Goal: Task Accomplishment & Management: Use online tool/utility

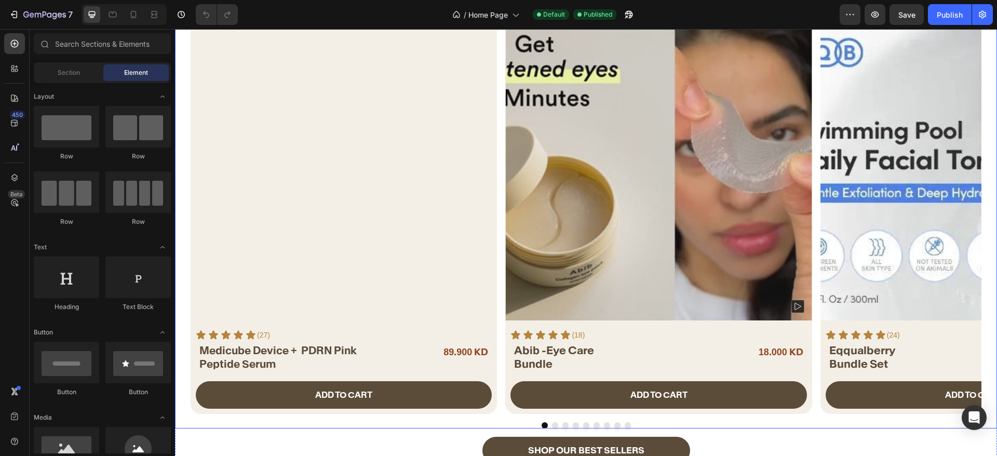
scroll to position [78, 0]
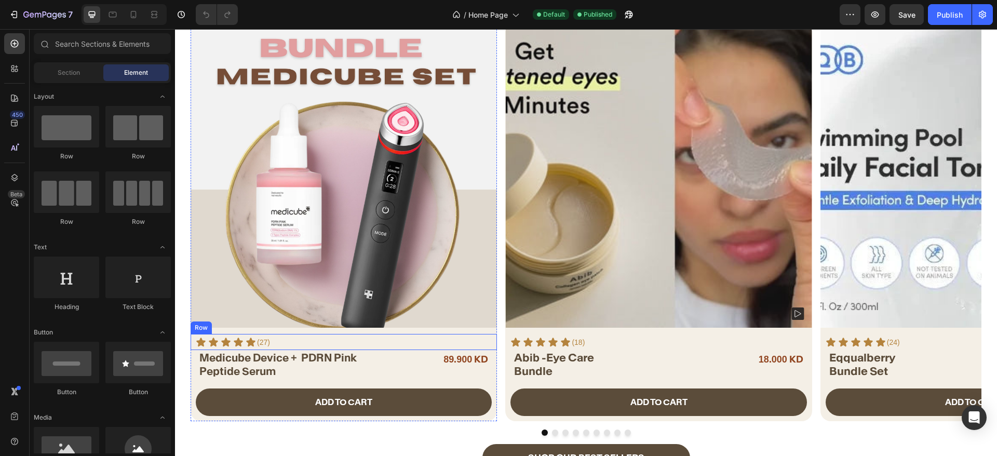
click at [195, 332] on div "Product Images Icon Icon Icon Icon Icon Icon List (27) Text Block Row Medicube …" at bounding box center [344, 221] width 306 height 400
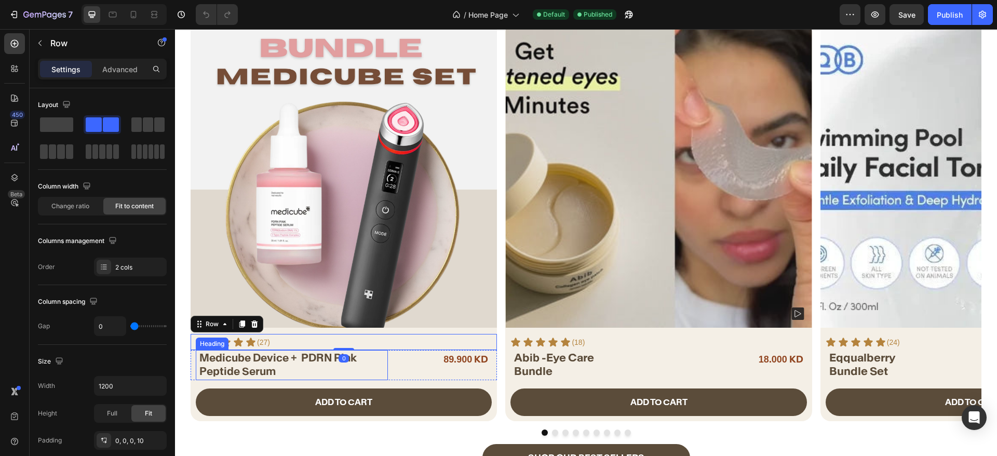
click at [371, 368] on h2 "Medicube Device + PDRN Pink Peptide Serum" at bounding box center [293, 364] width 190 height 29
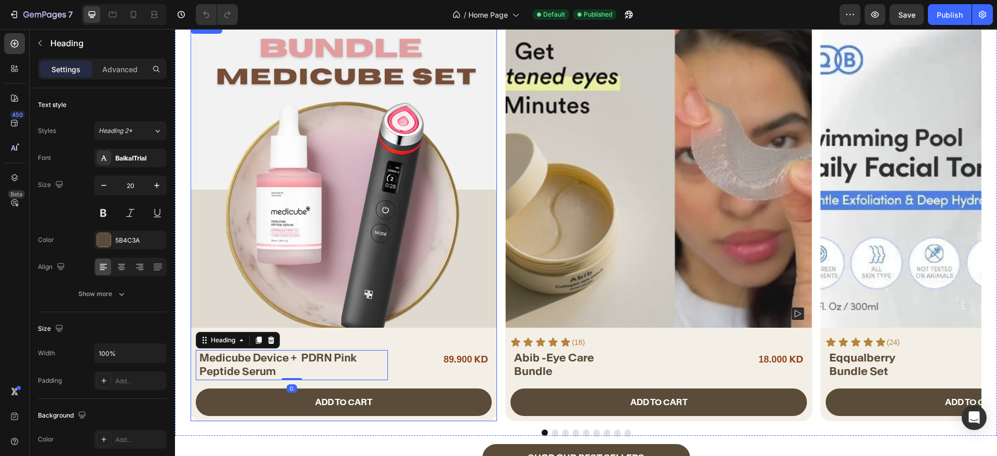
click at [397, 383] on div "Icon Icon Icon Icon Icon Icon List (27) Text Block Row Medicube PDRN Pink Pepti…" at bounding box center [344, 377] width 306 height 87
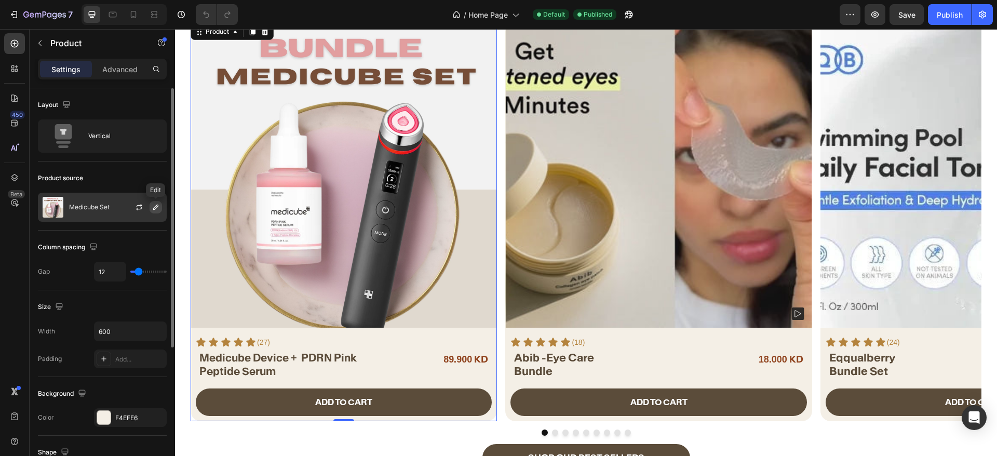
click at [155, 208] on icon "button" at bounding box center [156, 207] width 8 height 8
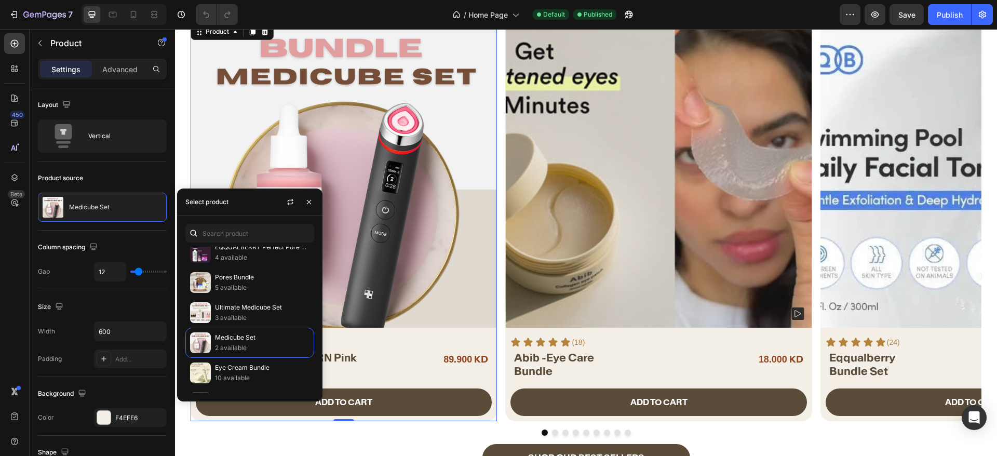
scroll to position [388, 0]
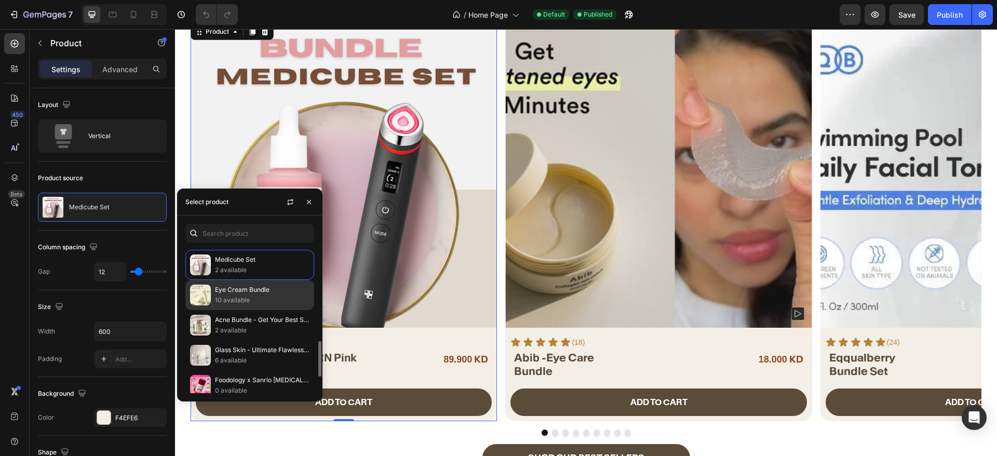
click at [271, 292] on p "Eye Cream Bundle" at bounding box center [262, 290] width 95 height 10
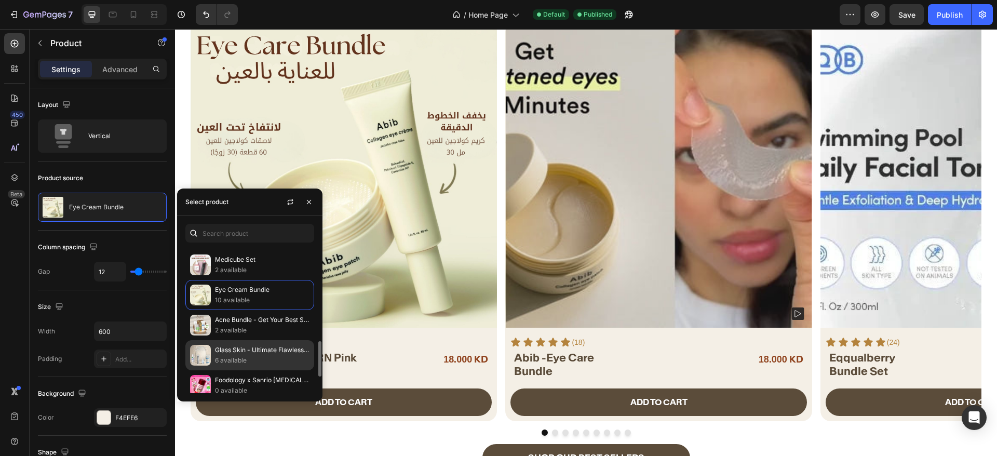
click at [278, 356] on p "6 available" at bounding box center [262, 360] width 95 height 10
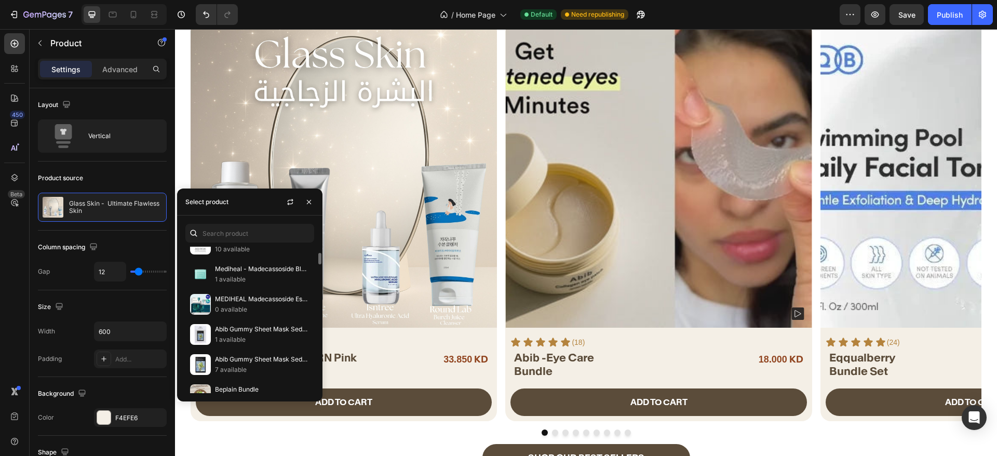
scroll to position [156, 0]
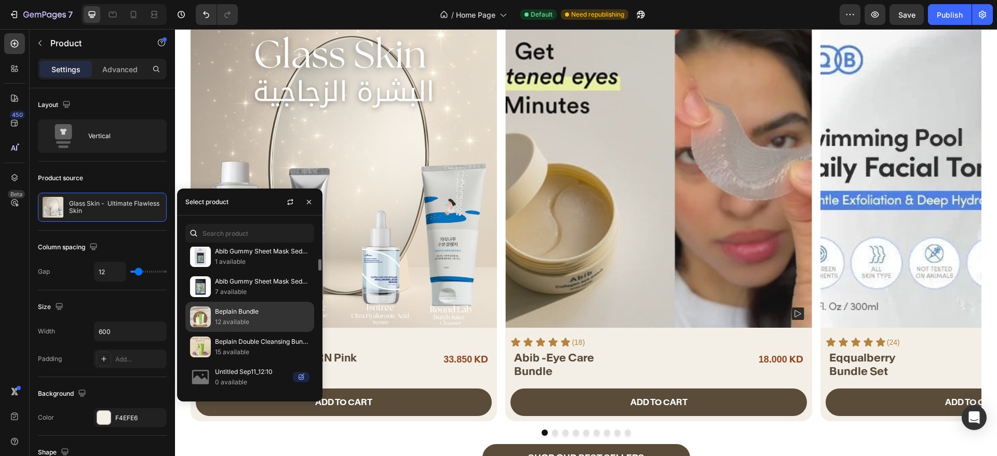
click at [276, 325] on p "12 available" at bounding box center [262, 322] width 95 height 10
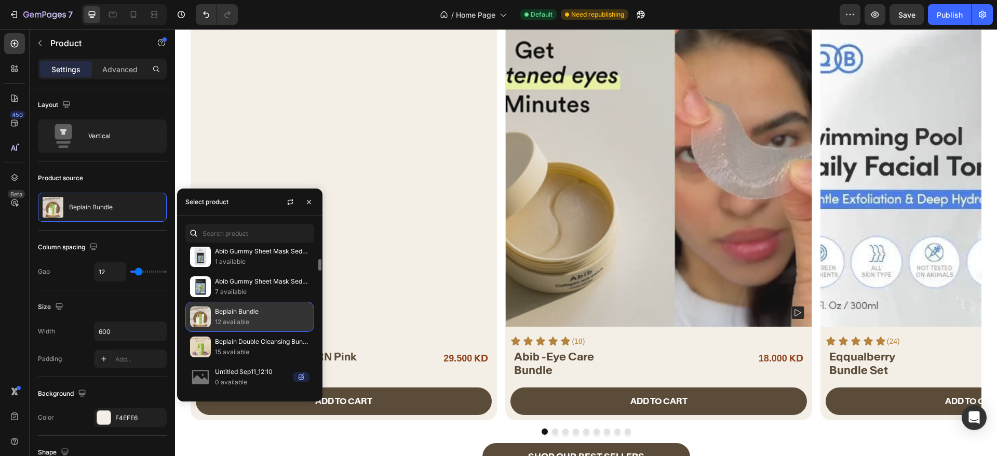
scroll to position [78, 0]
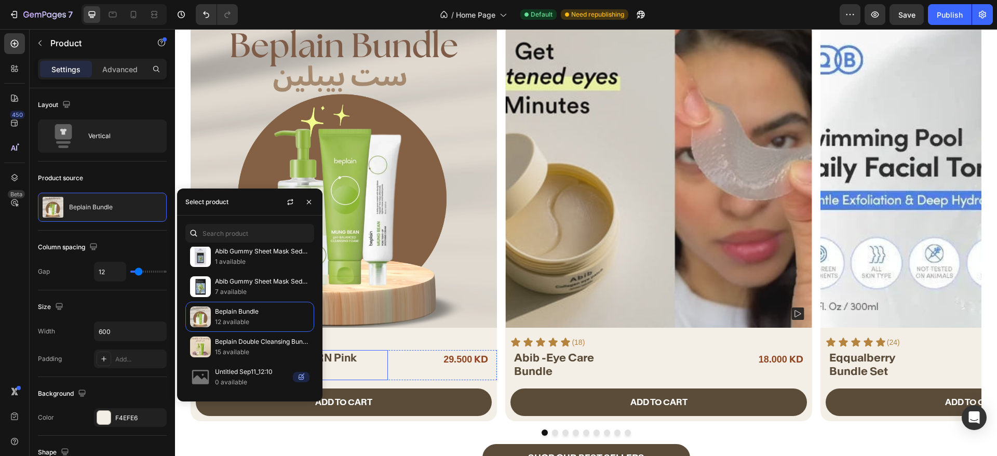
click at [383, 349] on div "Icon Icon Icon Icon Icon Icon List (27) Text Block Row" at bounding box center [344, 342] width 306 height 16
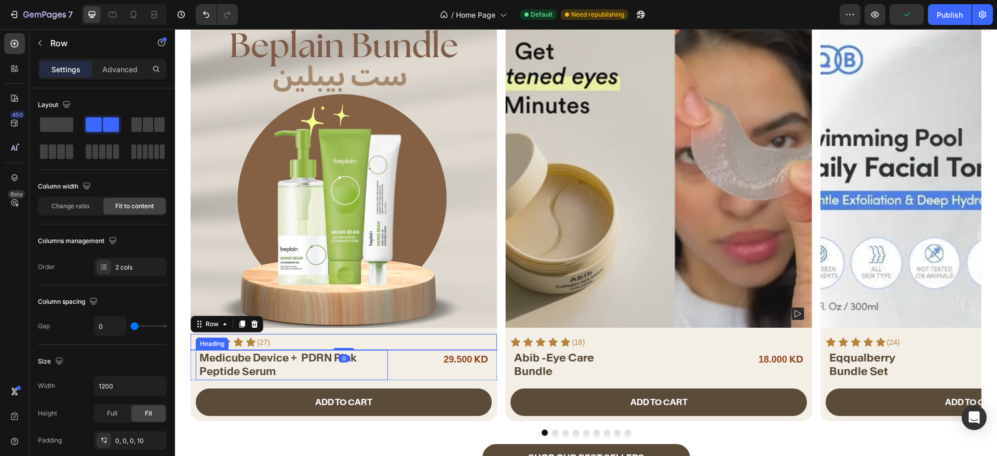
click at [282, 360] on strong "Medicube Device + PDRN Pink" at bounding box center [277, 358] width 157 height 14
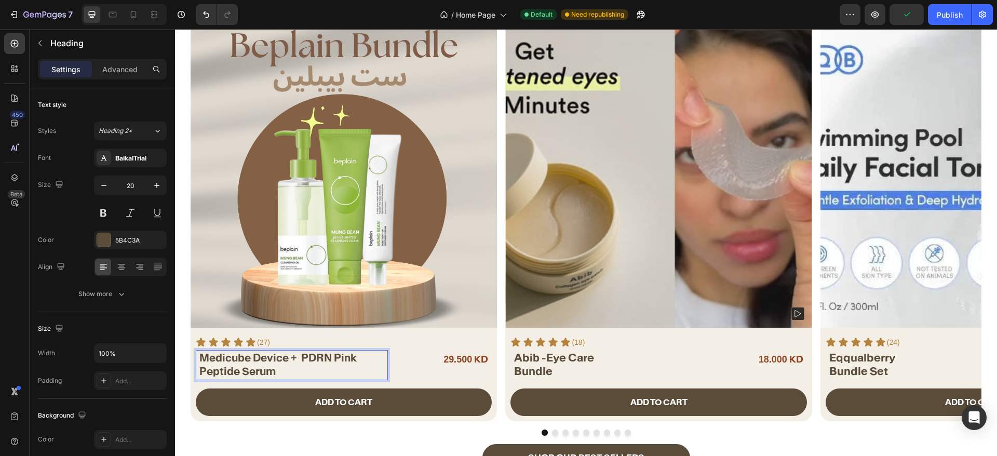
click at [287, 381] on div "Icon Icon Icon Icon Icon Icon List (27) Text Block Row Medicube PDRN Pink Pepti…" at bounding box center [344, 377] width 306 height 87
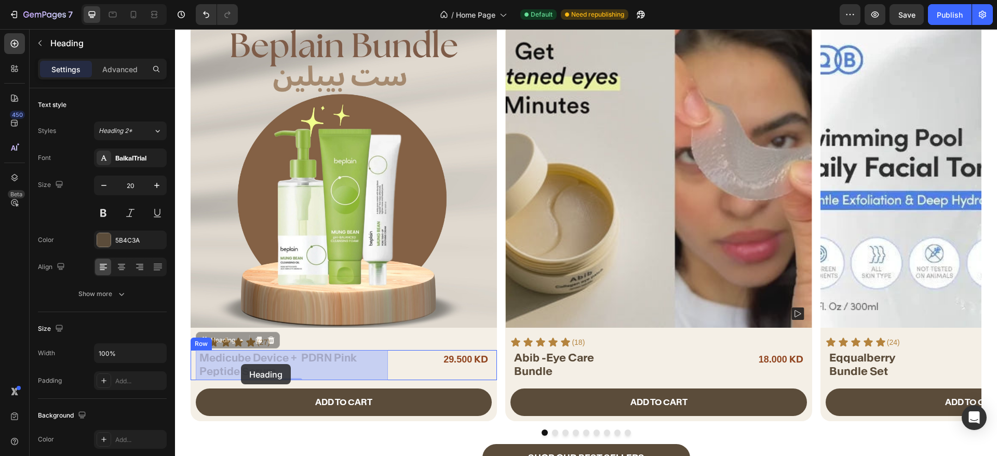
drag, startPoint x: 286, startPoint y: 372, endPoint x: 262, endPoint y: 368, distance: 24.2
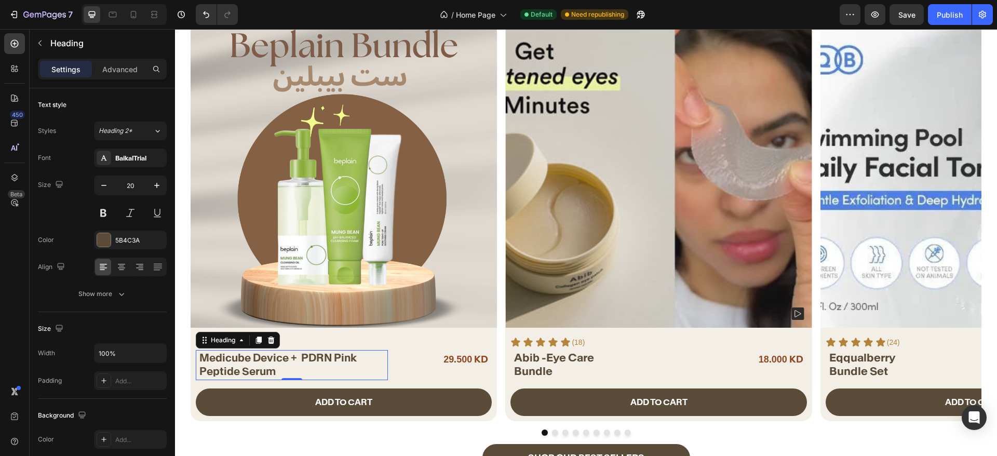
click at [301, 367] on p "Medicube Device + PDRN Pink Peptide Serum" at bounding box center [292, 364] width 187 height 27
click at [309, 368] on p "Medicube Device + PDRN Pink Peptide Serum" at bounding box center [292, 364] width 187 height 27
click at [307, 361] on p "Beplain Bundle Set - 15% OFF" at bounding box center [292, 364] width 187 height 27
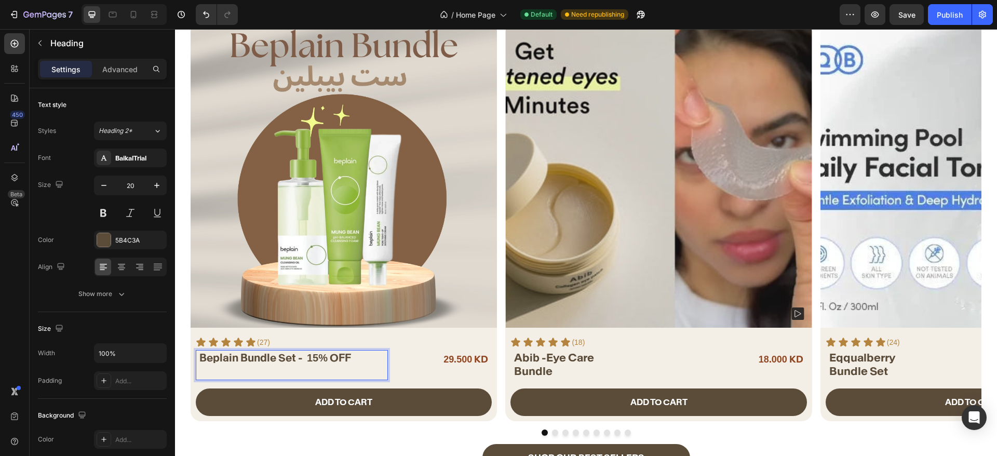
click at [362, 364] on p "Beplain Bundle Set - 15% OFF" at bounding box center [292, 364] width 187 height 27
click at [417, 367] on div "29.500 KD" at bounding box center [442, 359] width 93 height 19
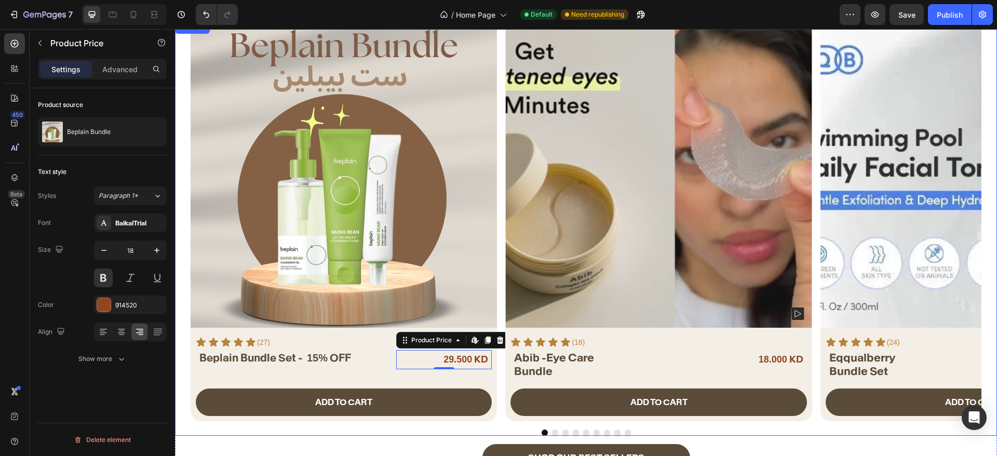
click at [552, 432] on button "Dot" at bounding box center [555, 433] width 6 height 6
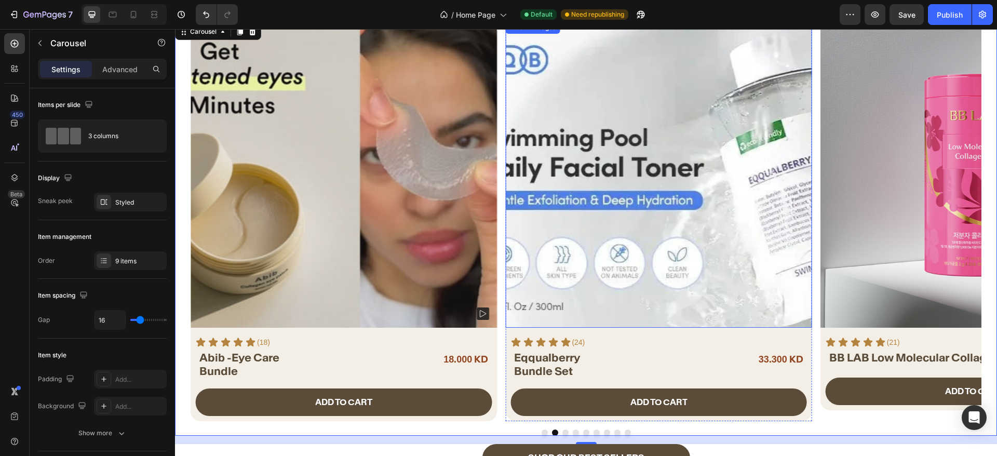
drag, startPoint x: 724, startPoint y: 249, endPoint x: 738, endPoint y: 266, distance: 22.1
click at [724, 249] on img at bounding box center [658, 174] width 306 height 306
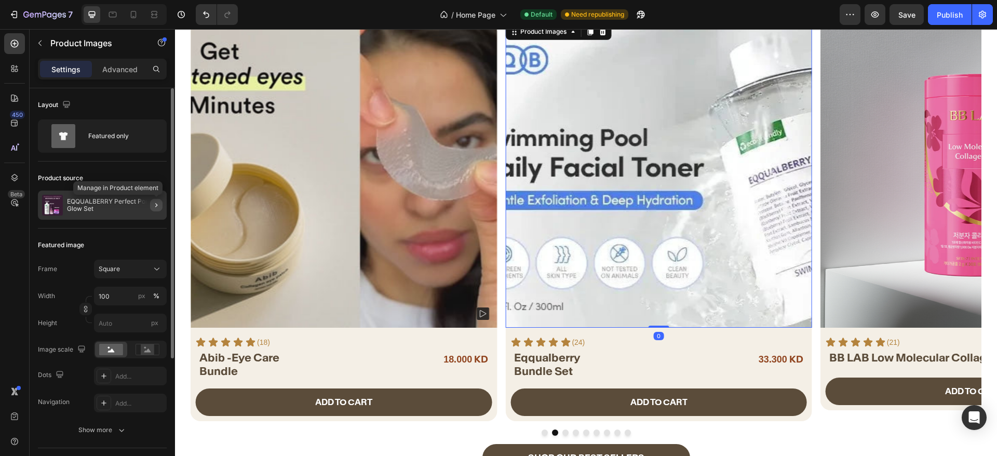
click at [157, 206] on icon "button" at bounding box center [156, 205] width 2 height 4
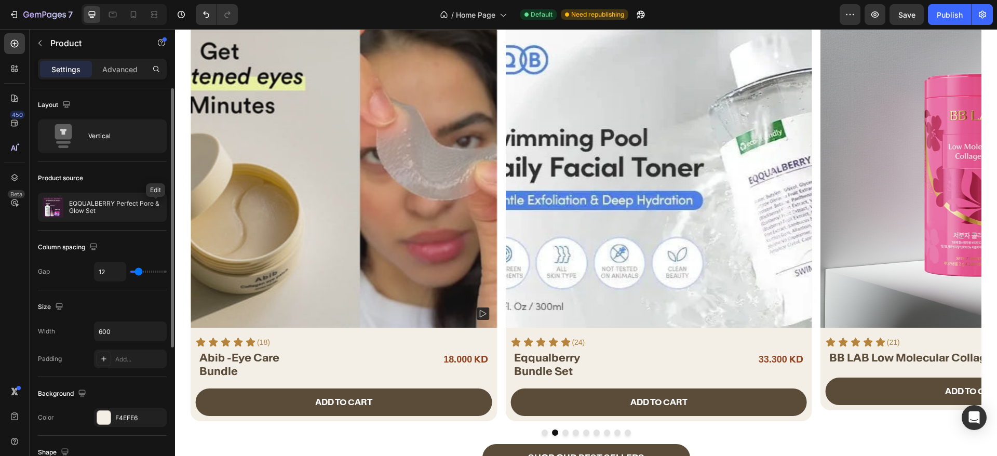
click at [0, 0] on icon "button" at bounding box center [0, 0] width 0 height 0
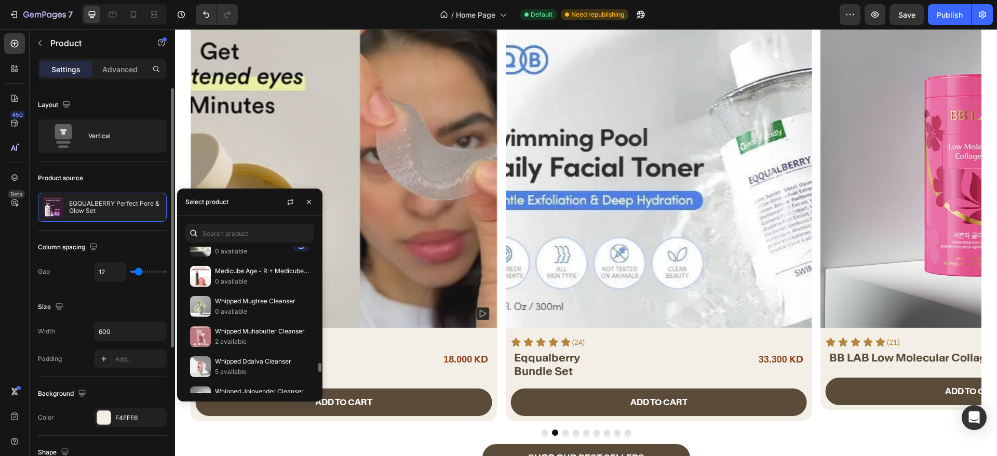
scroll to position [1991, 0]
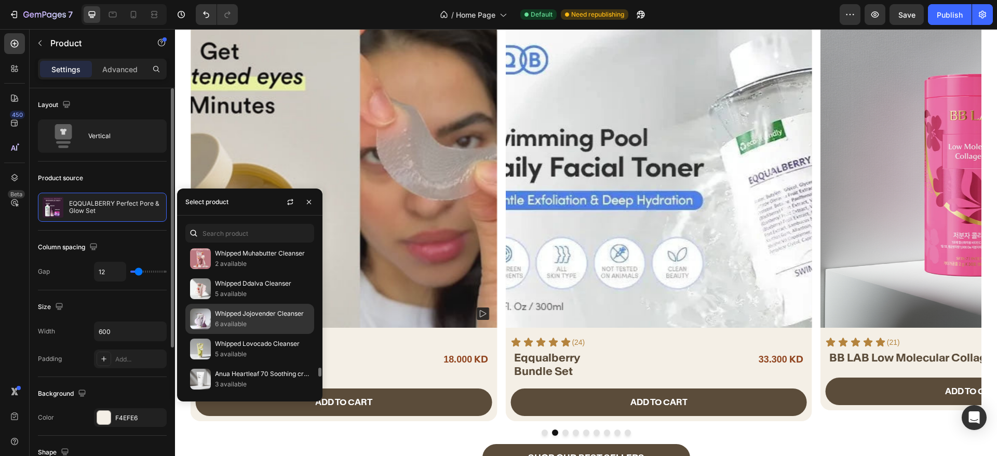
click at [247, 316] on p "Whipped Jojovender Cleanser" at bounding box center [262, 314] width 95 height 10
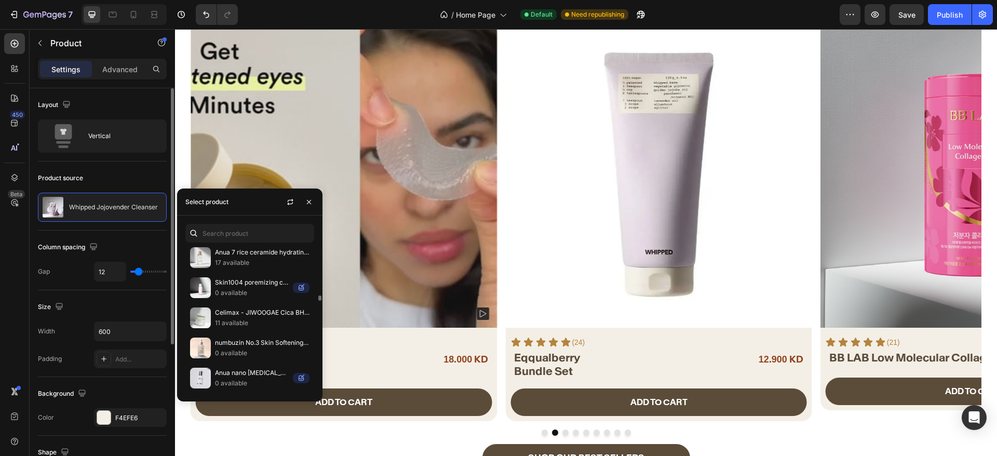
scroll to position [3390, 0]
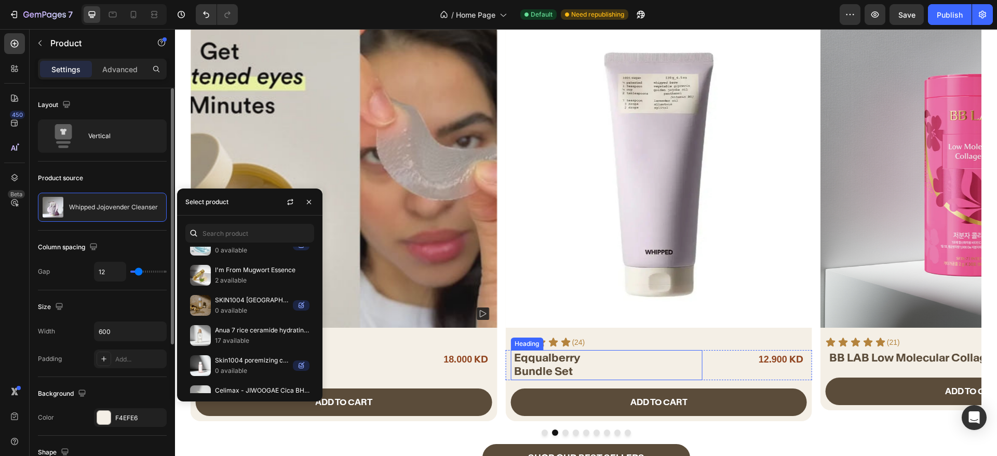
click at [556, 361] on span "Eqqualberry" at bounding box center [547, 358] width 66 height 14
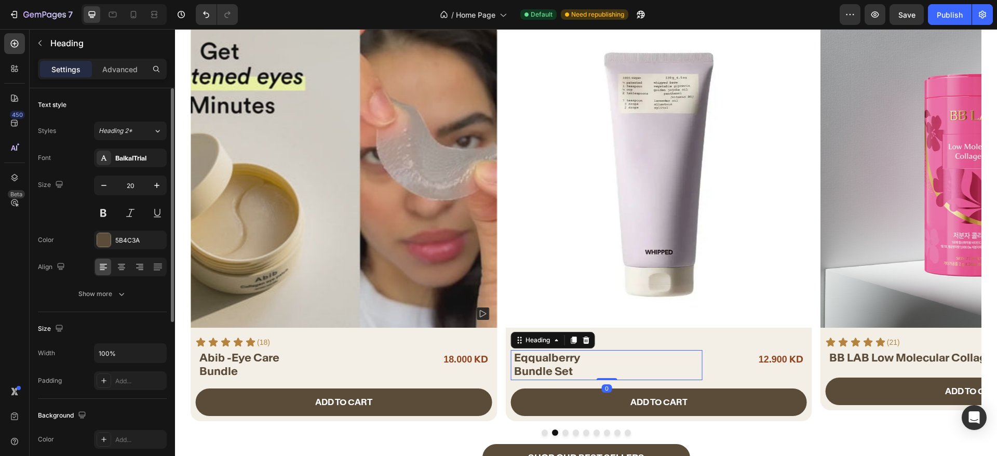
click at [558, 361] on span "Eqqualberry" at bounding box center [547, 358] width 66 height 14
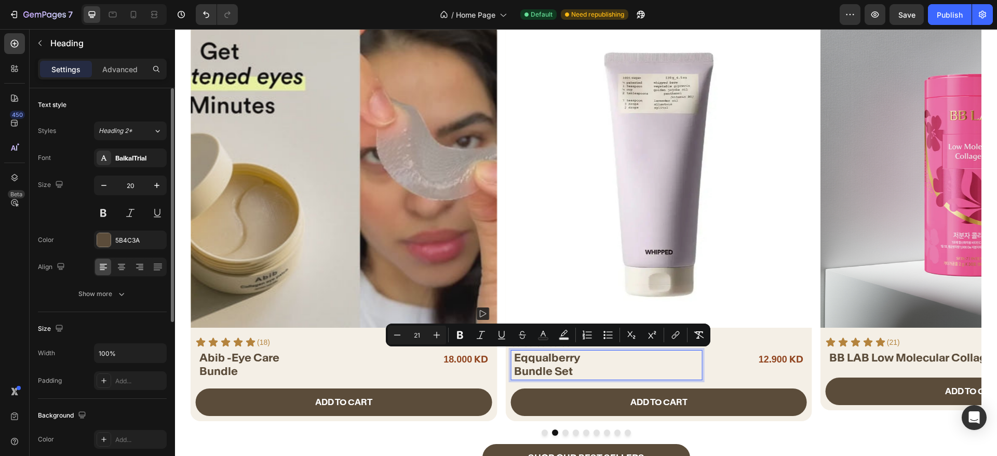
click at [558, 361] on span "Eqqualberry" at bounding box center [547, 358] width 66 height 14
drag, startPoint x: 591, startPoint y: 369, endPoint x: 514, endPoint y: 359, distance: 77.5
click at [514, 359] on p "Eqqualberry Bundle Set" at bounding box center [607, 364] width 187 height 27
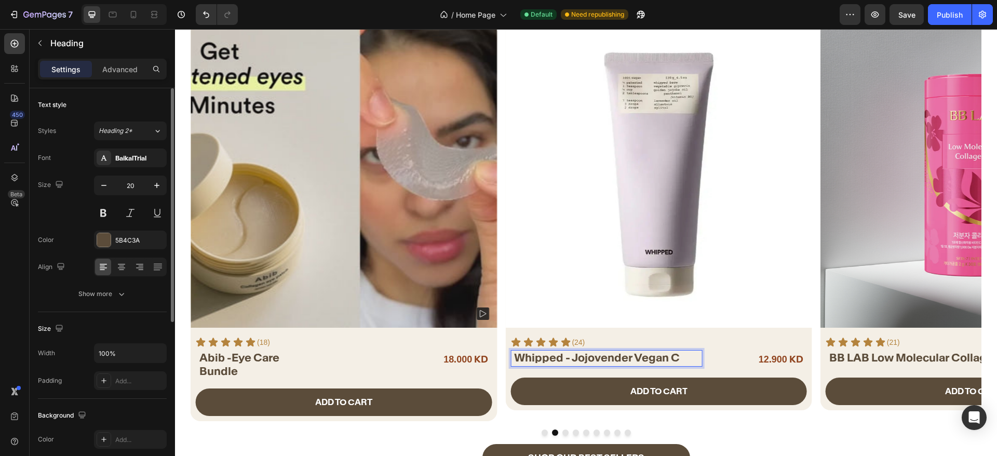
click at [685, 362] on p "Whipped - Jojovender Vegan C" at bounding box center [607, 358] width 187 height 14
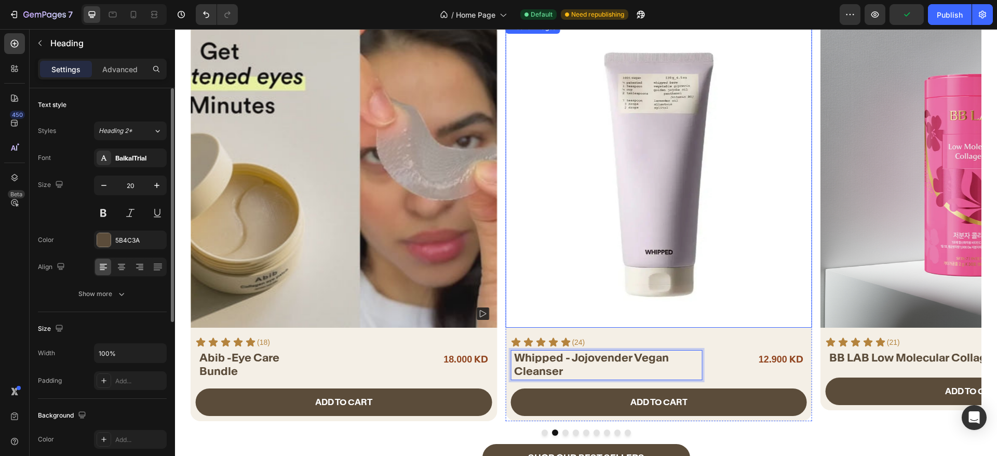
drag, startPoint x: 645, startPoint y: 160, endPoint x: 712, endPoint y: 212, distance: 85.1
click at [645, 160] on img at bounding box center [658, 174] width 306 height 306
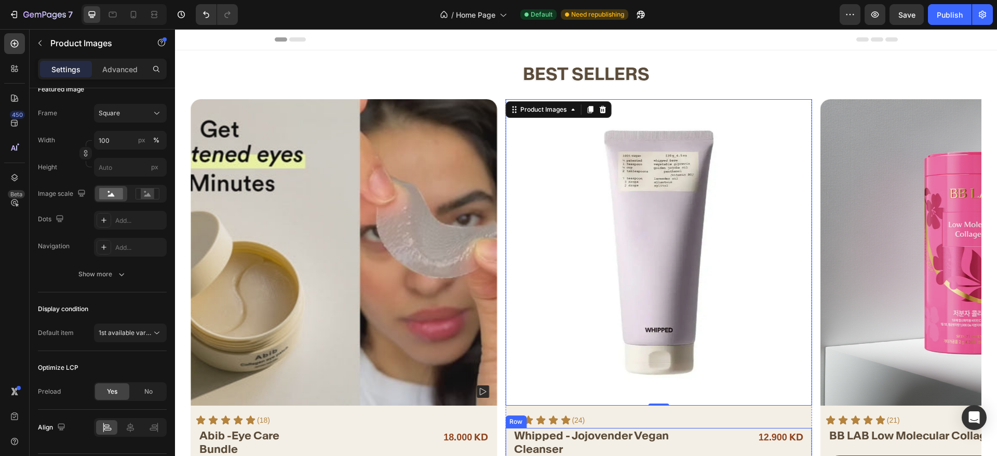
scroll to position [156, 0]
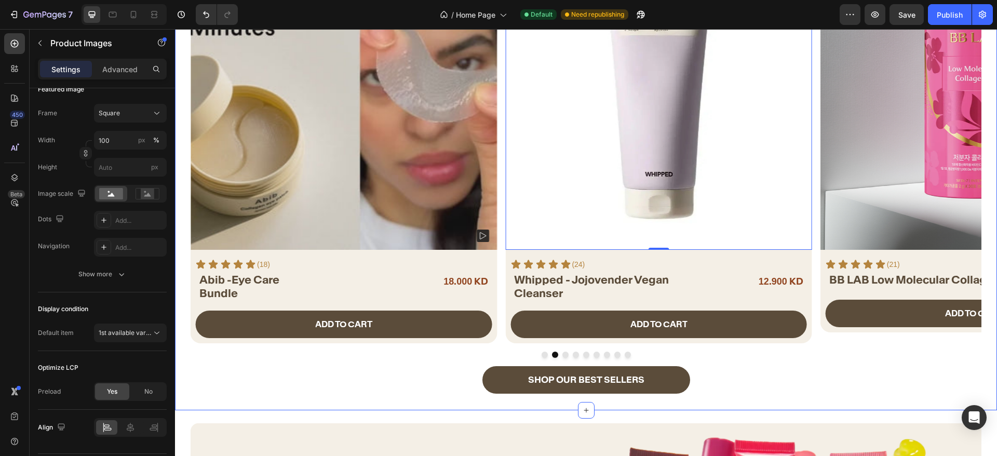
click at [562, 357] on button "Dot" at bounding box center [565, 355] width 6 height 6
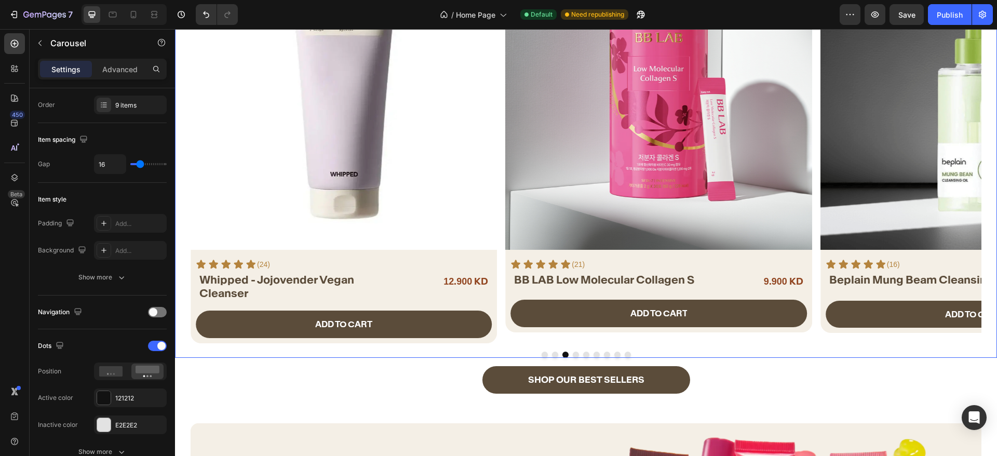
scroll to position [0, 0]
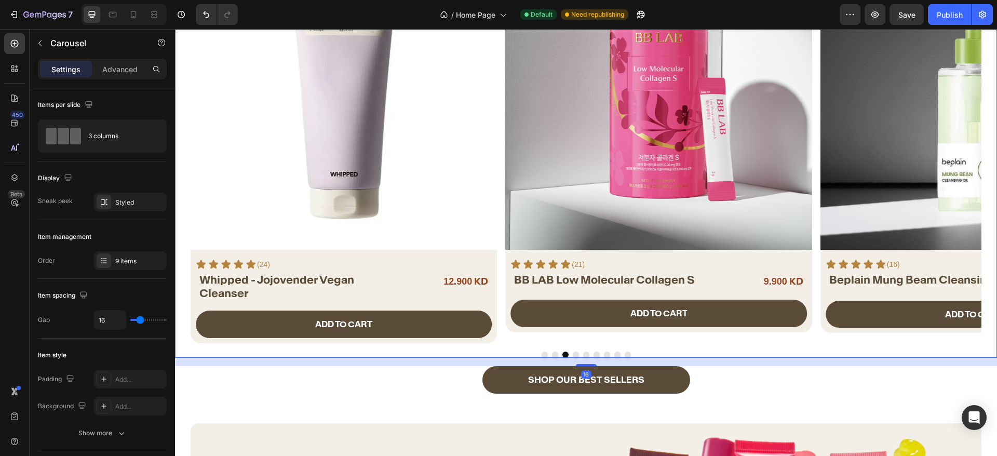
click at [552, 357] on button "Dot" at bounding box center [555, 355] width 6 height 6
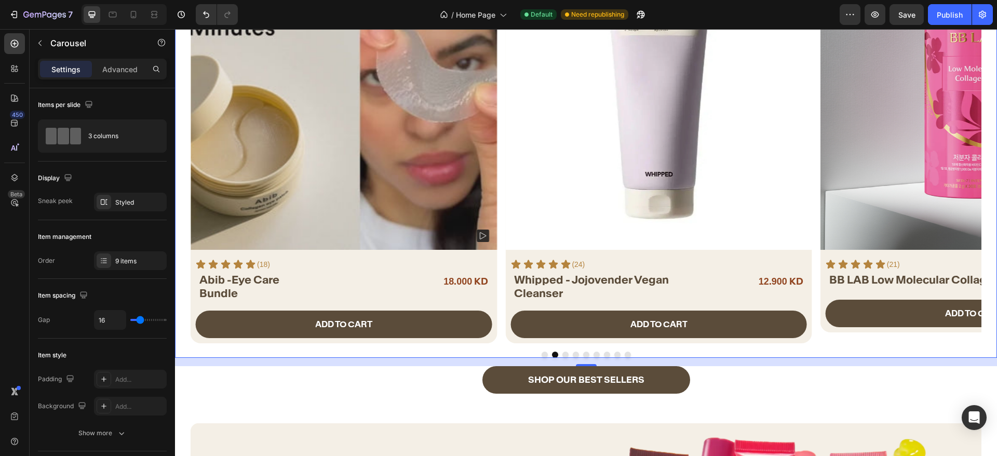
click at [542, 354] on button "Dot" at bounding box center [545, 355] width 6 height 6
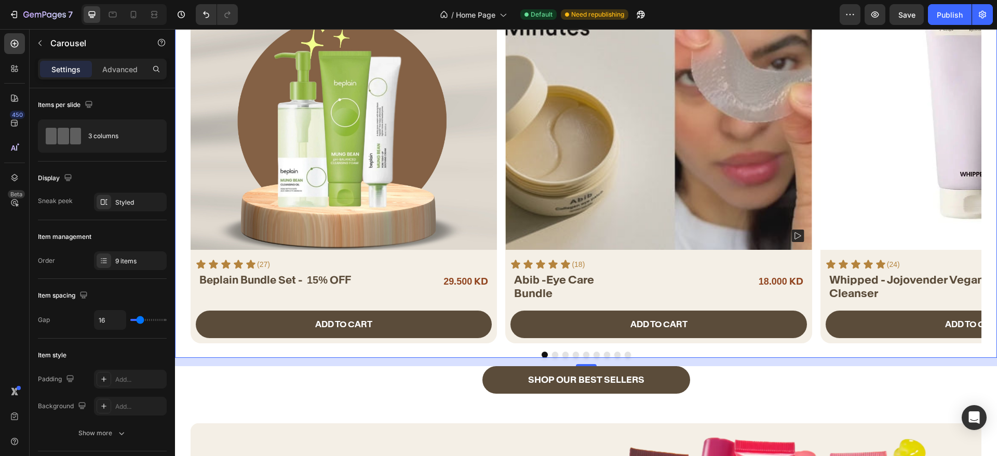
click at [552, 354] on button "Dot" at bounding box center [555, 355] width 6 height 6
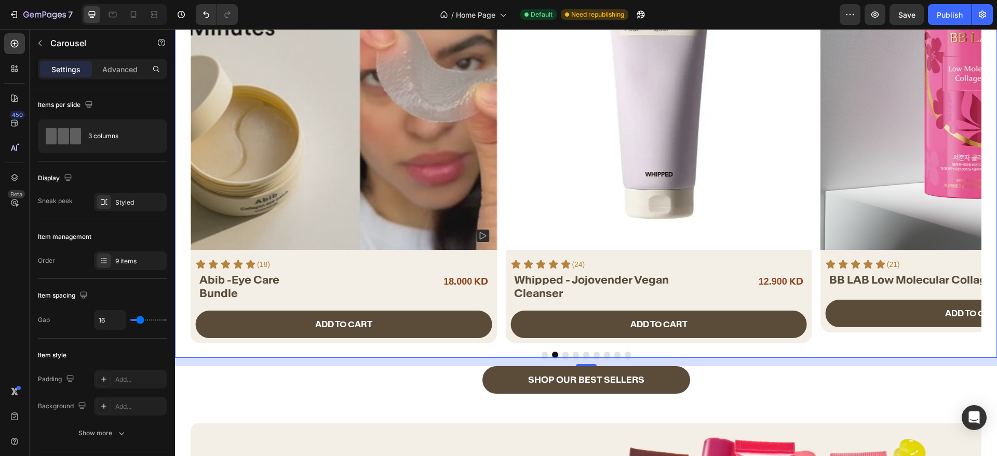
click at [562, 353] on button "Dot" at bounding box center [565, 355] width 6 height 6
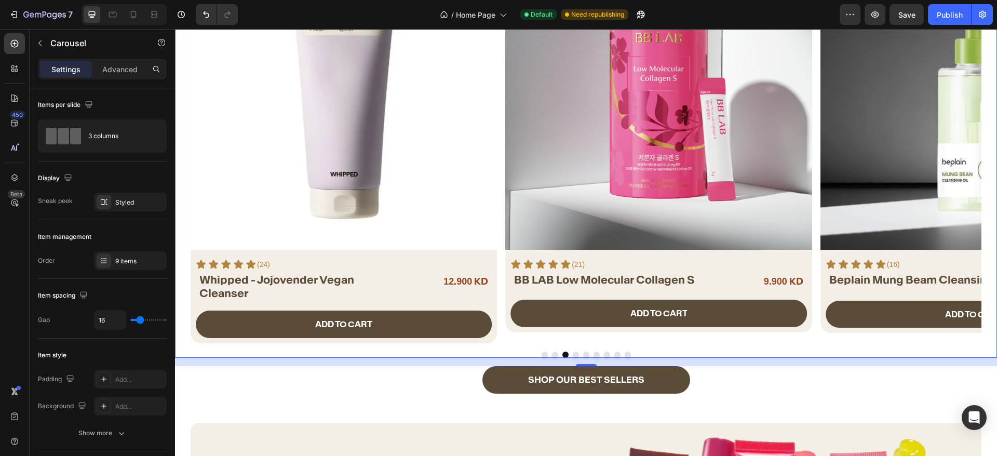
click at [552, 353] on button "Dot" at bounding box center [555, 355] width 6 height 6
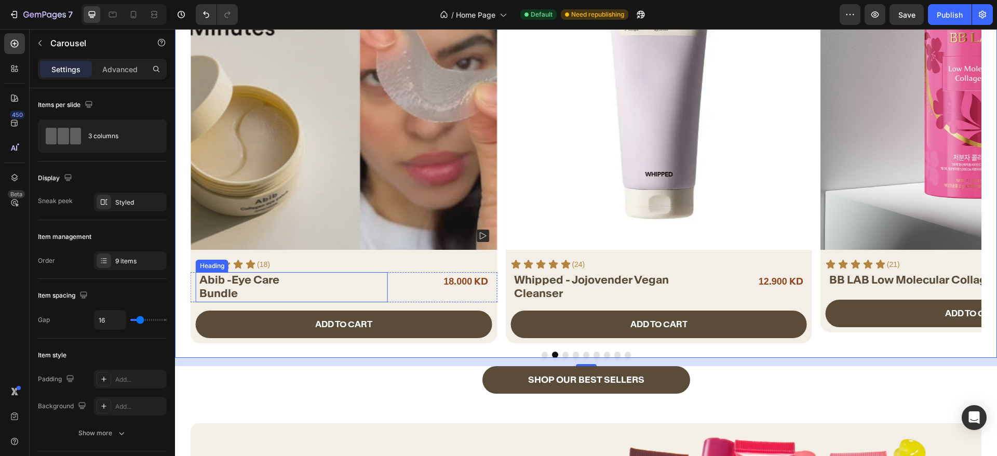
click at [219, 289] on span "Bundle" at bounding box center [218, 293] width 38 height 14
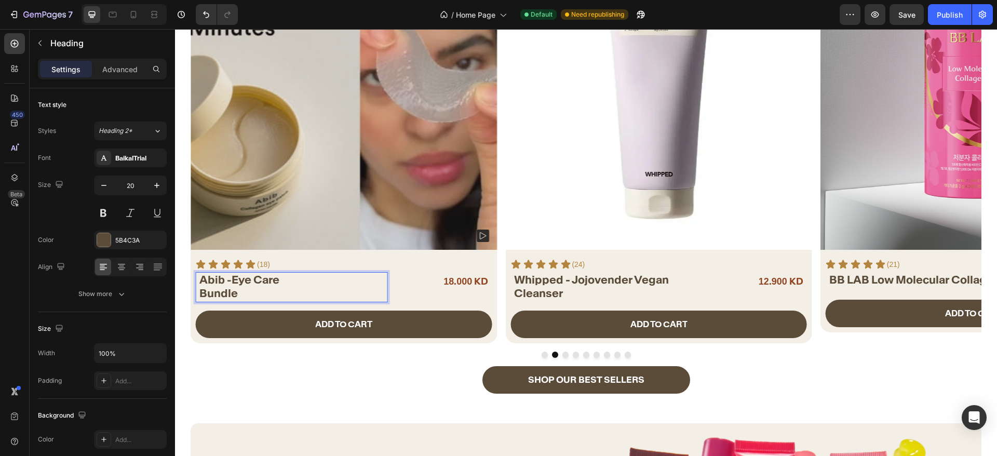
click at [217, 279] on strong "ib -" at bounding box center [223, 280] width 17 height 14
click at [216, 279] on strong "ib -" at bounding box center [223, 280] width 17 height 14
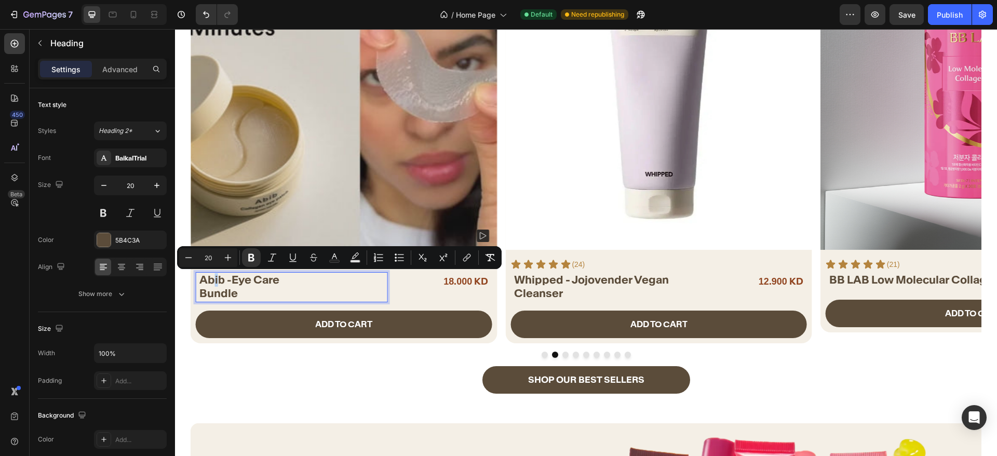
click at [217, 279] on strong "ib -" at bounding box center [223, 280] width 17 height 14
copy strong "i"
click at [574, 273] on span "Whipped - Jojovender Vegan Cleanser" at bounding box center [591, 287] width 155 height 28
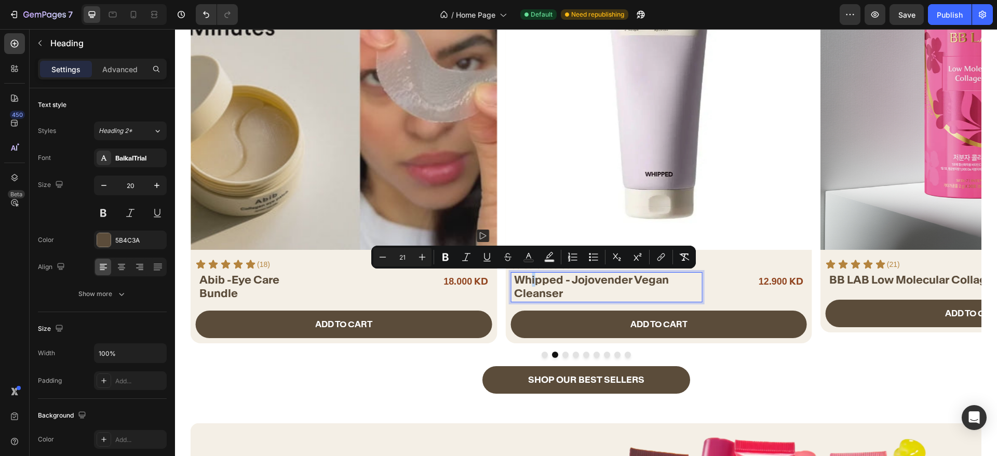
click at [534, 280] on span "Whipped - Jojovender Vegan Cleanser" at bounding box center [591, 287] width 155 height 28
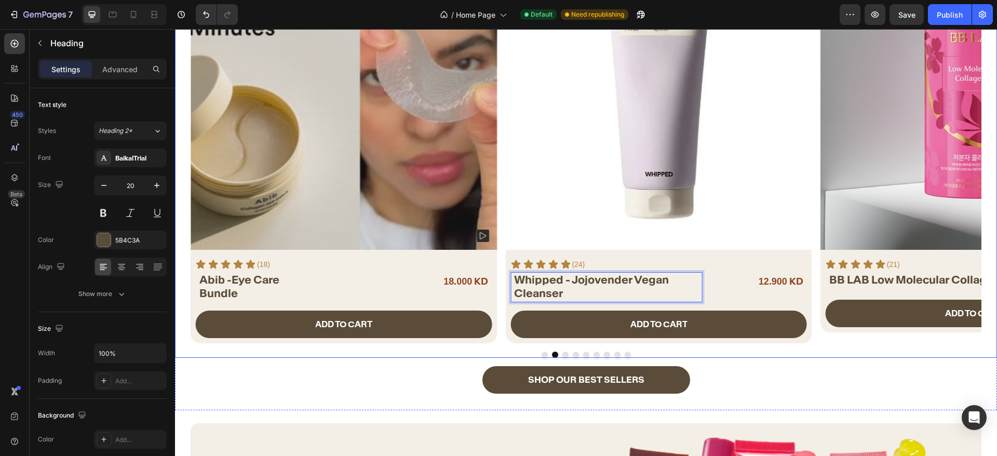
click at [562, 354] on button "Dot" at bounding box center [565, 355] width 6 height 6
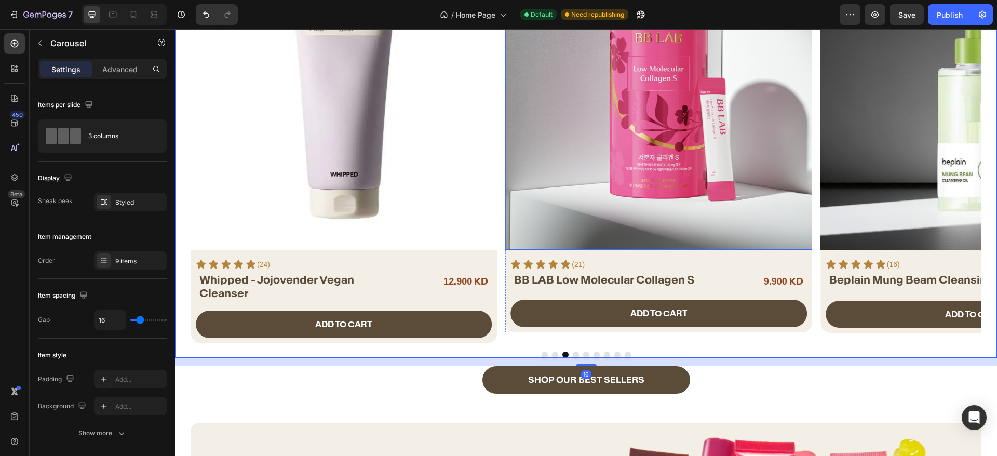
click at [585, 233] on img at bounding box center [658, 96] width 306 height 306
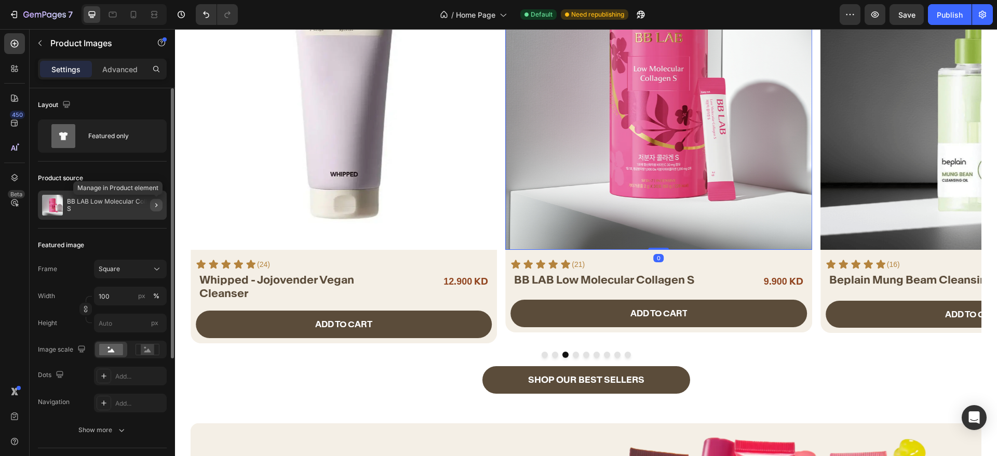
click at [156, 207] on icon "button" at bounding box center [156, 205] width 8 height 8
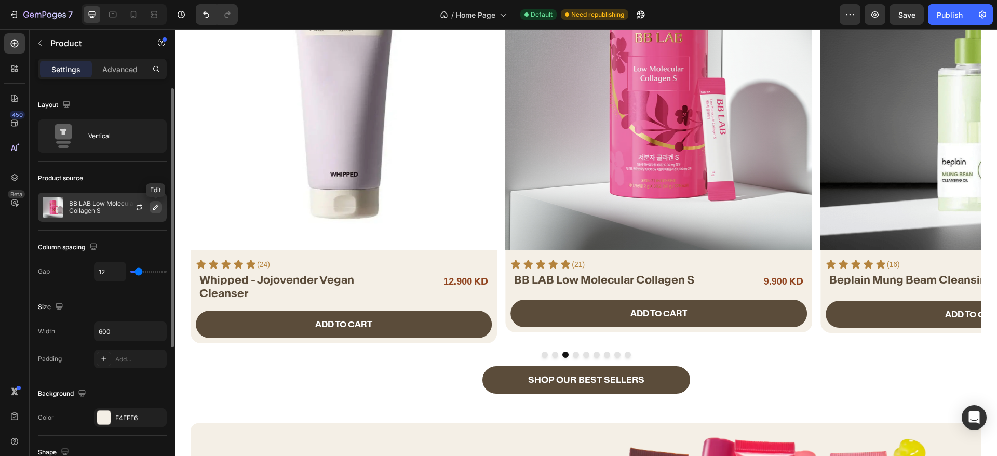
click at [161, 207] on button "button" at bounding box center [156, 207] width 12 height 12
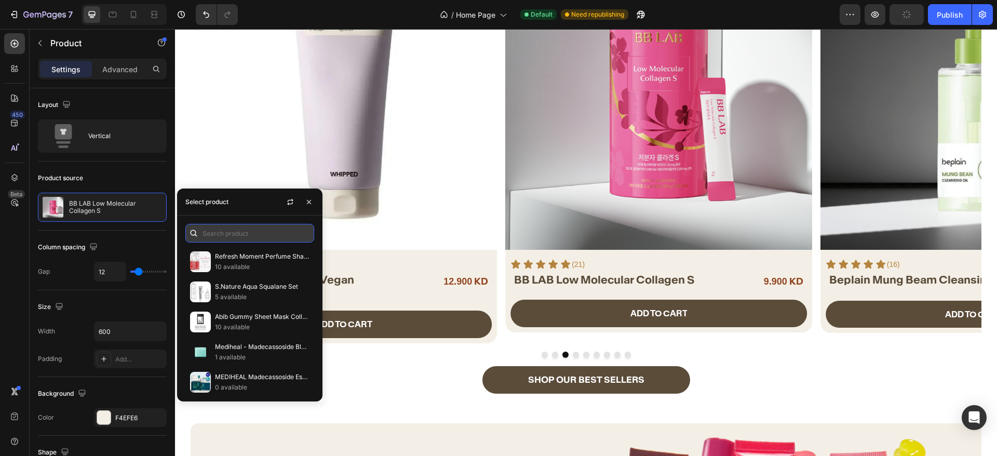
click at [245, 233] on input "text" at bounding box center [249, 233] width 129 height 19
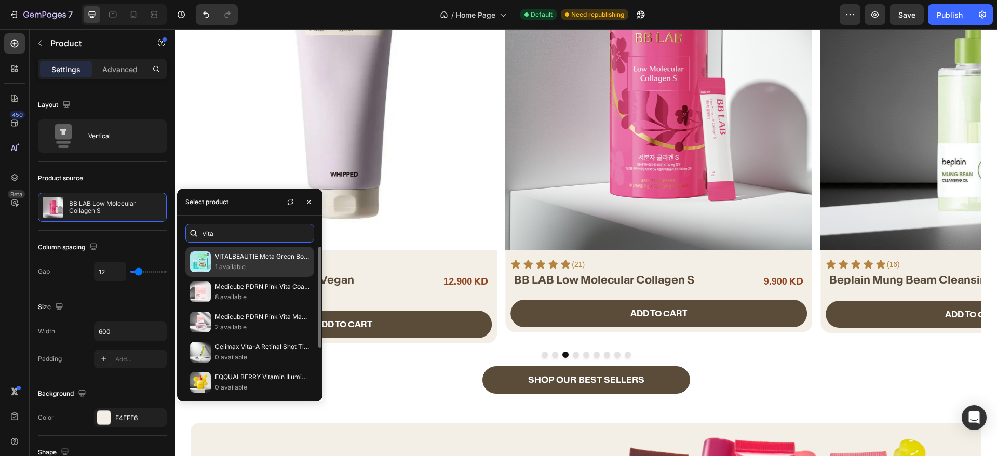
type input "vita"
click at [263, 256] on p "VITALBEAUTIE Meta Green Booster Shot 7ea Set" at bounding box center [262, 256] width 95 height 10
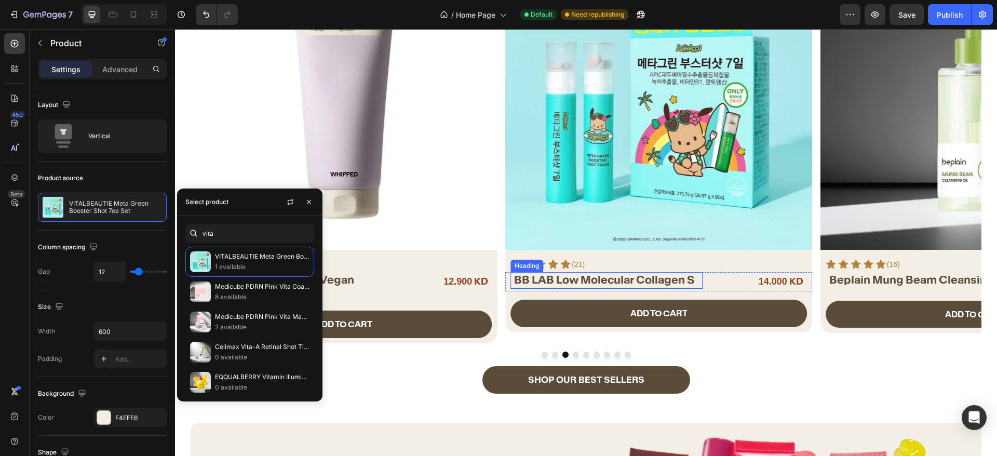
click at [636, 275] on strong "BB LAB Low Molecular Collagen S" at bounding box center [604, 280] width 180 height 14
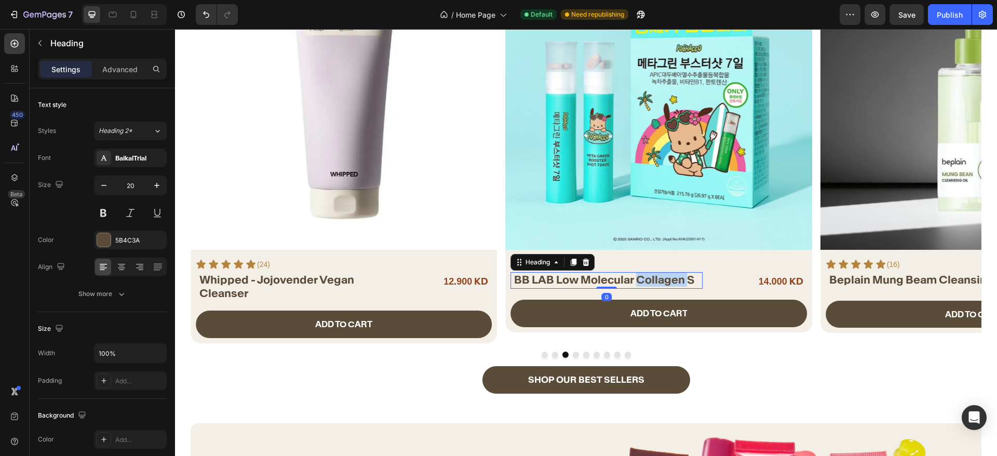
click at [636, 275] on strong "BB LAB Low Molecular Collagen S" at bounding box center [604, 280] width 180 height 14
click at [668, 199] on img at bounding box center [658, 96] width 306 height 306
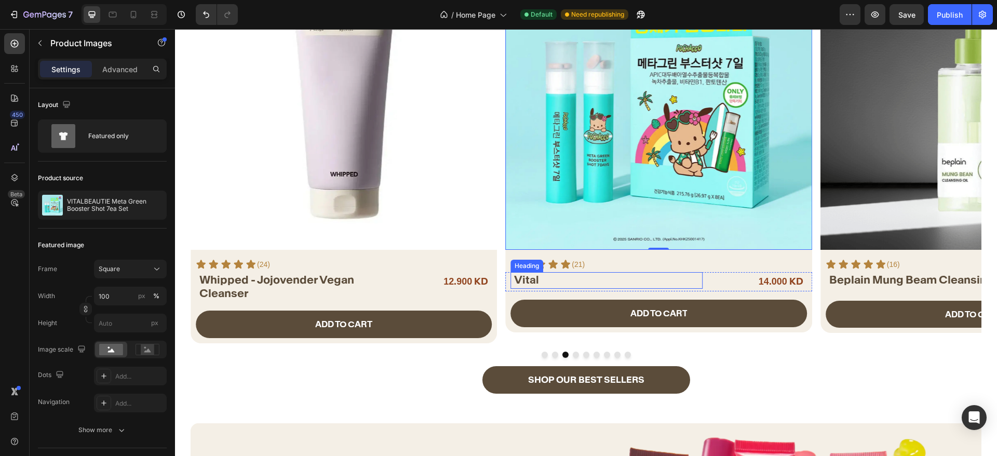
click at [559, 278] on p "⁠⁠⁠⁠⁠⁠⁠ V ital" at bounding box center [607, 280] width 187 height 14
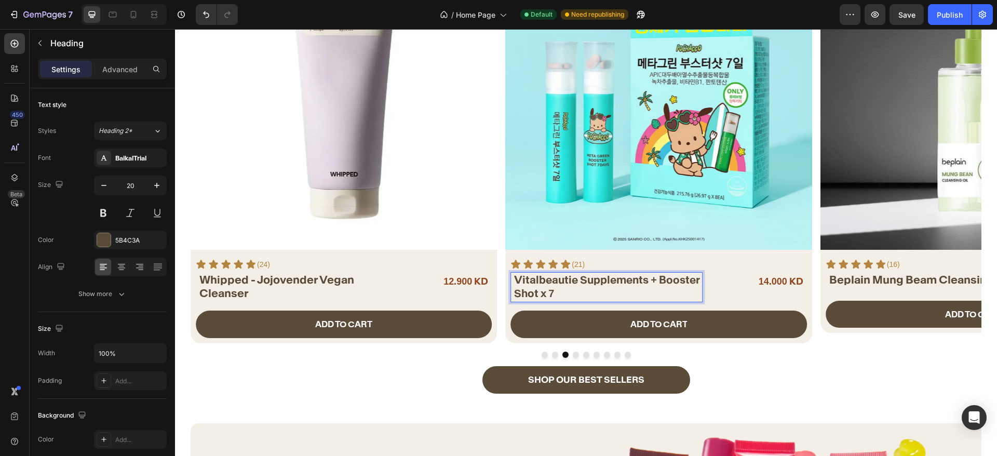
click at [580, 278] on strong "italbeautie Supplements + Booster Shot x 7" at bounding box center [607, 286] width 186 height 27
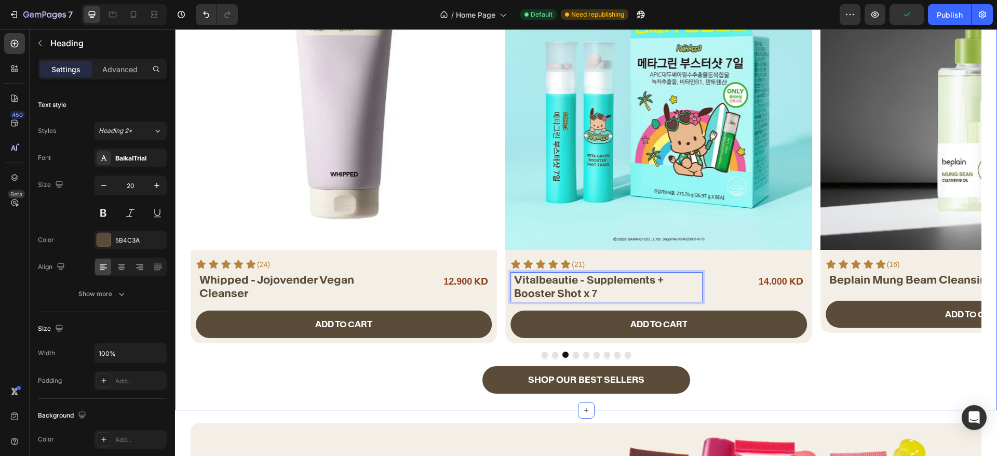
click at [847, 359] on div "Product Images Icon Icon Icon Icon Icon Icon List (27) Text Block Row Medicube …" at bounding box center [586, 154] width 822 height 423
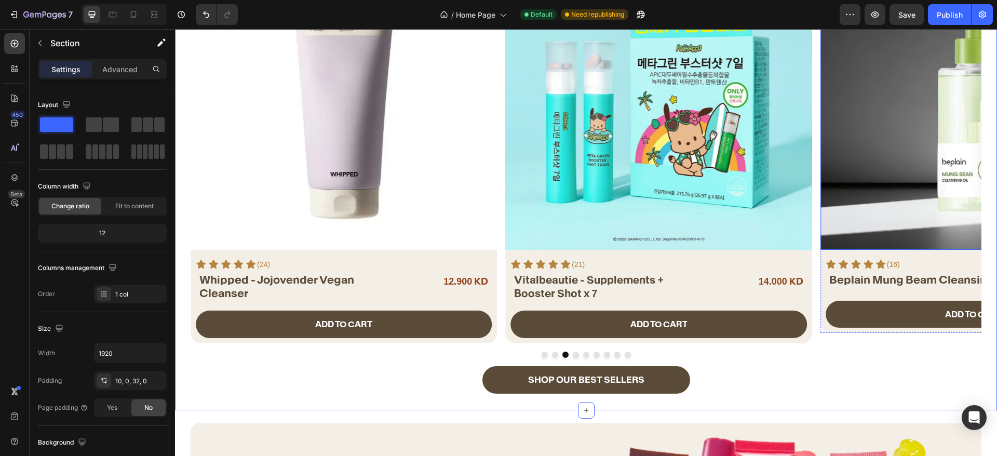
drag, startPoint x: 882, startPoint y: 232, endPoint x: 879, endPoint y: 237, distance: 6.5
click at [882, 232] on img at bounding box center [974, 96] width 306 height 306
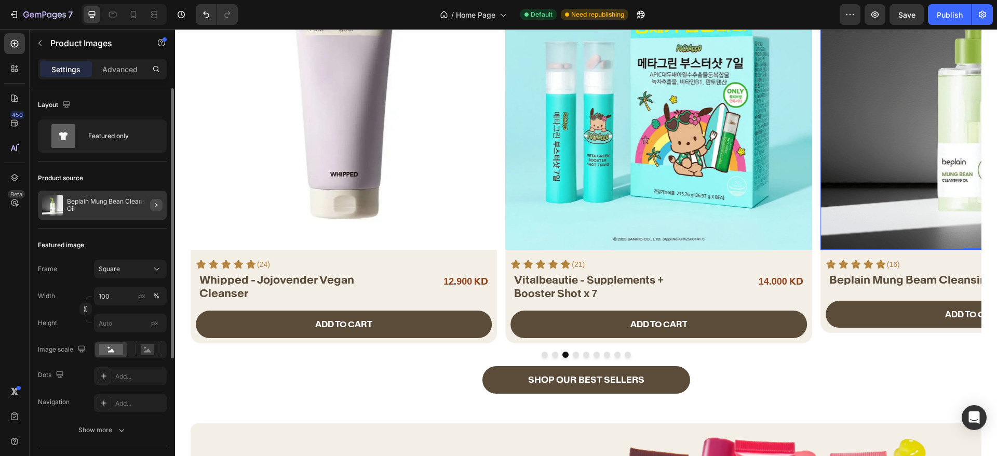
click at [152, 205] on icon "button" at bounding box center [156, 205] width 8 height 8
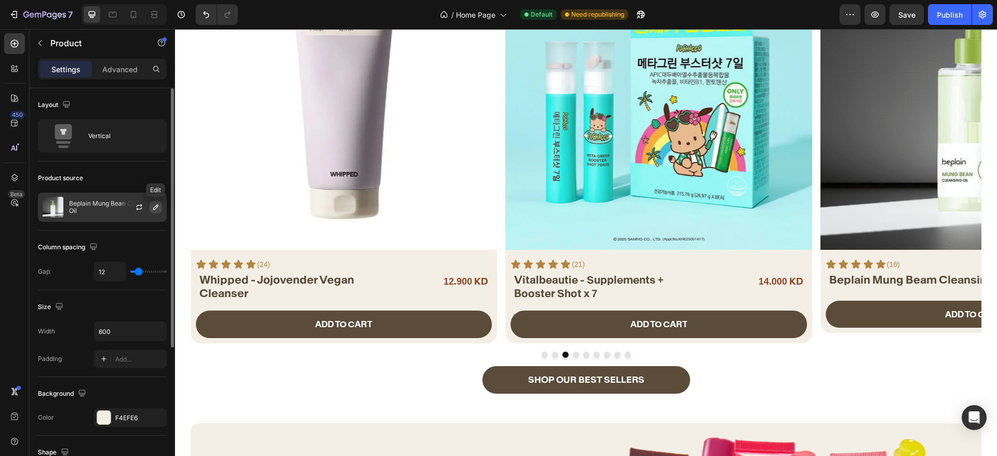
click at [156, 206] on icon "button" at bounding box center [156, 207] width 8 height 8
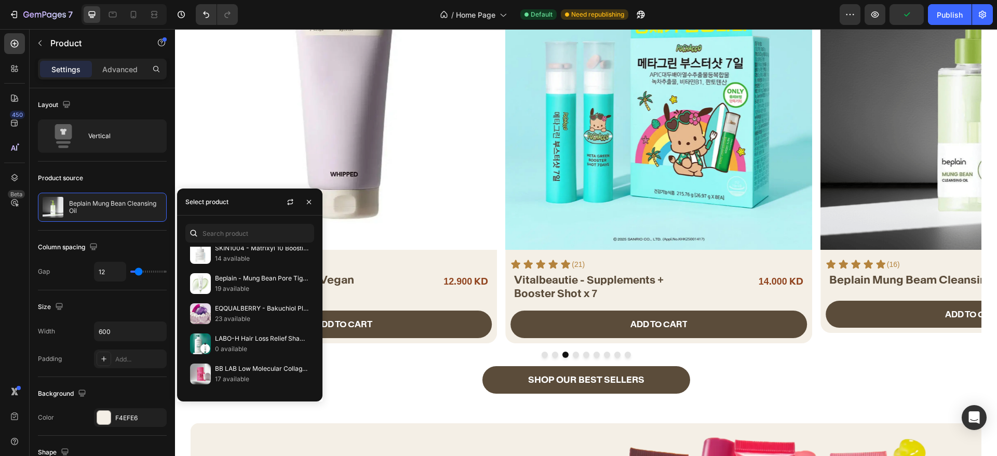
scroll to position [545, 0]
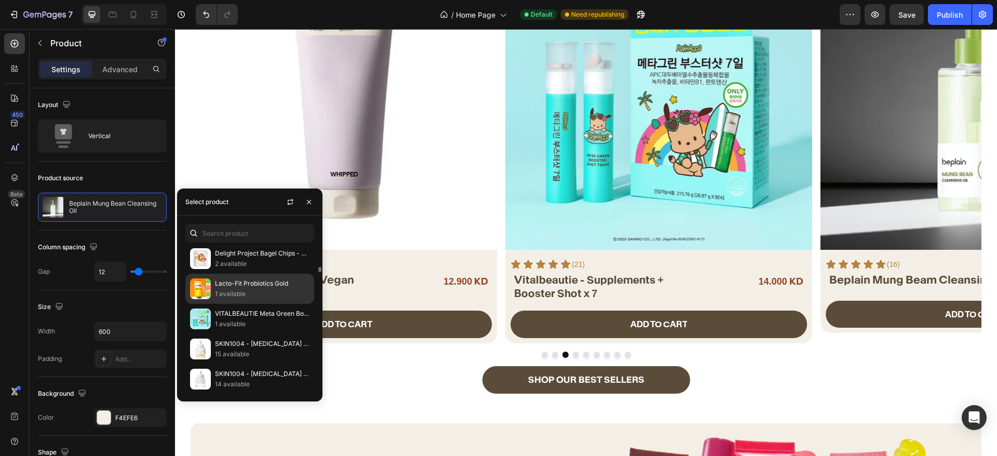
click at [256, 296] on p "1 available" at bounding box center [262, 294] width 95 height 10
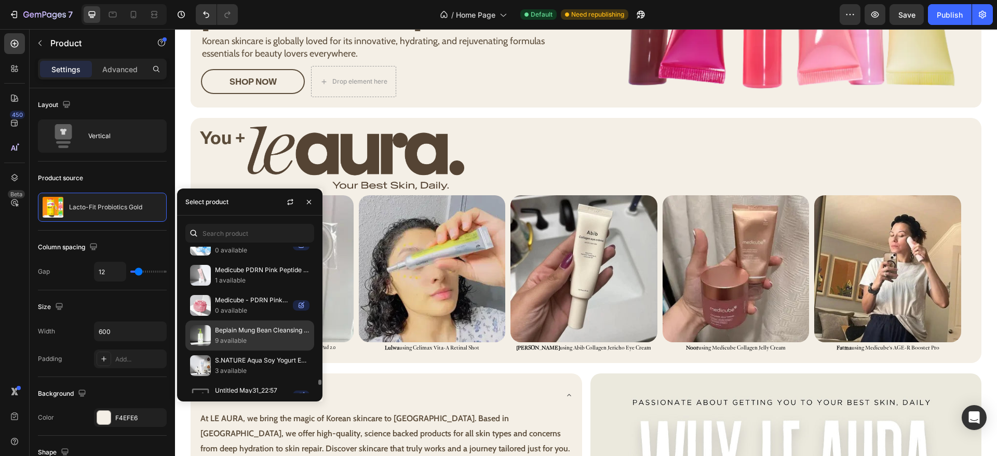
scroll to position [1480, 0]
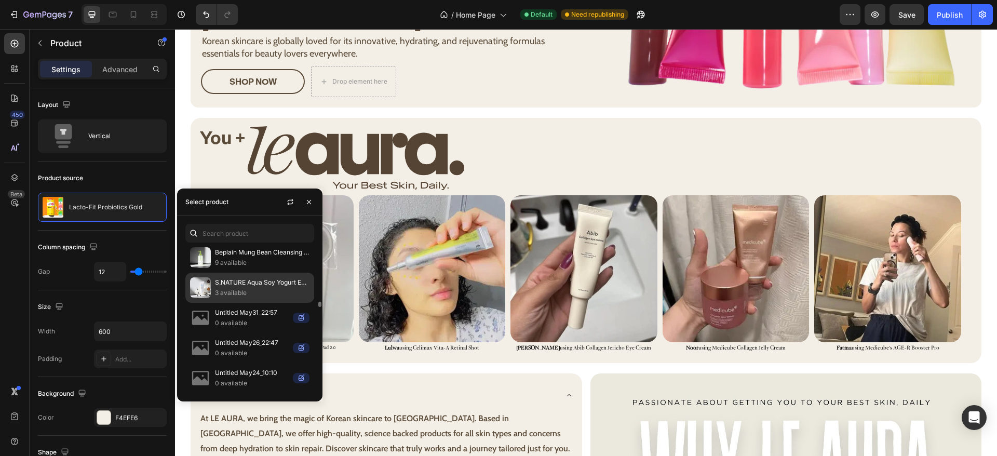
click at [272, 291] on p "3 available" at bounding box center [262, 293] width 95 height 10
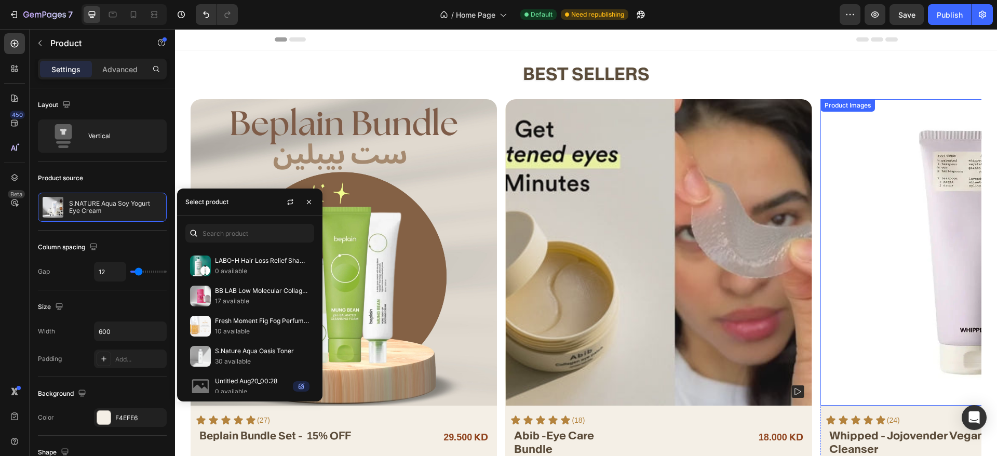
scroll to position [78, 0]
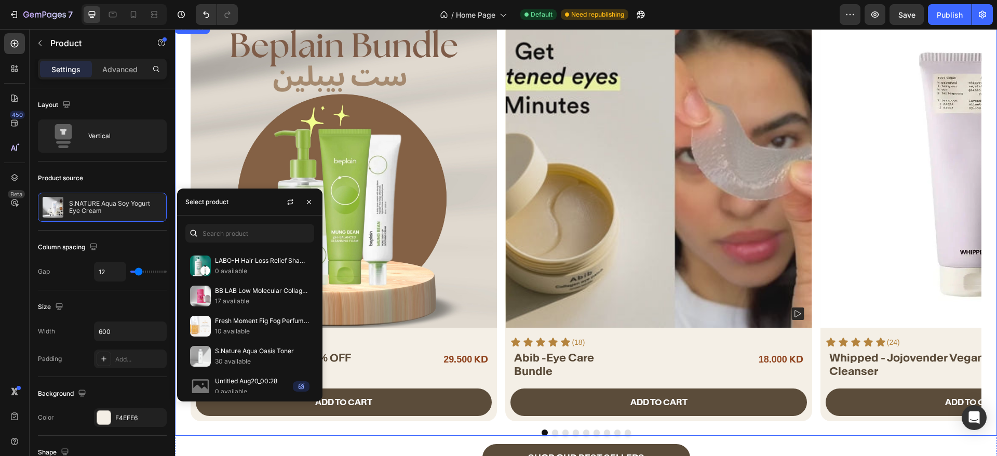
click at [562, 431] on button "Dot" at bounding box center [565, 433] width 6 height 6
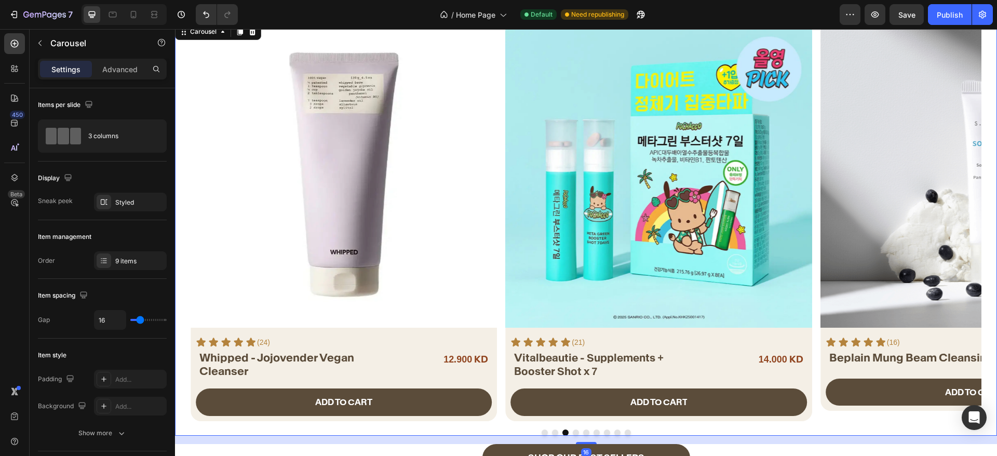
click at [573, 432] on button "Dot" at bounding box center [576, 433] width 6 height 6
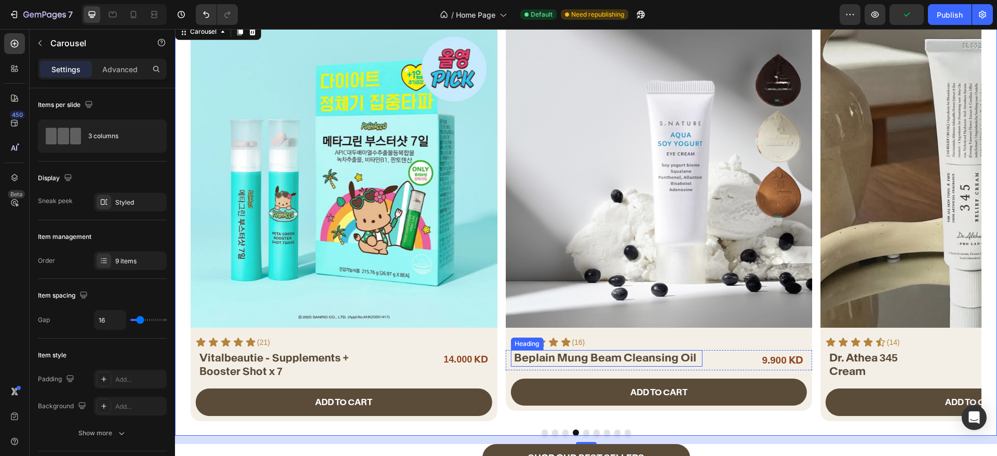
click at [671, 356] on span "Beplain Mung Beam Cleansing Oil" at bounding box center [605, 358] width 182 height 14
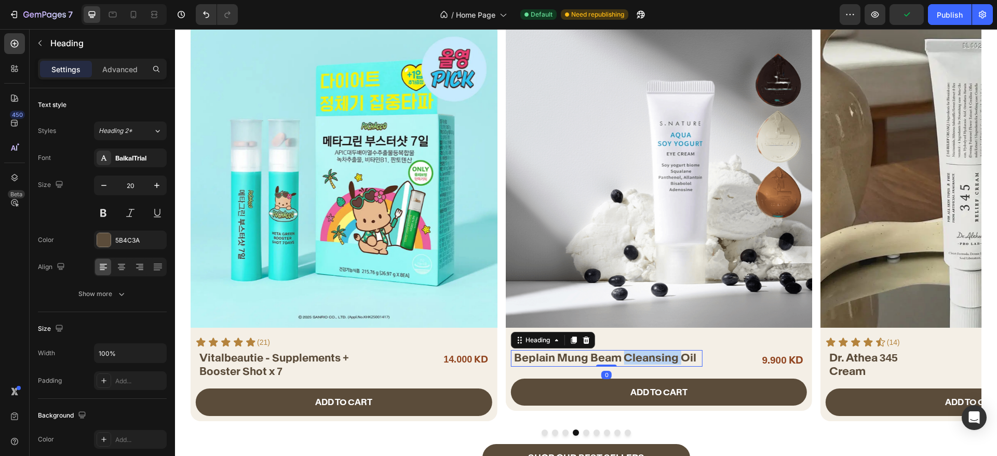
click at [671, 356] on span "Beplain Mung Beam Cleansing Oil" at bounding box center [605, 358] width 182 height 14
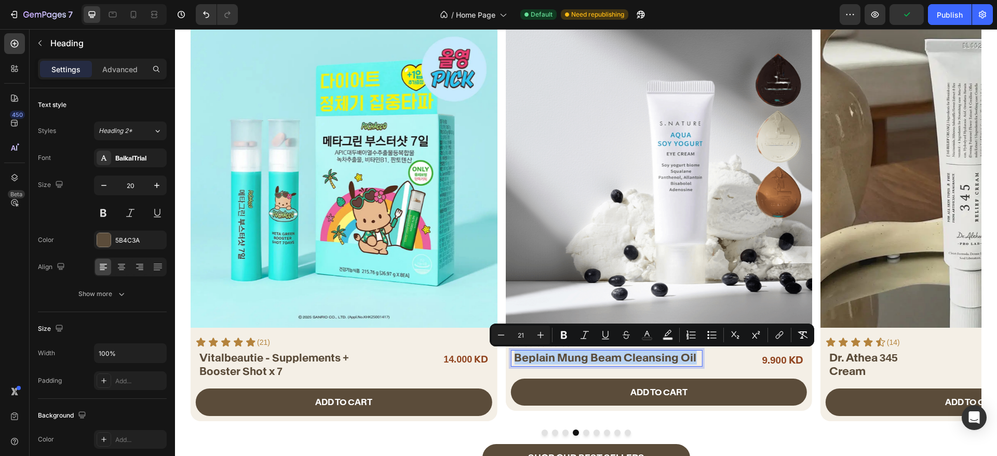
click at [671, 356] on span "Beplain Mung Beam Cleansing Oil" at bounding box center [605, 358] width 182 height 14
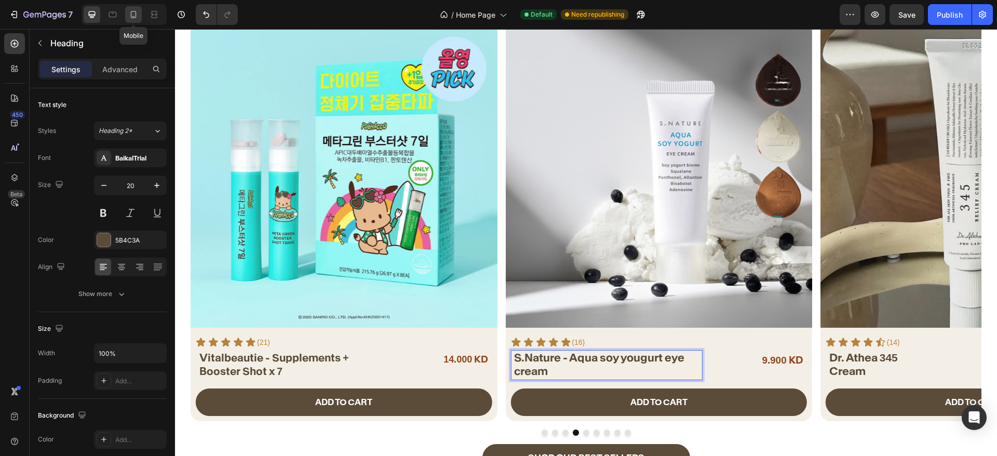
click at [134, 19] on icon at bounding box center [133, 14] width 10 height 10
type input "15"
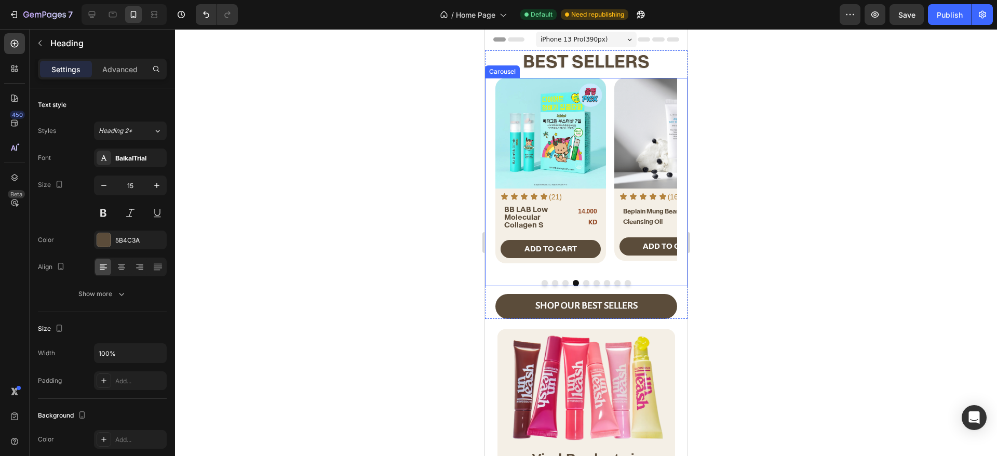
click at [562, 283] on button "Dot" at bounding box center [565, 283] width 6 height 6
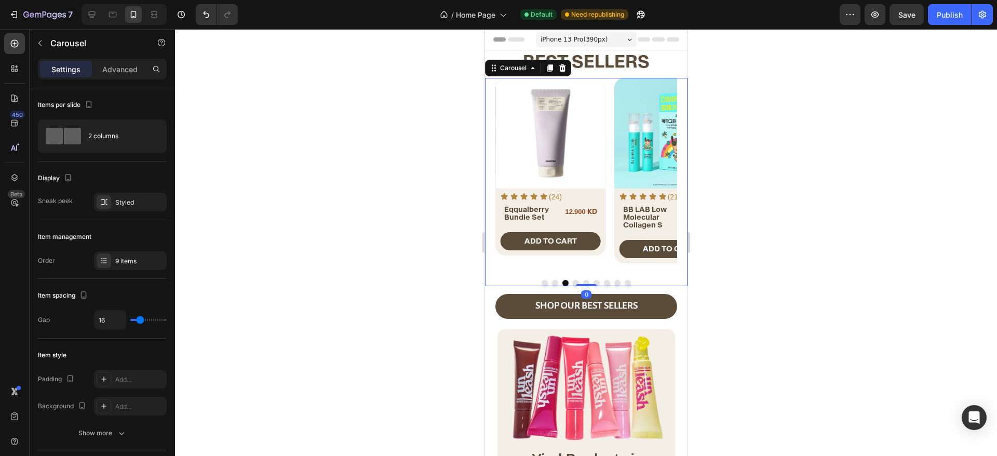
click at [552, 283] on button "Dot" at bounding box center [555, 283] width 6 height 6
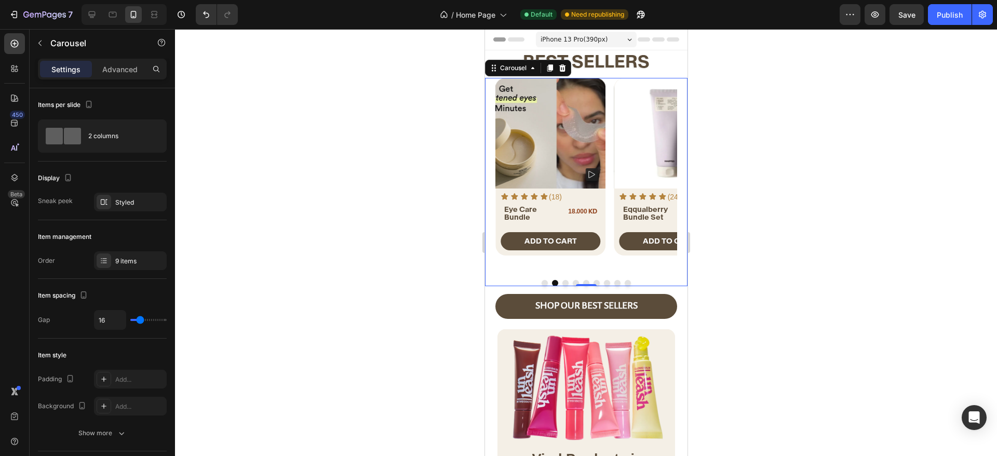
click at [541, 283] on button "Dot" at bounding box center [544, 283] width 6 height 6
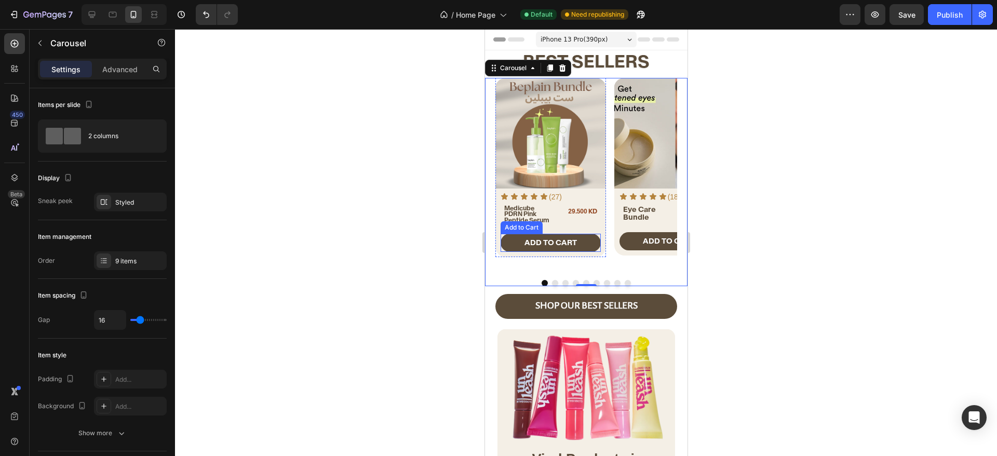
click at [528, 221] on div "Add to Cart" at bounding box center [521, 227] width 42 height 12
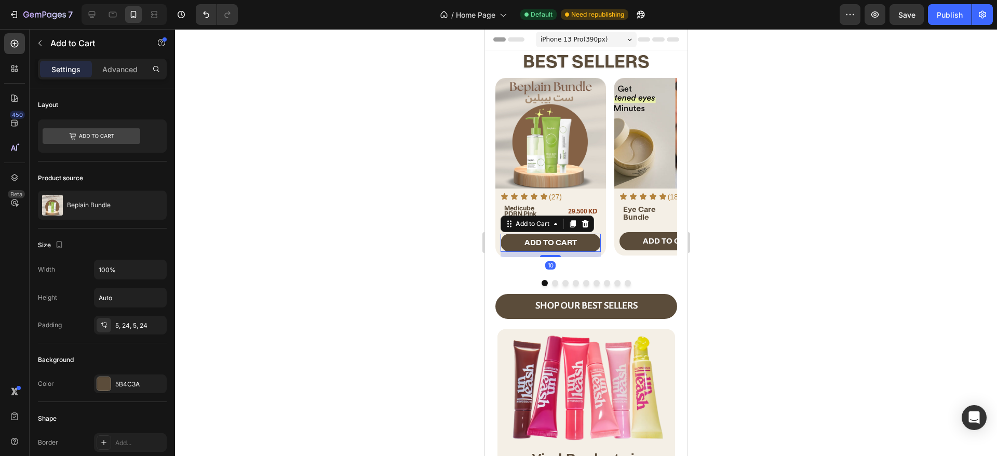
click at [529, 216] on div "Add to Cart" at bounding box center [546, 224] width 93 height 17
click at [530, 207] on span "Medicube PDRN Pink Peptide Serum" at bounding box center [526, 214] width 45 height 20
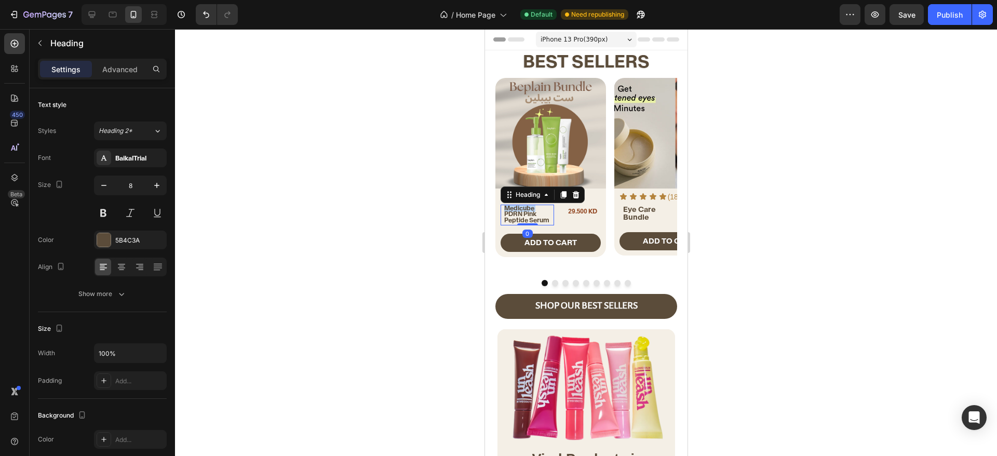
click at [531, 211] on span "Medicube PDRN Pink Peptide Serum" at bounding box center [526, 214] width 45 height 20
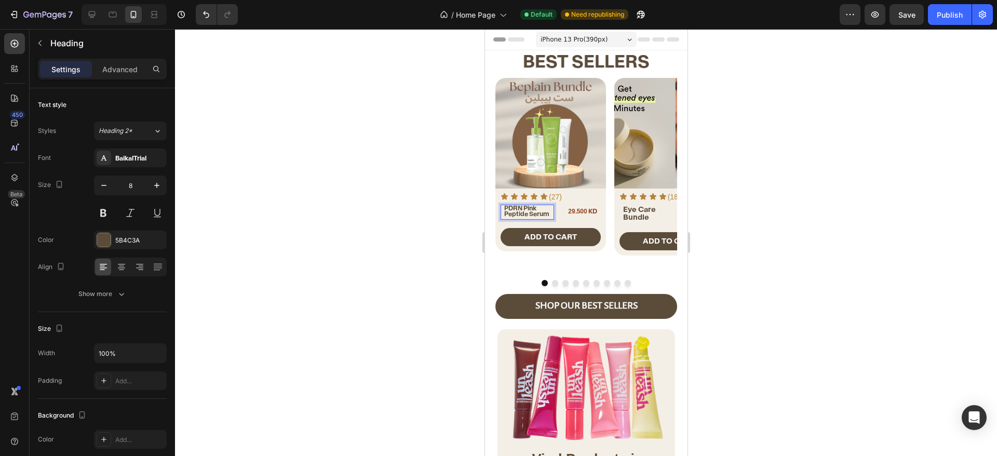
click at [531, 211] on span "PDRN Pink Peptide Serum" at bounding box center [526, 211] width 45 height 14
drag, startPoint x: 625, startPoint y: 205, endPoint x: 634, endPoint y: 214, distance: 12.1
click at [625, 205] on span "Eye Care Bundle" at bounding box center [639, 214] width 33 height 18
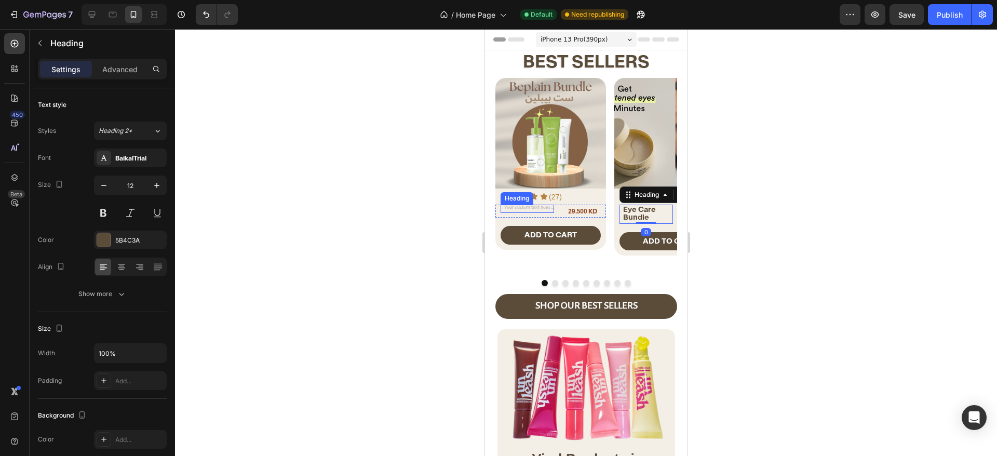
click at [543, 207] on h2 "Rich Text Editor. Editing area: main" at bounding box center [528, 208] width 51 height 7
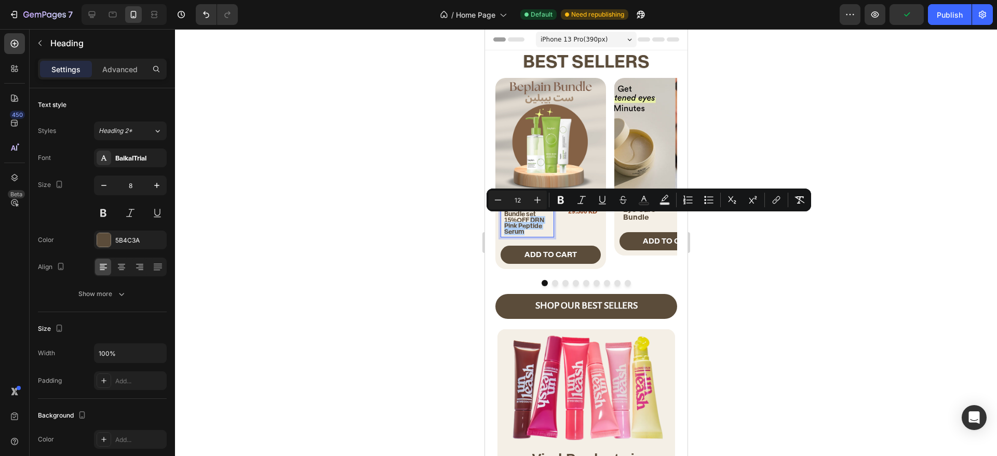
drag, startPoint x: 531, startPoint y: 221, endPoint x: 537, endPoint y: 232, distance: 12.6
click at [537, 232] on p "PBeplain - Bundle set 15%OFF DRN Pink Peptide Serum" at bounding box center [528, 221] width 49 height 30
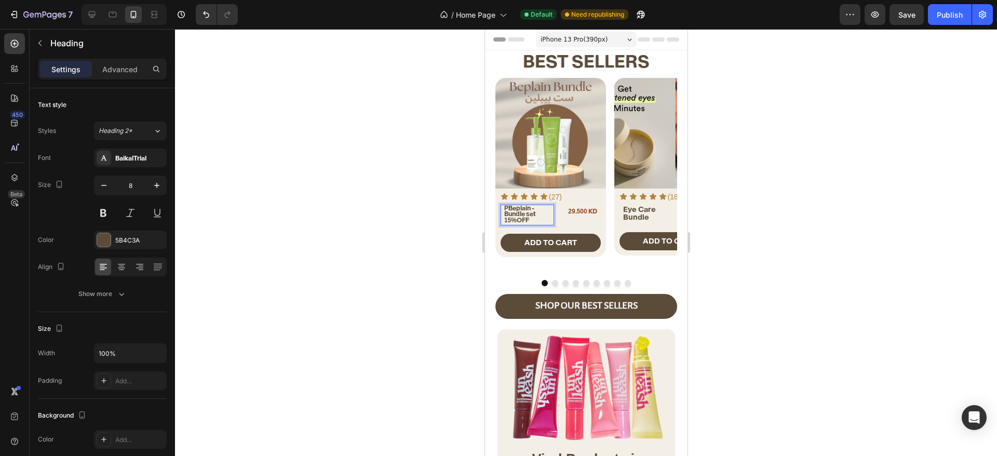
click at [510, 207] on span "PBeplain - Bundle set 15%OFF" at bounding box center [520, 214] width 32 height 20
click at [454, 230] on div at bounding box center [586, 242] width 822 height 427
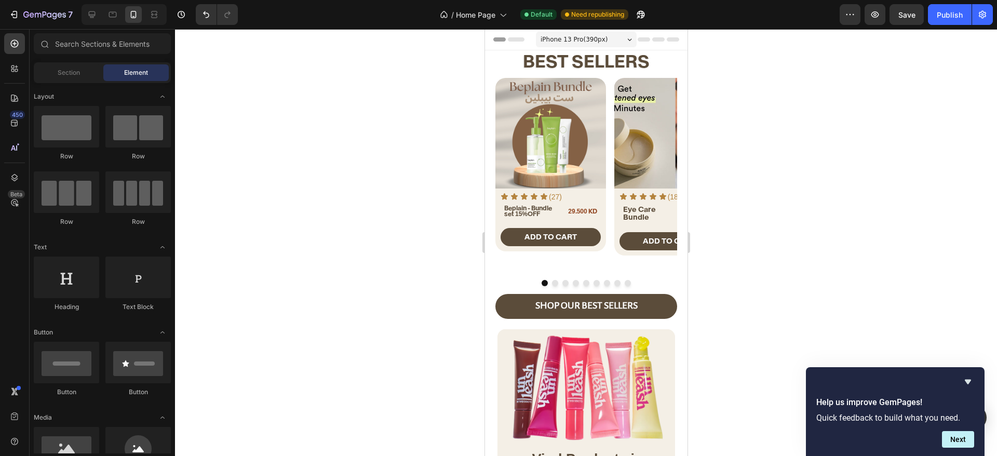
drag, startPoint x: 334, startPoint y: 164, endPoint x: 405, endPoint y: 184, distance: 72.8
click at [334, 164] on div at bounding box center [586, 242] width 822 height 427
click at [545, 282] on div at bounding box center [586, 283] width 182 height 6
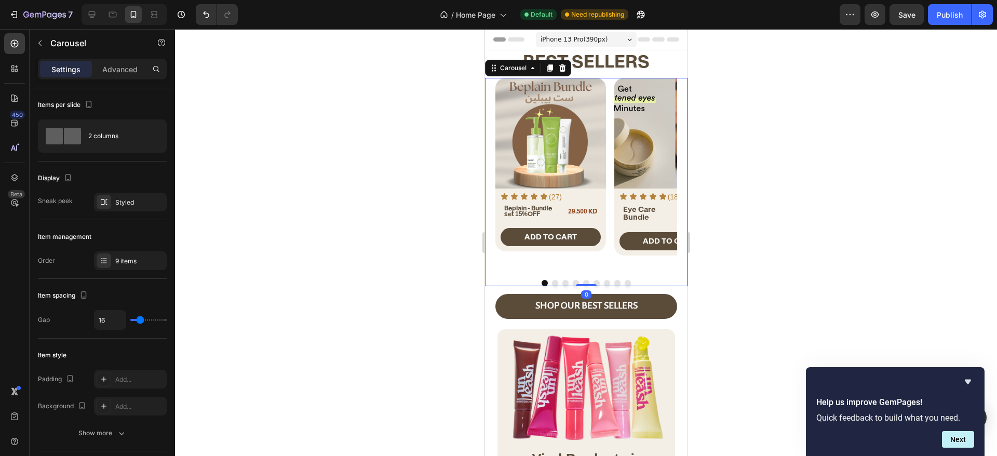
click at [552, 282] on button "Dot" at bounding box center [555, 283] width 6 height 6
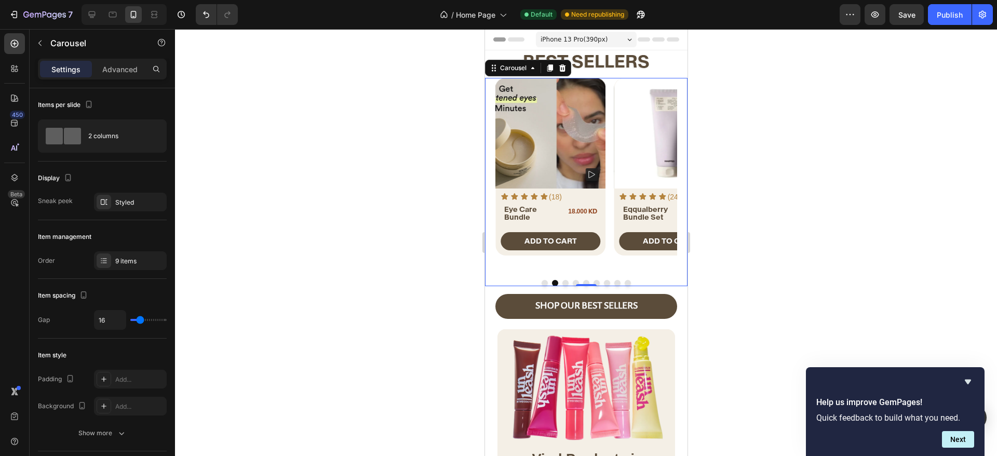
click at [562, 281] on button "Dot" at bounding box center [565, 283] width 6 height 6
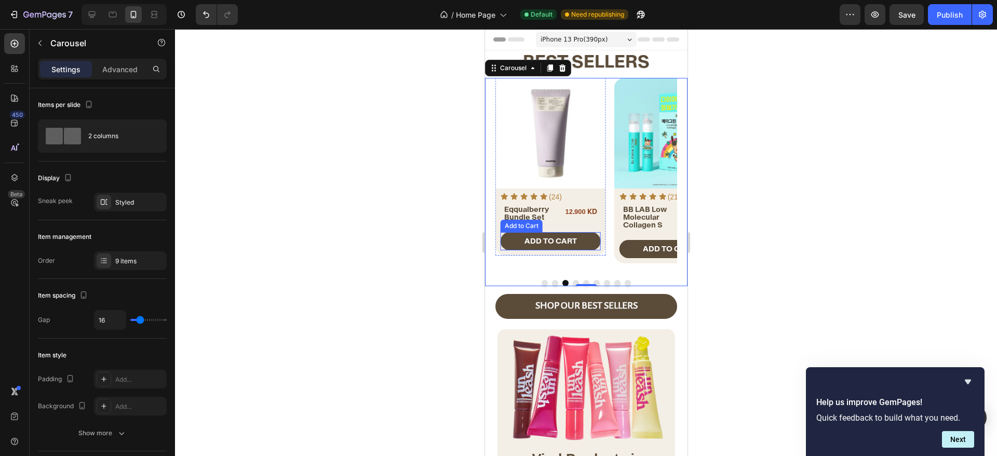
click at [532, 213] on span "Bundle Set" at bounding box center [524, 216] width 40 height 9
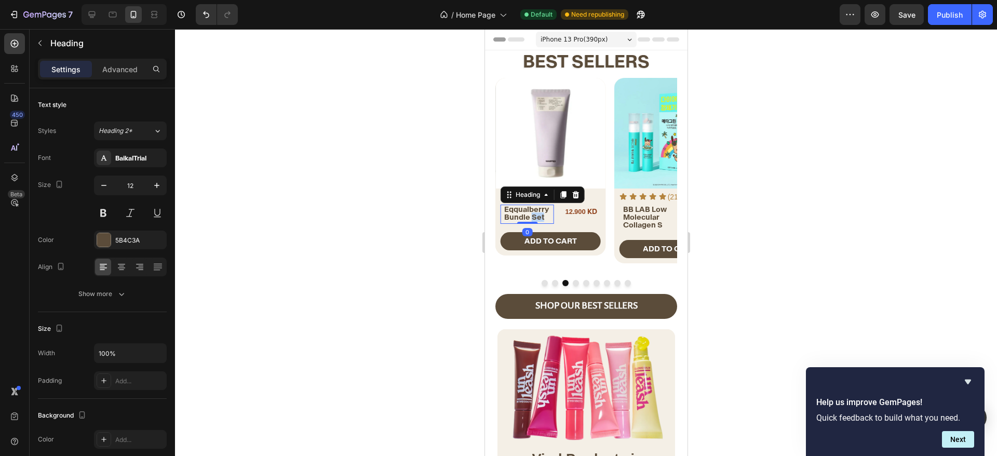
click at [532, 213] on span "Bundle Set" at bounding box center [524, 216] width 40 height 9
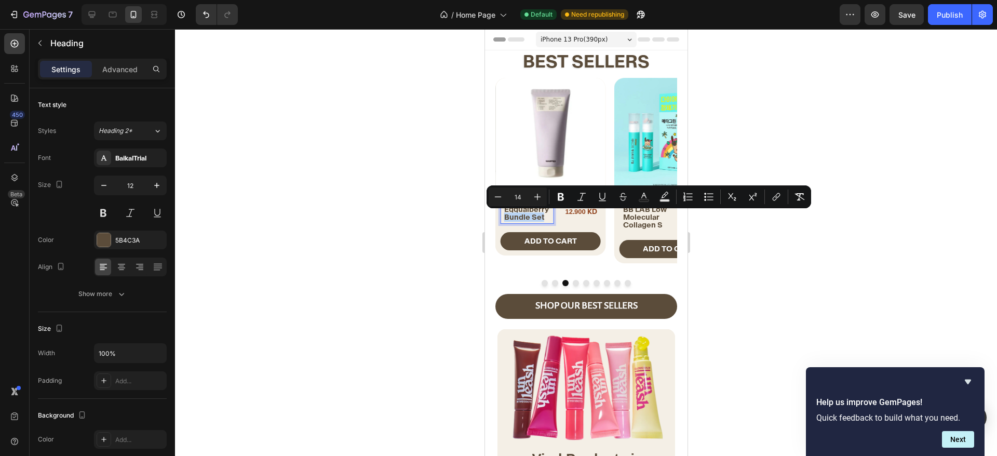
click at [532, 213] on span "Bundle Set" at bounding box center [524, 216] width 40 height 9
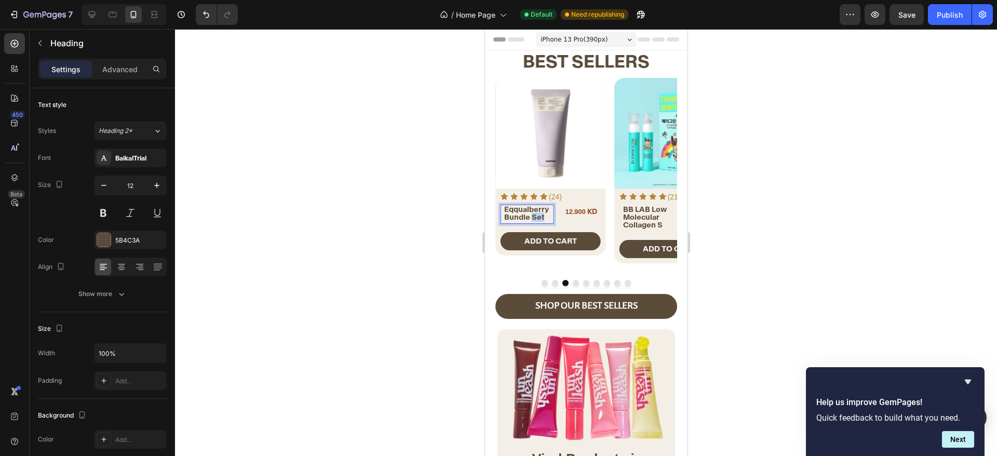
click at [532, 213] on span "Bundle Set" at bounding box center [524, 216] width 40 height 9
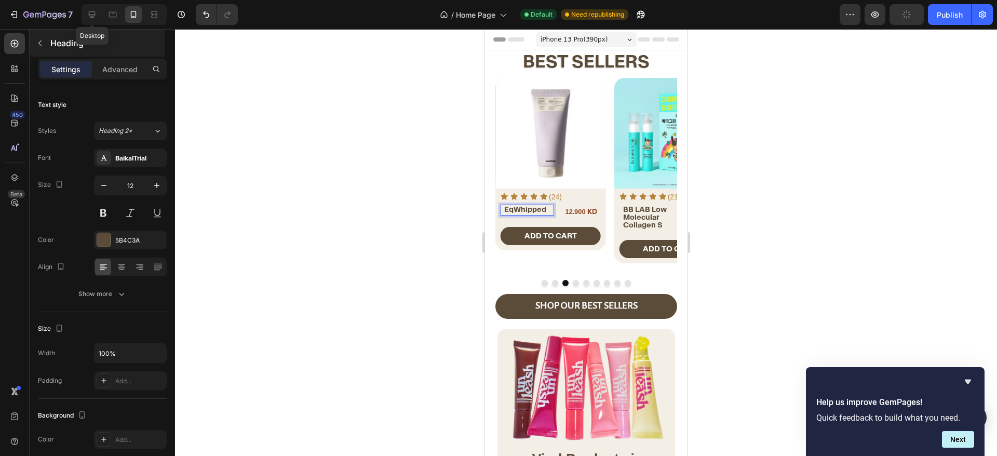
click at [96, 16] on icon at bounding box center [92, 14] width 10 height 10
type input "22"
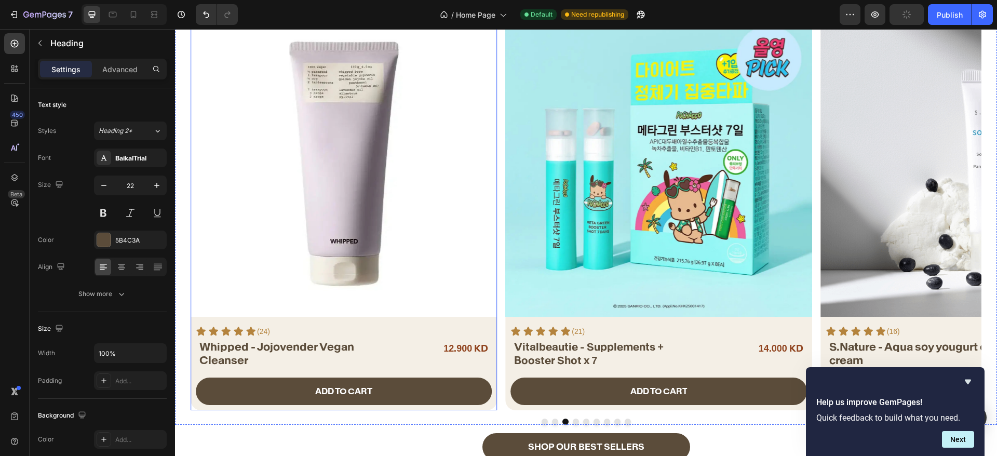
click at [275, 339] on h2 "Wh i pped - Jojovender Vegan Cleanser" at bounding box center [293, 353] width 190 height 29
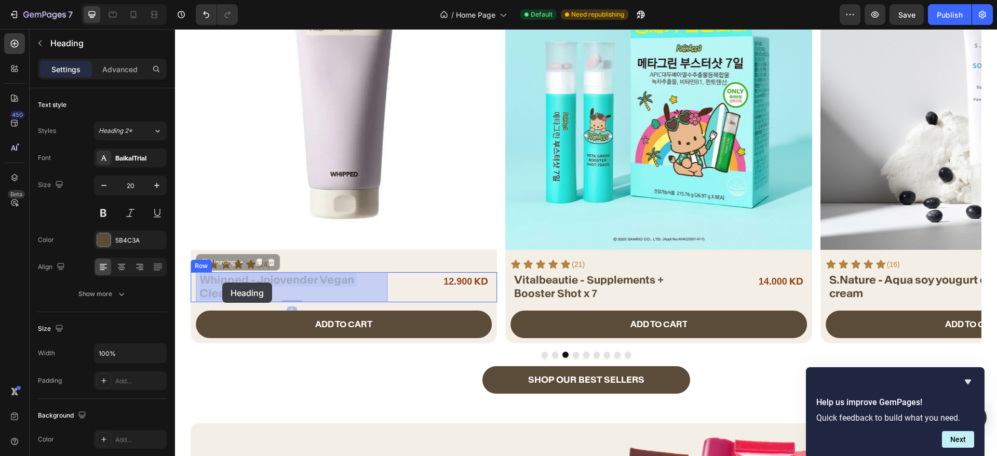
drag, startPoint x: 275, startPoint y: 292, endPoint x: 222, endPoint y: 283, distance: 53.3
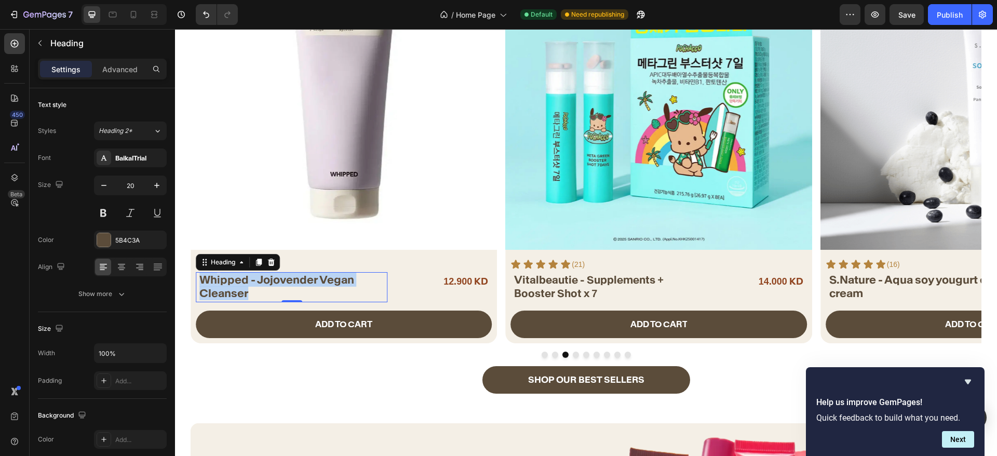
click at [235, 287] on span "pped - Jojovender Vegan Cleanser" at bounding box center [276, 287] width 155 height 28
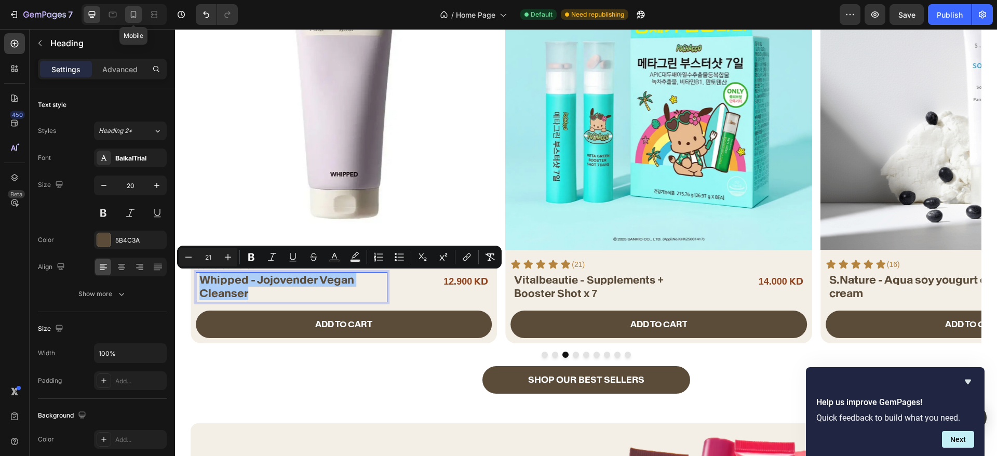
click at [136, 11] on icon at bounding box center [134, 14] width 6 height 7
type input "12"
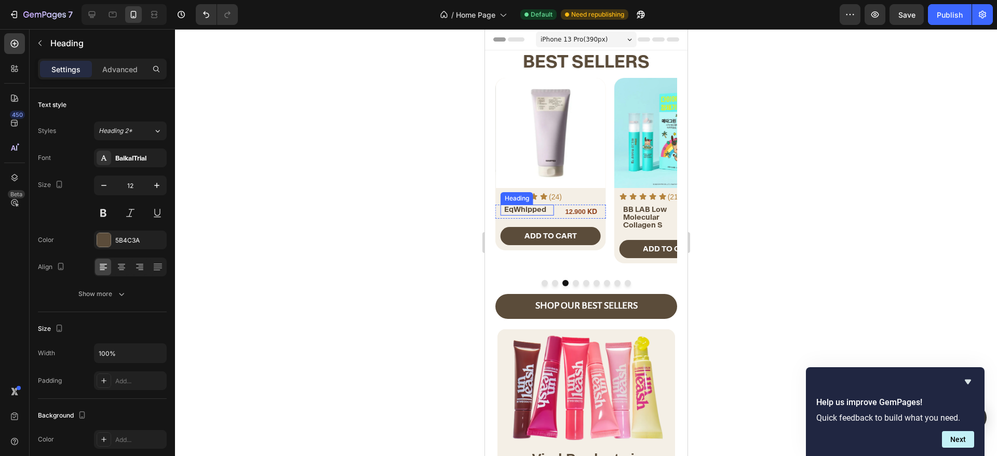
click at [535, 210] on span "EqWhipped" at bounding box center [525, 209] width 42 height 9
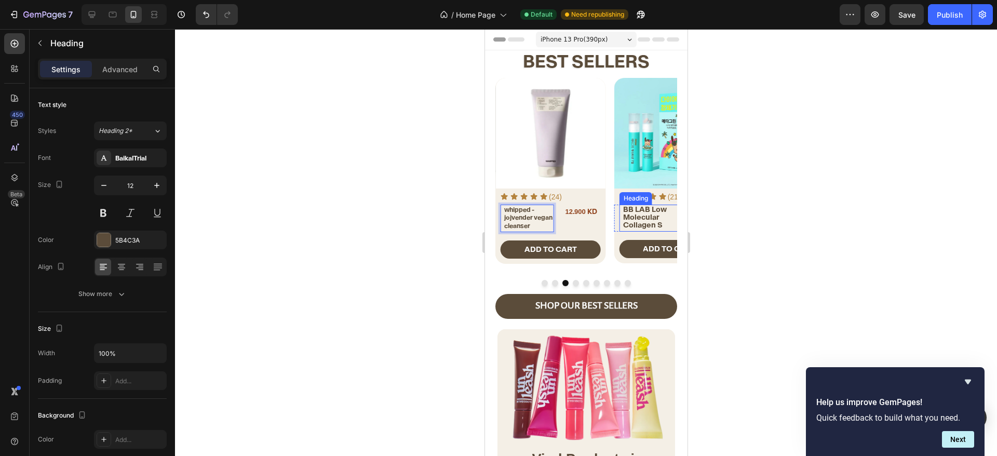
click at [632, 212] on span "BB LAB Low Molecular Collagen S" at bounding box center [645, 217] width 44 height 25
click at [636, 219] on span "BB LAB Low Molecular Collagen S" at bounding box center [645, 217] width 44 height 25
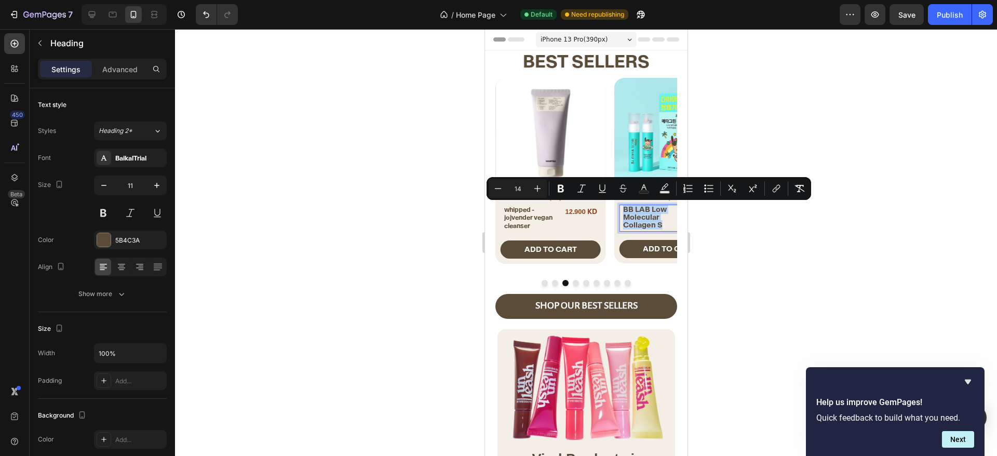
copy span "BB LAB Low Molecular Collagen S"
click at [503, 209] on h2 "whipped - jojvender vegan cleanser" at bounding box center [528, 218] width 51 height 26
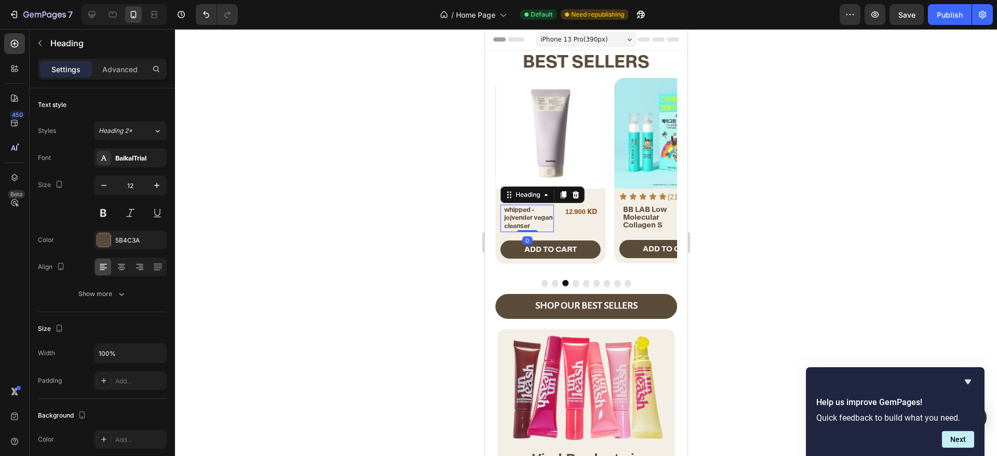
click at [506, 213] on p "whipped - jojvender vegan cleanser" at bounding box center [528, 218] width 49 height 24
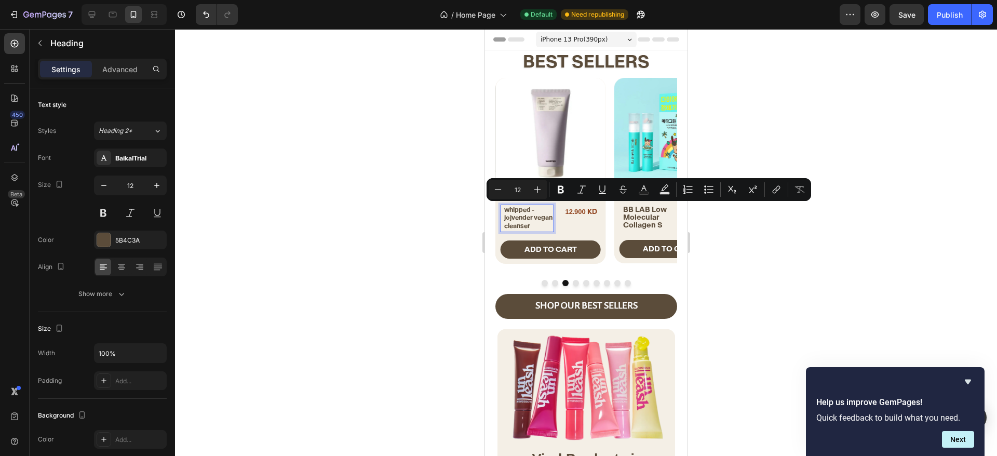
click at [516, 218] on p "whipped - jojvender vegan cleanser" at bounding box center [528, 218] width 49 height 24
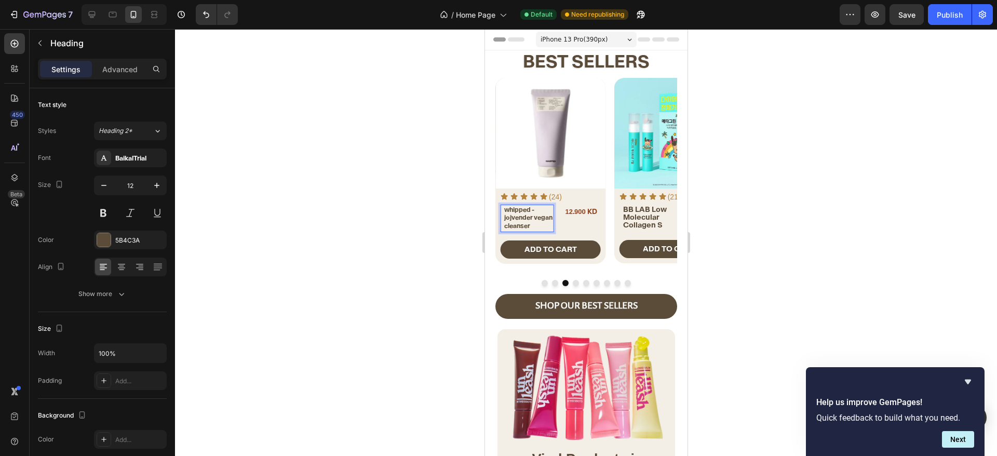
click at [516, 218] on p "whipped - jojvender vegan cleanser" at bounding box center [528, 218] width 49 height 24
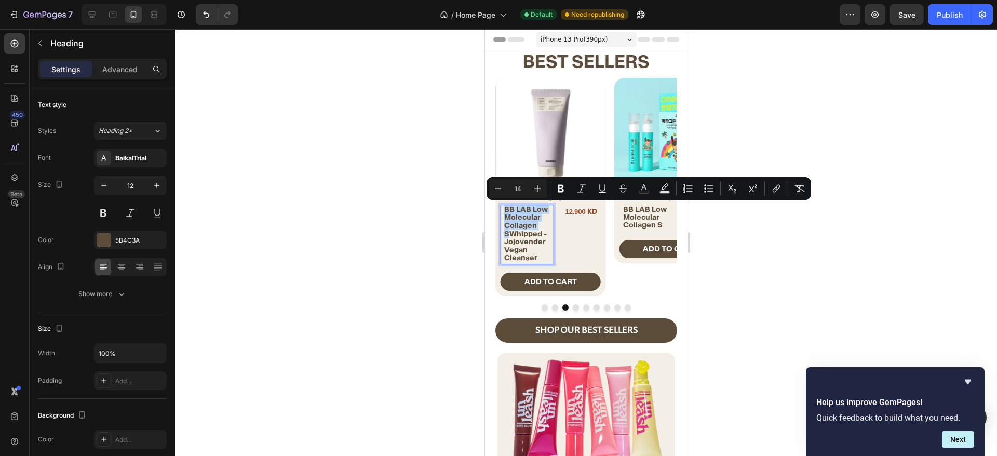
drag, startPoint x: 510, startPoint y: 235, endPoint x: 503, endPoint y: 208, distance: 27.7
click at [504, 208] on span "BB LAB Low Molecular Collagen SWhipped - Jojovender Vegan Cleanser" at bounding box center [526, 234] width 44 height 58
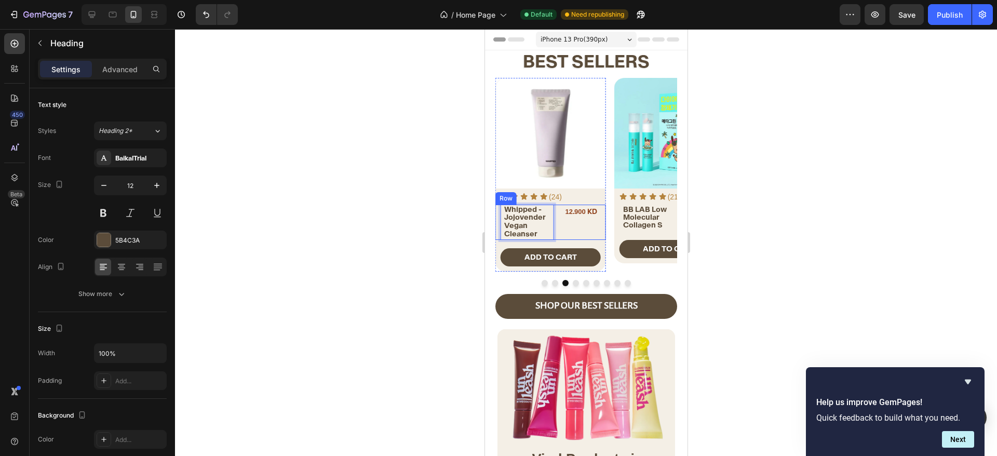
click at [634, 217] on span "BB LAB Low Molecular Collagen S" at bounding box center [645, 217] width 44 height 25
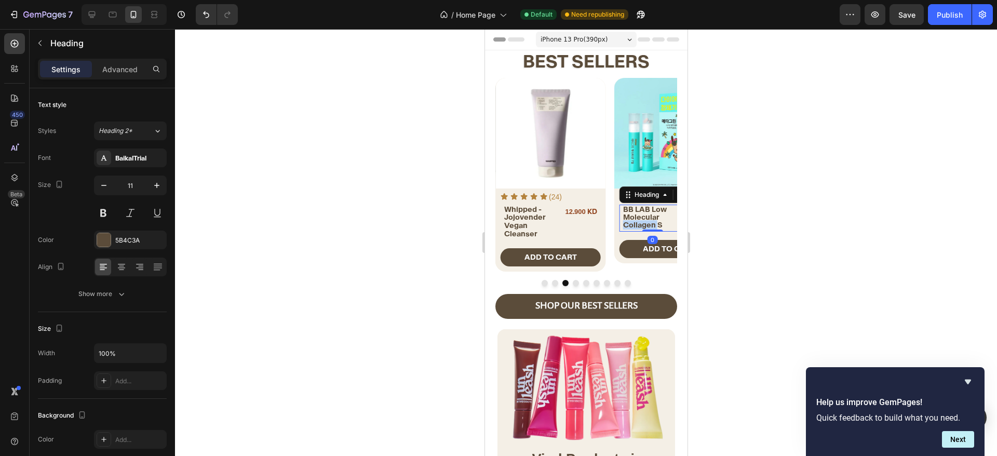
click at [645, 224] on span "BB LAB Low Molecular Collagen S" at bounding box center [645, 217] width 44 height 25
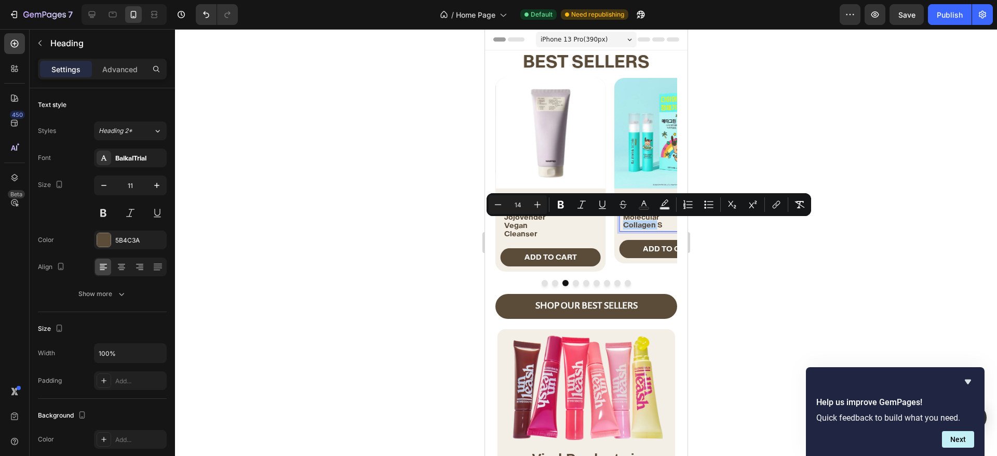
click at [645, 224] on span "BB LAB Low Molecular Collagen S" at bounding box center [645, 217] width 44 height 25
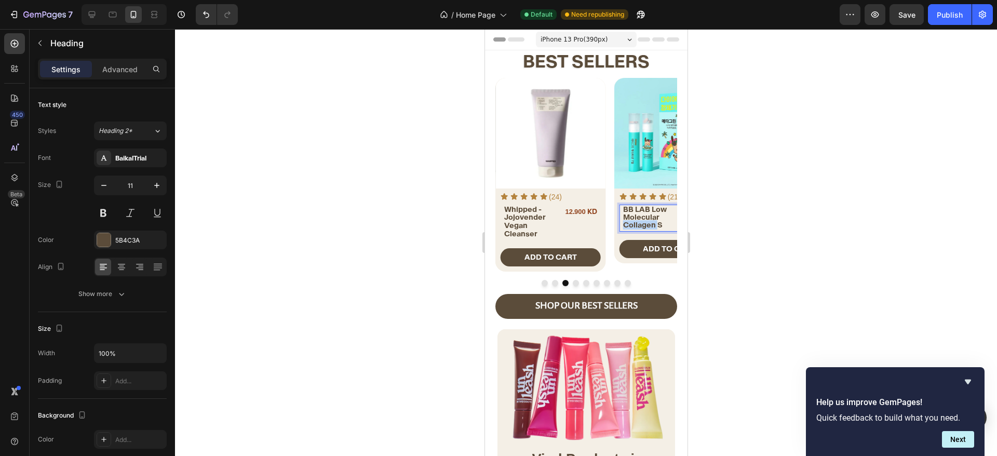
click at [645, 224] on span "BB LAB Low Molecular Collagen S" at bounding box center [645, 217] width 44 height 25
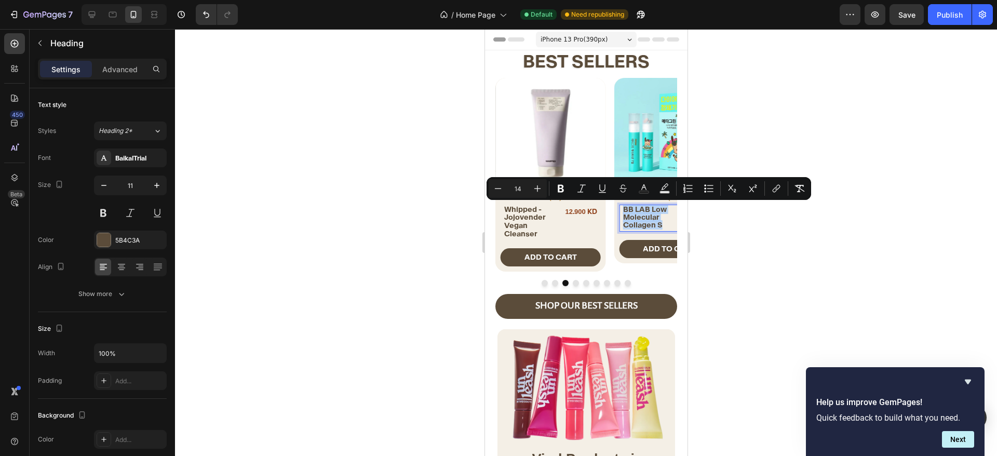
click at [656, 226] on span "BB LAB Low Molecular Collagen S" at bounding box center [645, 217] width 44 height 25
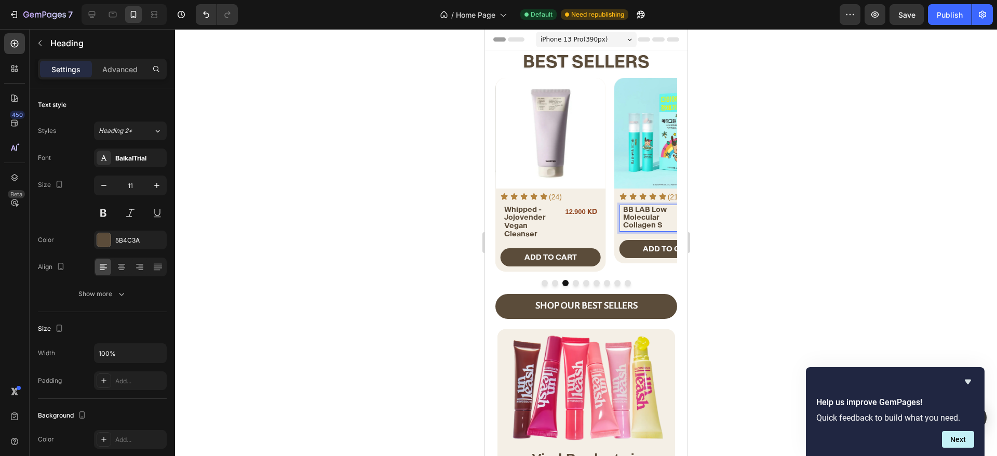
click at [660, 225] on span "BB LAB Low Molecular Collagen S" at bounding box center [645, 217] width 44 height 25
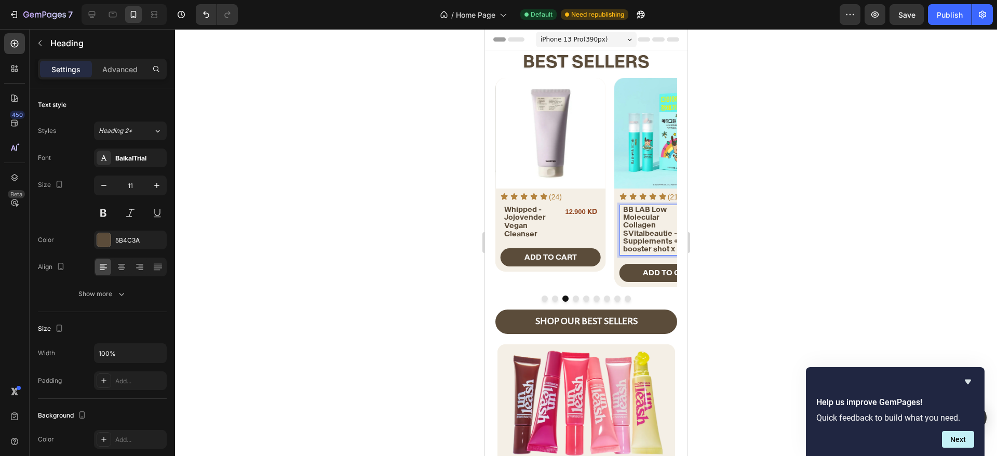
scroll to position [0, 20]
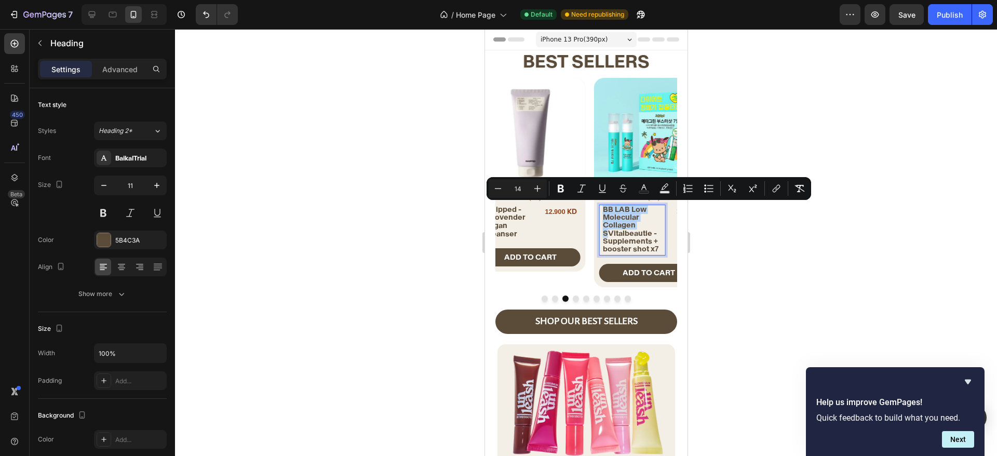
drag, startPoint x: 609, startPoint y: 235, endPoint x: 603, endPoint y: 208, distance: 27.2
click at [603, 208] on span "BB LAB Low Molecular Collagen SVitalbeautie - Supplements + booster shot x7" at bounding box center [630, 229] width 56 height 49
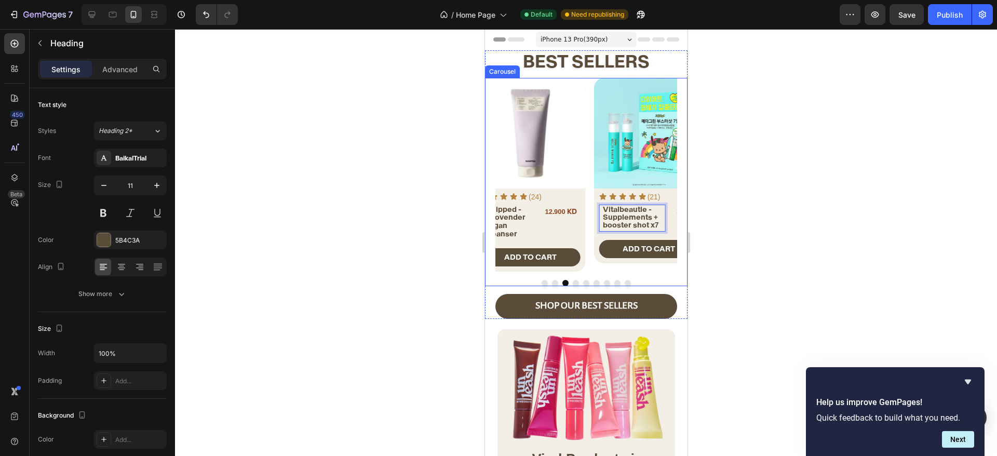
click at [572, 283] on button "Dot" at bounding box center [575, 283] width 6 height 6
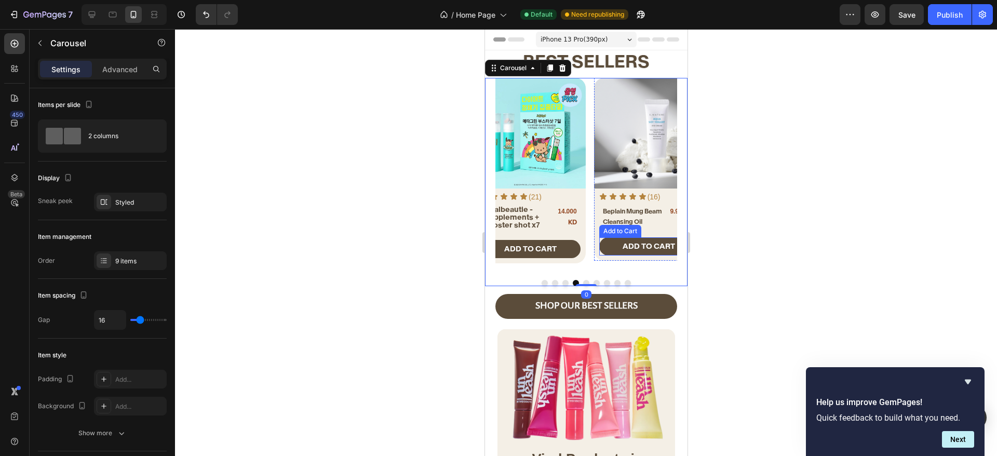
click at [619, 225] on div "Add to Cart" at bounding box center [620, 231] width 42 height 12
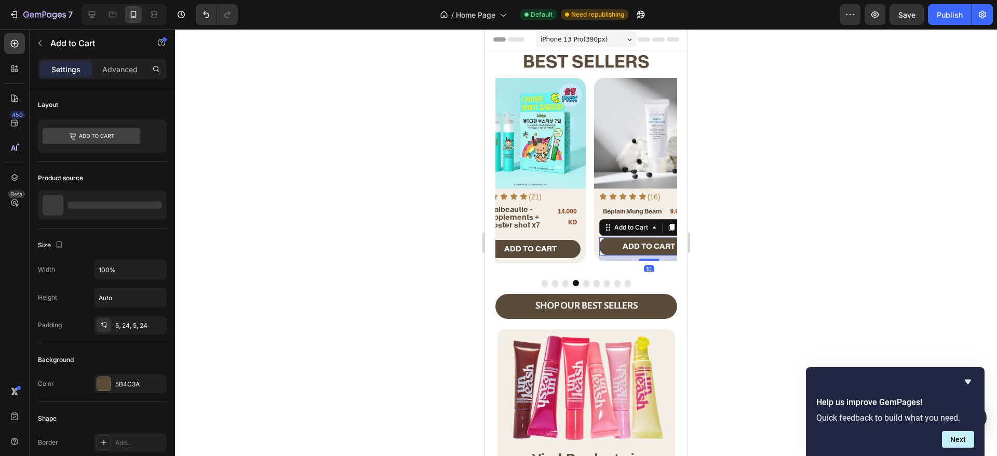
click at [624, 216] on h2 "Beplain Mung Beam Cleansing Oil" at bounding box center [633, 216] width 64 height 23
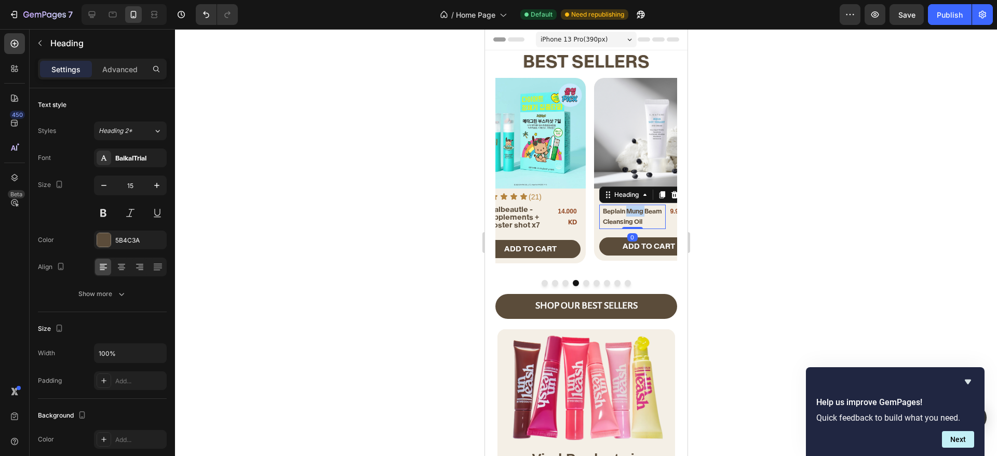
click at [629, 211] on span "Beplain Mung Beam Cleansing Oil" at bounding box center [631, 216] width 59 height 19
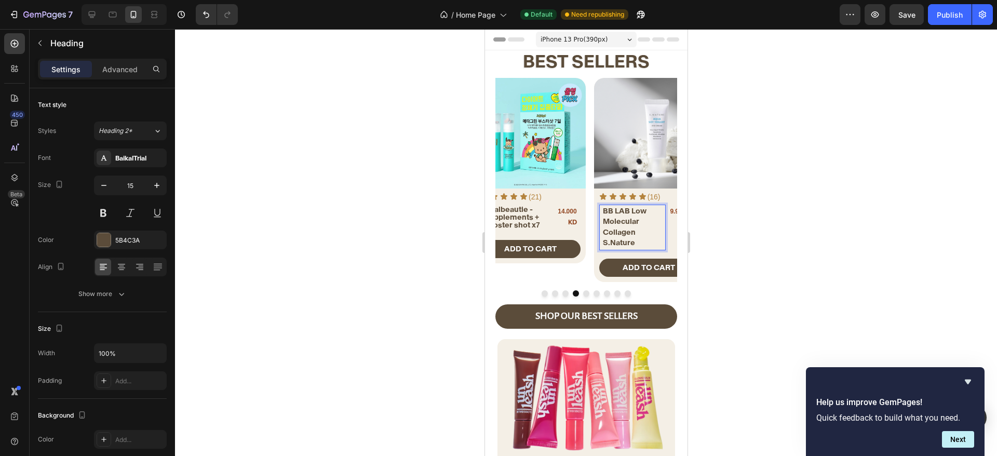
click at [638, 233] on p "BB LAB Low Molecular Collagen S.Nature" at bounding box center [633, 227] width 62 height 43
click at [637, 242] on p "BB LAB Low Molecular Collagen S.Nature" at bounding box center [633, 227] width 62 height 43
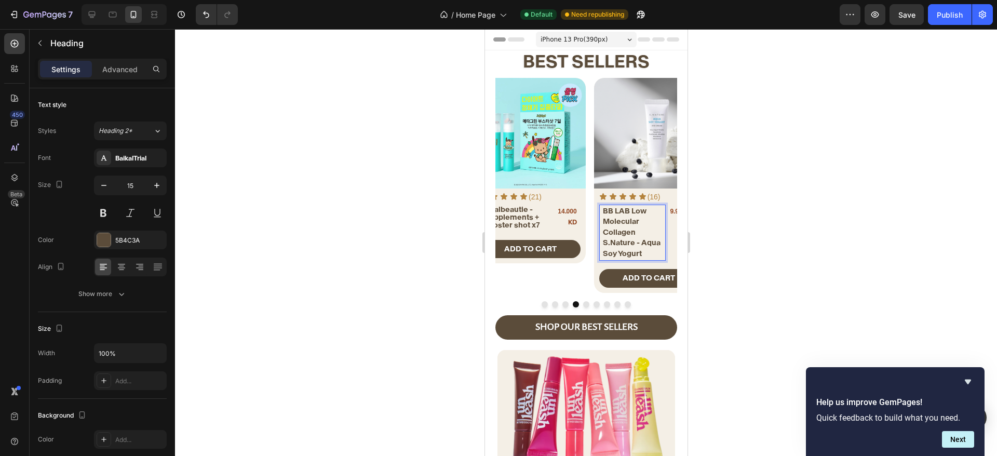
click at [656, 252] on p "BB LAB Low Molecular Collagen S.Nature - Aqua Soy Yogurt" at bounding box center [633, 232] width 62 height 53
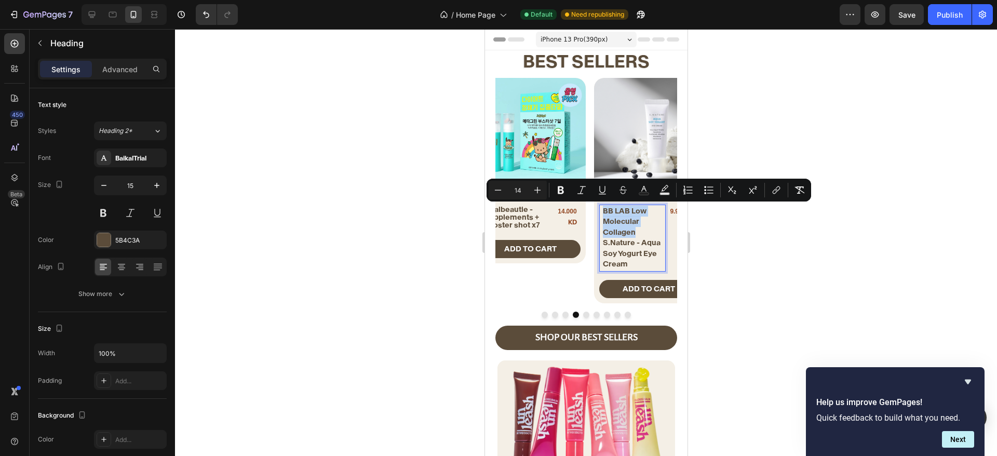
drag, startPoint x: 636, startPoint y: 232, endPoint x: 604, endPoint y: 212, distance: 38.5
click at [604, 212] on p "BB LAB Low Molecular Collagen S.Nature - Aqua Soy Yogurt Eye Cream" at bounding box center [633, 238] width 62 height 64
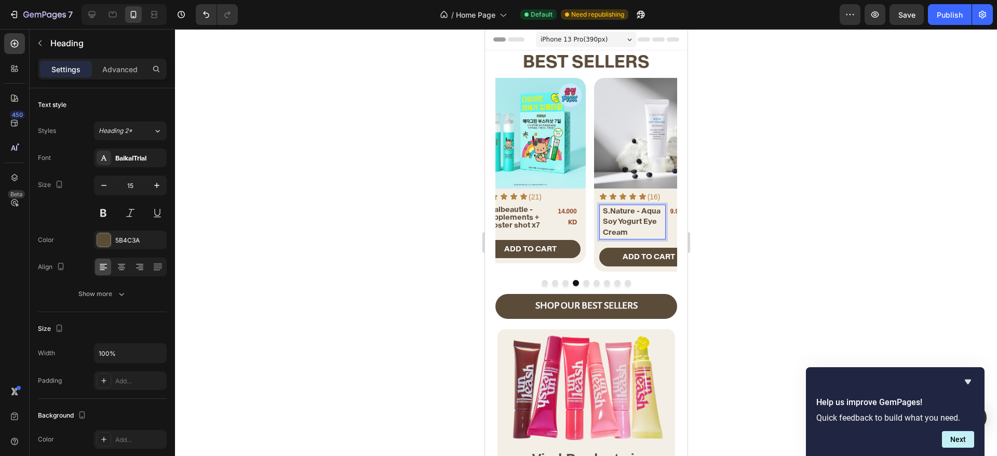
click at [635, 233] on p "S.Nature - Aqua Soy Yogurt Eye Cream" at bounding box center [633, 222] width 62 height 32
click at [606, 210] on span "S.Nature - Aqua Soy Yogurt Eye Cream" at bounding box center [631, 221] width 58 height 31
click at [583, 285] on button "Dot" at bounding box center [586, 283] width 6 height 6
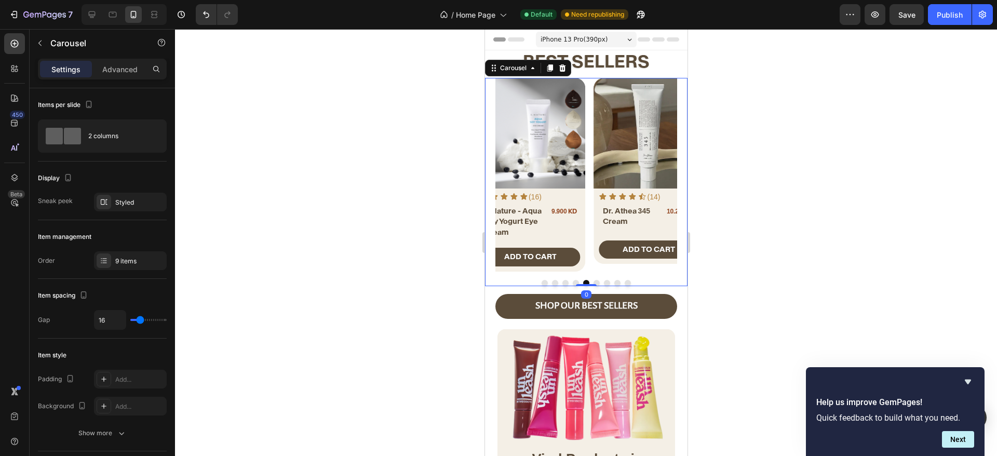
click at [572, 280] on button "Dot" at bounding box center [575, 283] width 6 height 6
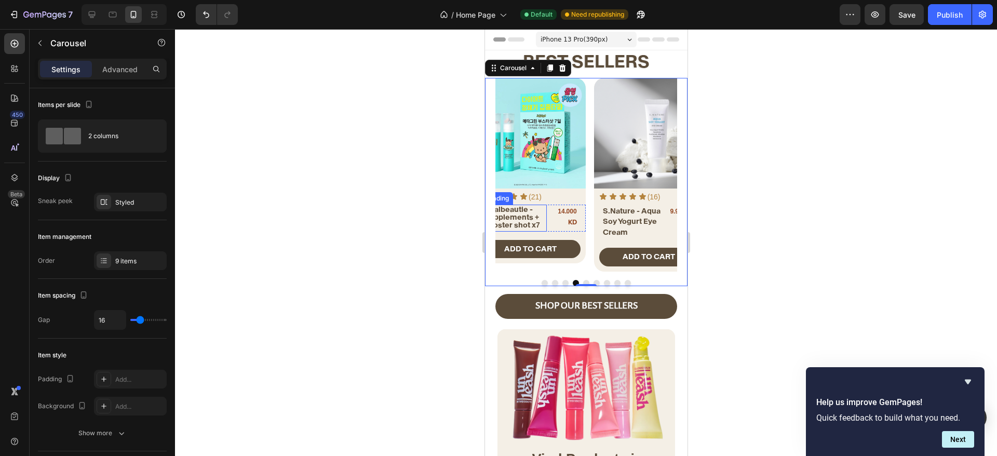
click at [532, 216] on span "Vitalbeautie - Supplements + booster shot x7" at bounding box center [512, 217] width 56 height 25
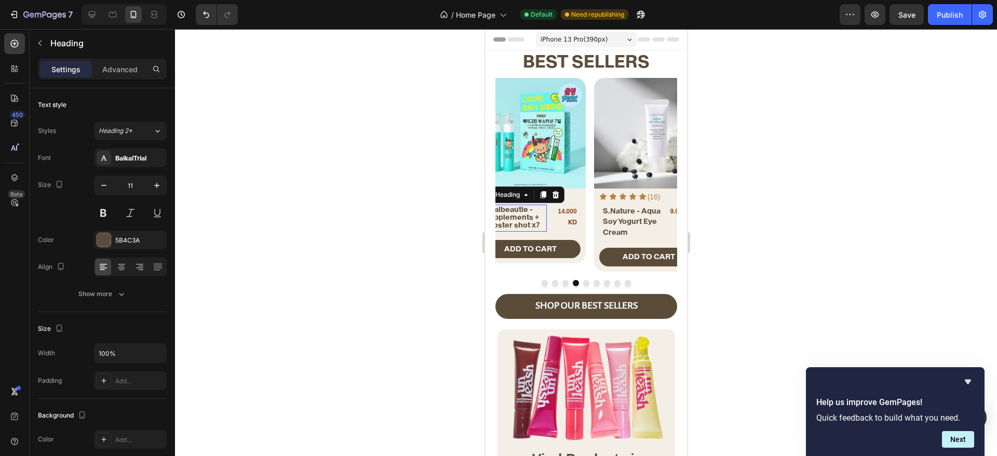
click at [618, 226] on p "⁠⁠⁠⁠⁠⁠⁠ S.Nature - Aqua Soy Yogurt Eye Cream" at bounding box center [633, 222] width 62 height 32
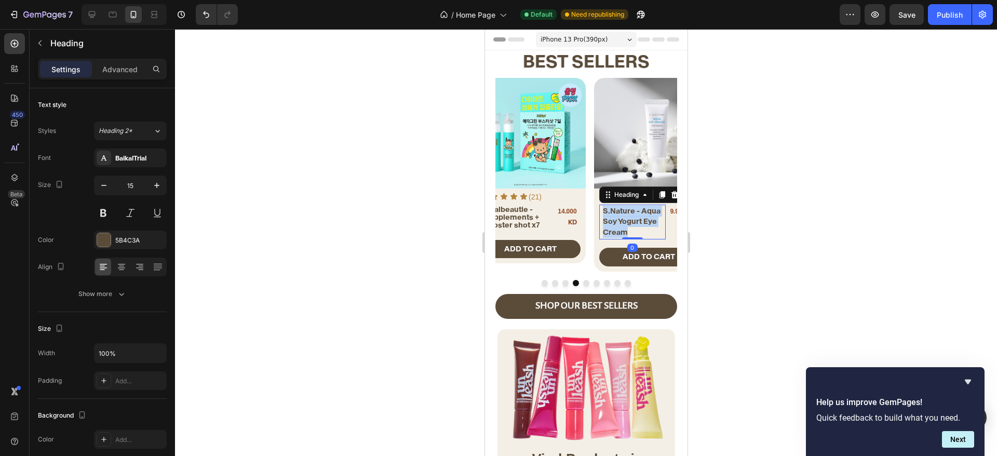
click at [618, 226] on p "S.Nature - Aqua Soy Yogurt Eye Cream" at bounding box center [633, 222] width 62 height 32
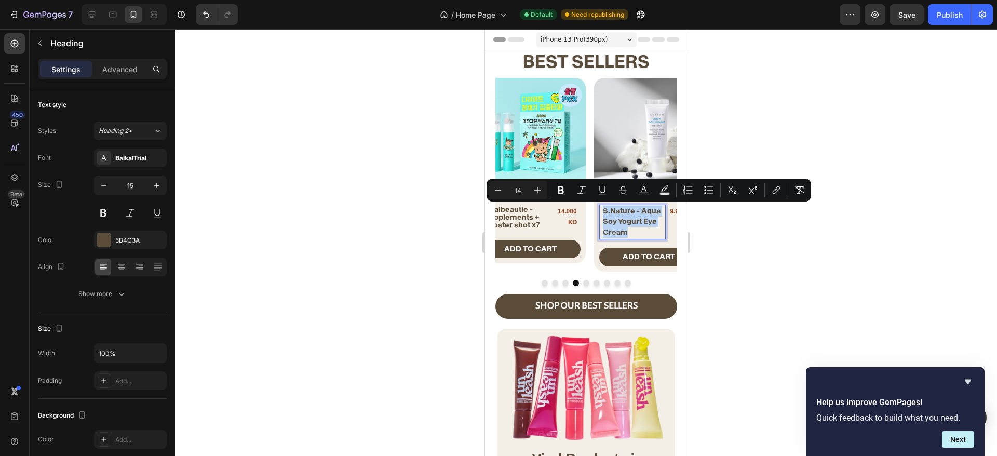
copy span "S.Nature - Aqua Soy Yogurt Eye Cream"
click at [539, 221] on p "⁠⁠⁠⁠⁠⁠⁠ Vitalbeautie - Supplements + booster shot x7" at bounding box center [515, 218] width 62 height 24
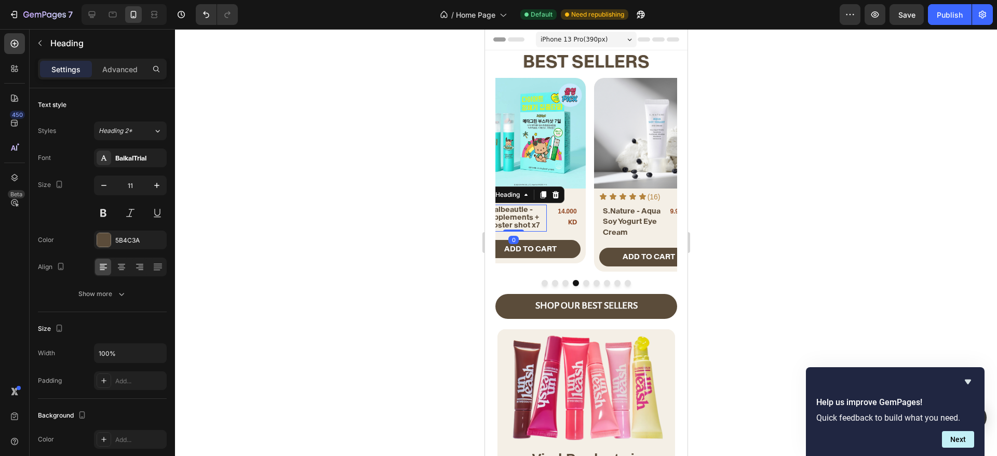
click at [539, 221] on p "Vitalbeautie - Supplements + booster shot x7" at bounding box center [515, 218] width 62 height 24
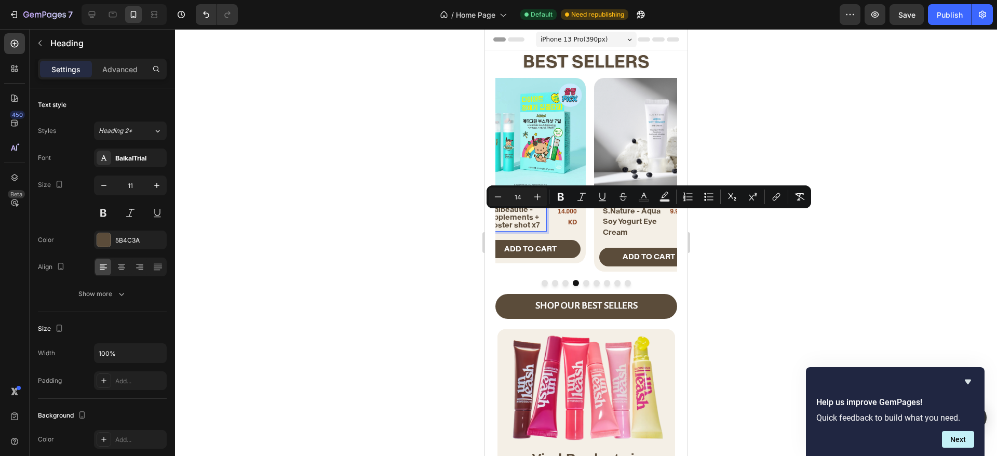
click at [539, 225] on p "Vitalbeautie - Supplements + booster shot x7" at bounding box center [515, 218] width 62 height 24
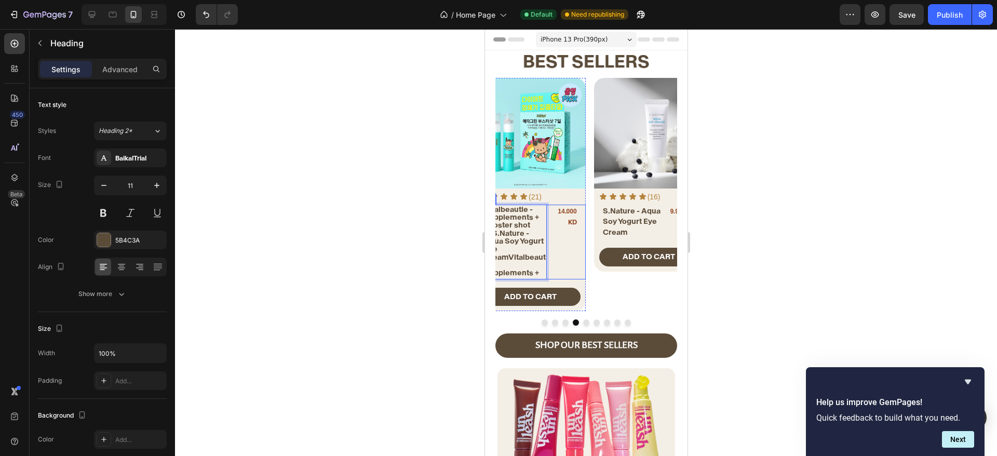
scroll to position [0, 3]
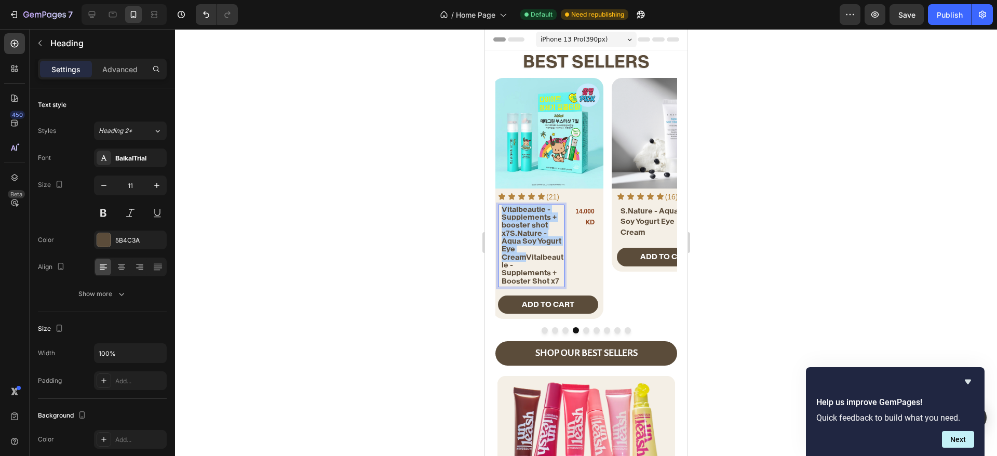
drag, startPoint x: 527, startPoint y: 259, endPoint x: 502, endPoint y: 212, distance: 53.0
click at [502, 212] on span "Vitalbeautie - Supplements + booster shot x7S.Nature - Aqua Soy Yogurt Eye Crea…" at bounding box center [532, 245] width 62 height 81
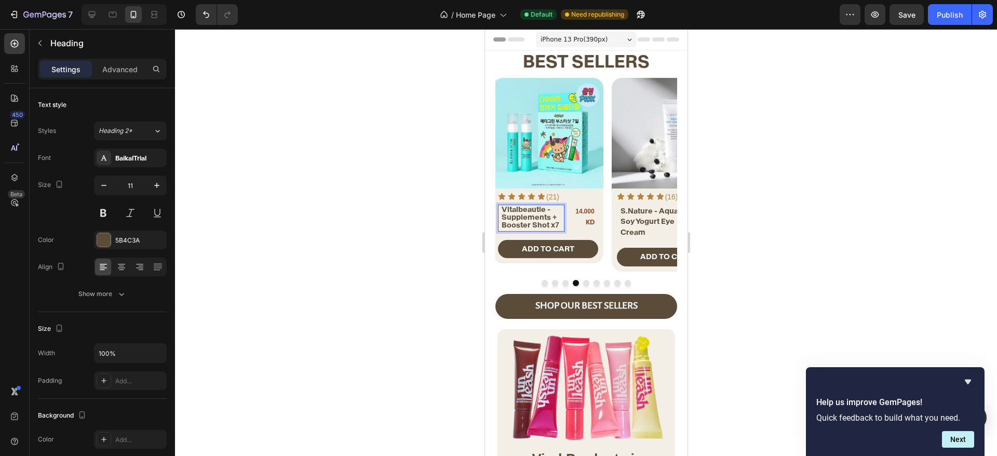
click at [554, 225] on span "Vitalbeautie - Supplements + Booster Shot x7" at bounding box center [530, 217] width 58 height 25
click at [556, 211] on p "Vitalbeautie - Supplements + Booster Shot x7" at bounding box center [532, 218] width 62 height 24
click at [561, 233] on div "Icon Icon Icon Icon Icon Icon List (21) Text Block Row Vitalbeautie - Supplemen…" at bounding box center [547, 226] width 111 height 75
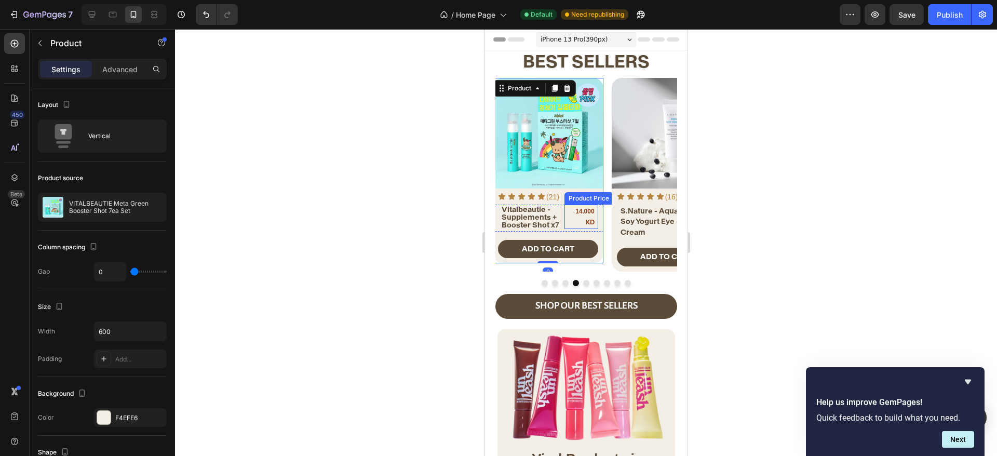
click at [557, 225] on span "Vitalbeautie - Supplements + Booster Shot x7" at bounding box center [530, 217] width 58 height 25
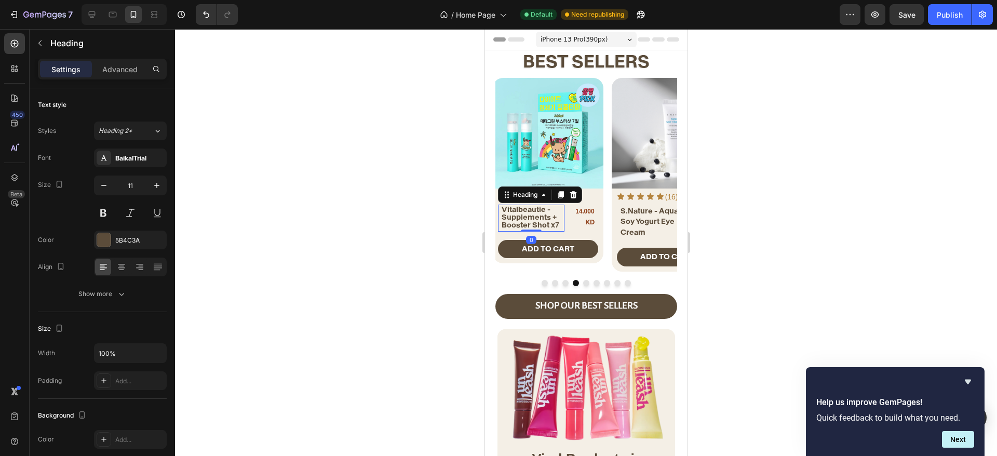
click at [554, 222] on span "Vitalbeautie - Supplements + Booster Shot x7" at bounding box center [530, 217] width 58 height 25
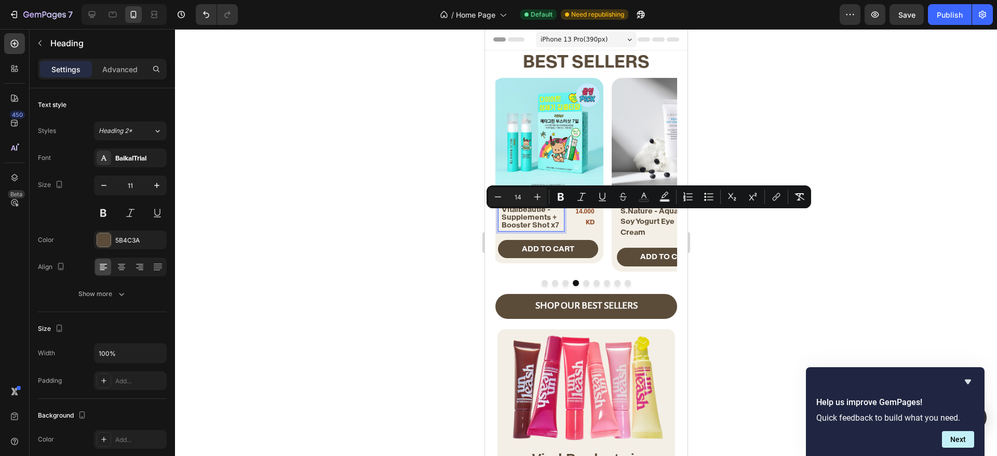
click at [547, 231] on div "Vitalbeautie - Supplements + Booster Shot x7 Heading 0" at bounding box center [531, 218] width 66 height 27
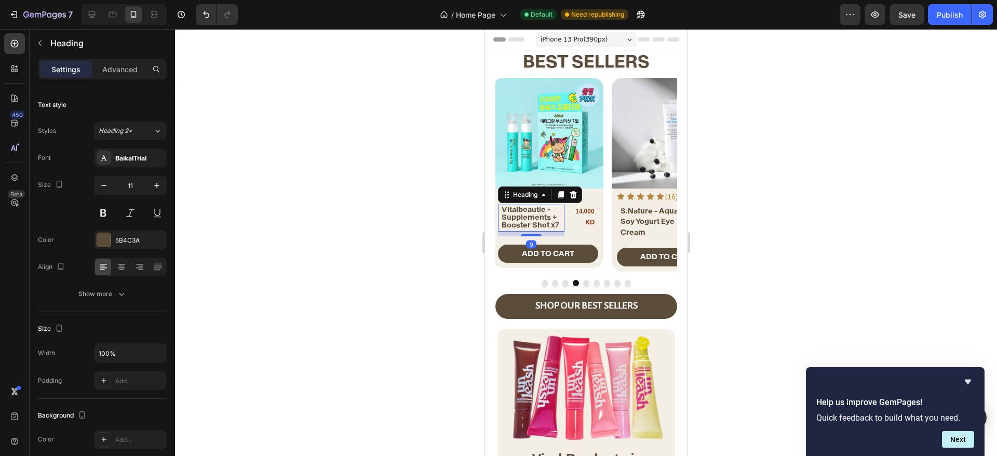
click at [533, 236] on div at bounding box center [530, 235] width 21 height 2
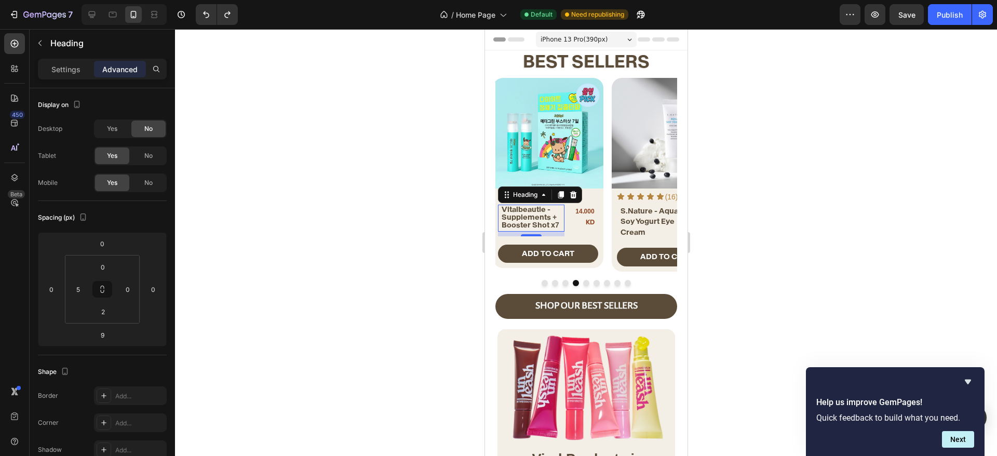
click at [457, 239] on div at bounding box center [586, 242] width 822 height 427
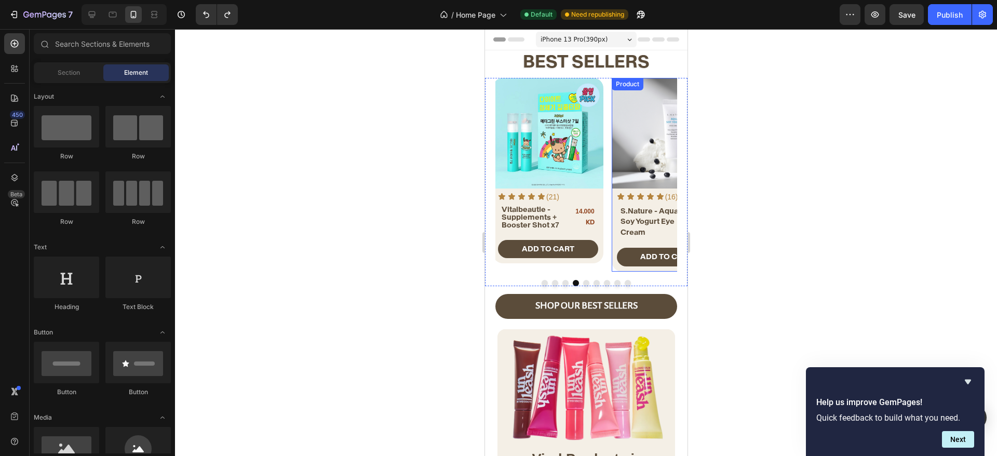
click at [620, 246] on div "Icon Icon Icon Icon Icon Icon List (16) Text Block Row ⁠⁠⁠⁠⁠⁠⁠ S.Nature - Aqua …" at bounding box center [666, 230] width 111 height 83
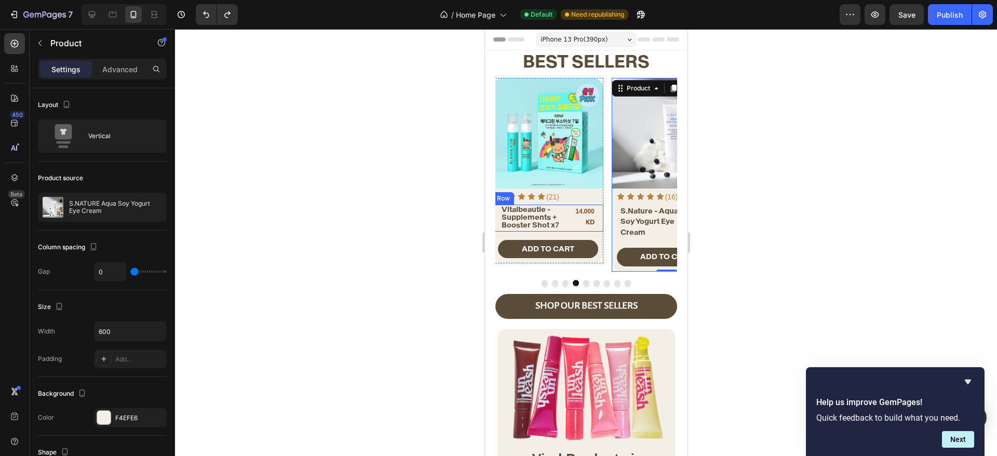
click at [570, 230] on div "14.000 KD Product Price Product Price" at bounding box center [580, 218] width 33 height 27
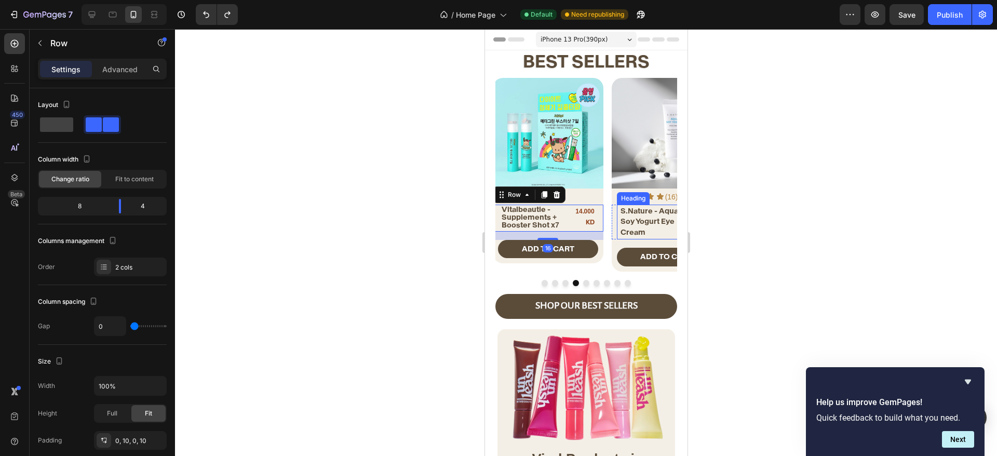
click at [643, 236] on span "S.Nature - Aqua Soy Yogurt Eye Cream" at bounding box center [649, 221] width 58 height 31
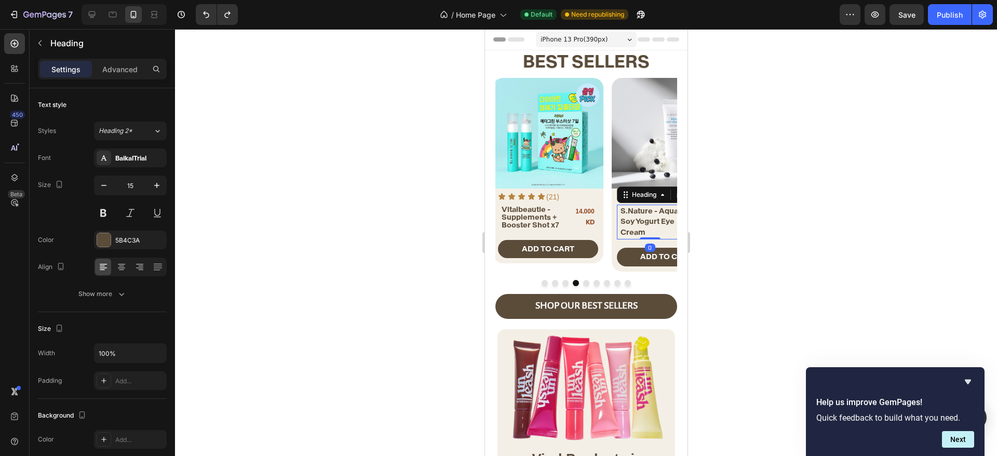
click at [552, 218] on span "Vitalbeautie - Supplements + Booster Shot x7" at bounding box center [530, 217] width 58 height 25
click at [644, 218] on span "S.Nature - Aqua Soy Yogurt Eye Cream" at bounding box center [649, 221] width 58 height 31
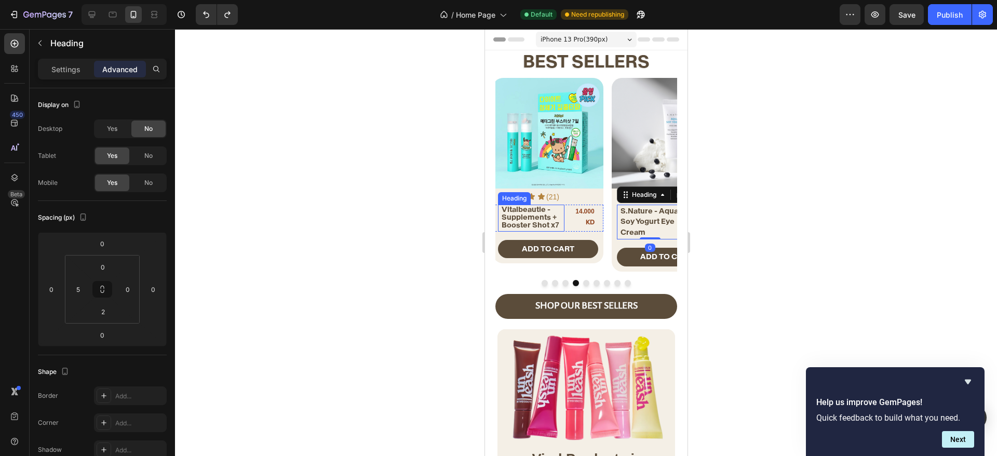
click at [525, 219] on span "Vitalbeautie - Supplements + Booster Shot x7" at bounding box center [530, 217] width 58 height 25
click at [442, 240] on div at bounding box center [586, 242] width 822 height 427
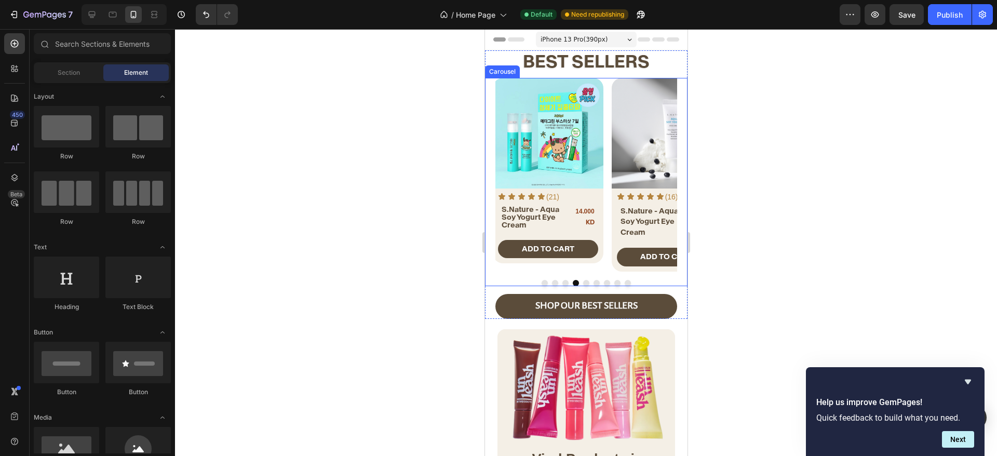
click at [562, 281] on button "Dot" at bounding box center [565, 283] width 6 height 6
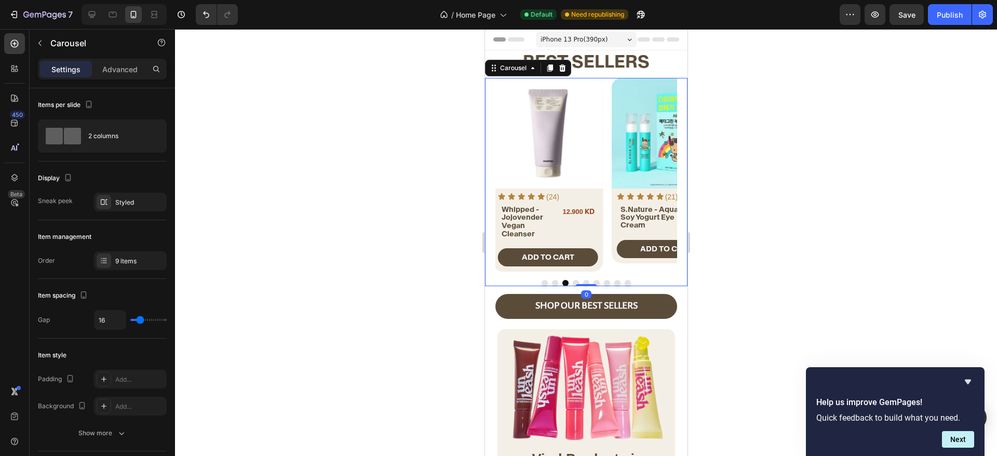
click at [572, 282] on button "Dot" at bounding box center [575, 283] width 6 height 6
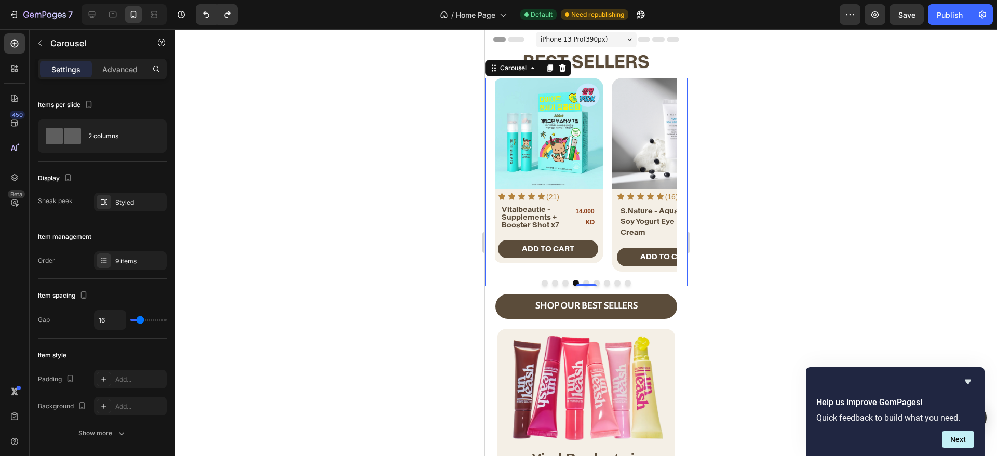
click at [436, 284] on div at bounding box center [586, 242] width 822 height 427
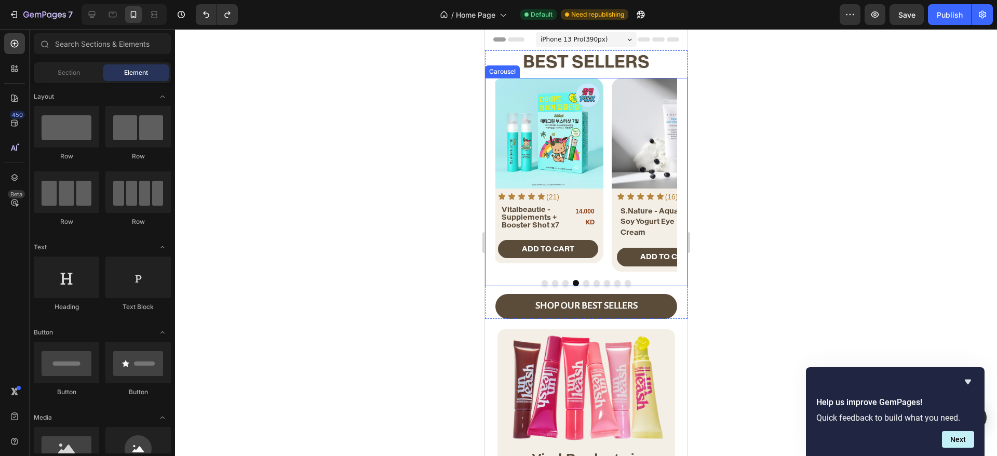
click at [583, 280] on button "Dot" at bounding box center [586, 283] width 6 height 6
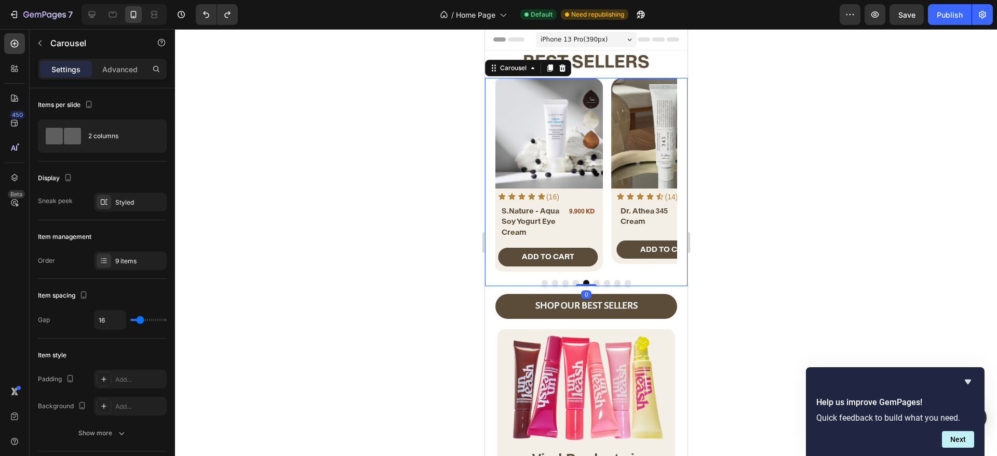
click at [572, 280] on button "Dot" at bounding box center [575, 283] width 6 height 6
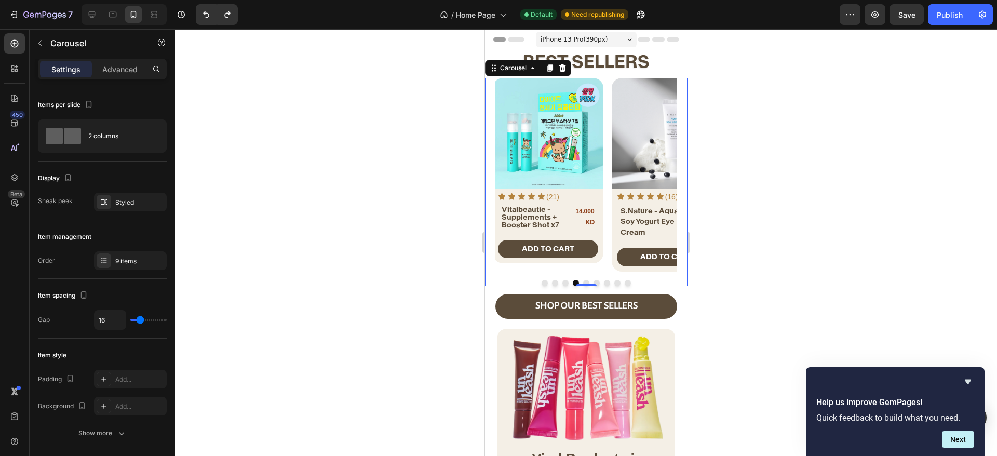
click at [577, 280] on div at bounding box center [586, 283] width 182 height 6
click at [583, 282] on button "Dot" at bounding box center [586, 283] width 6 height 6
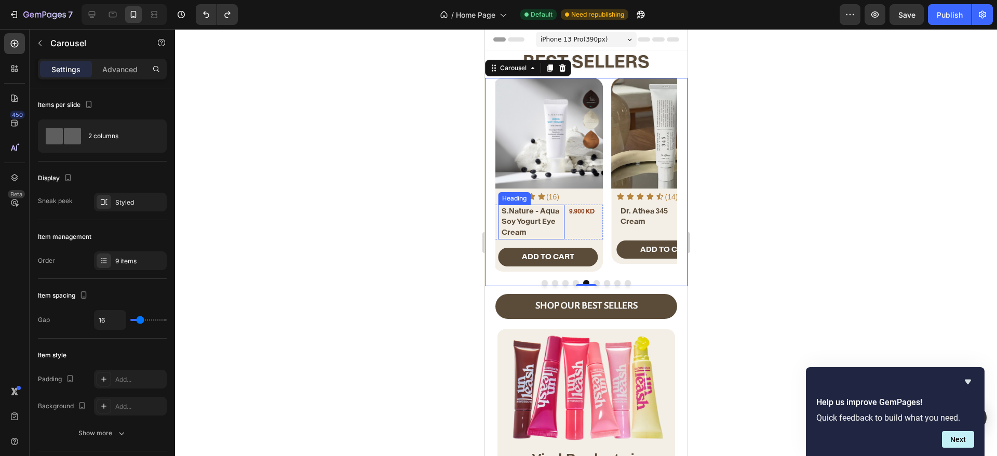
click at [544, 221] on span "S.Nature - Aqua Soy Yogurt Eye Cream" at bounding box center [530, 221] width 58 height 31
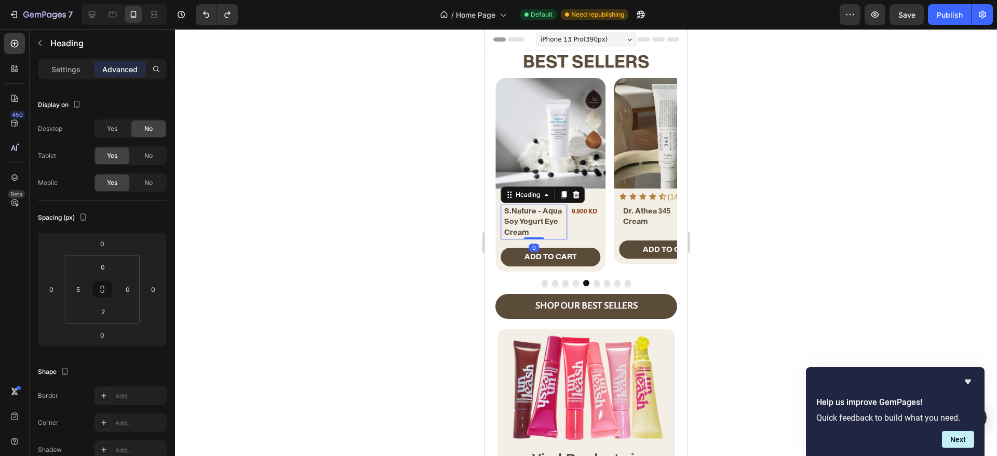
scroll to position [0, 3]
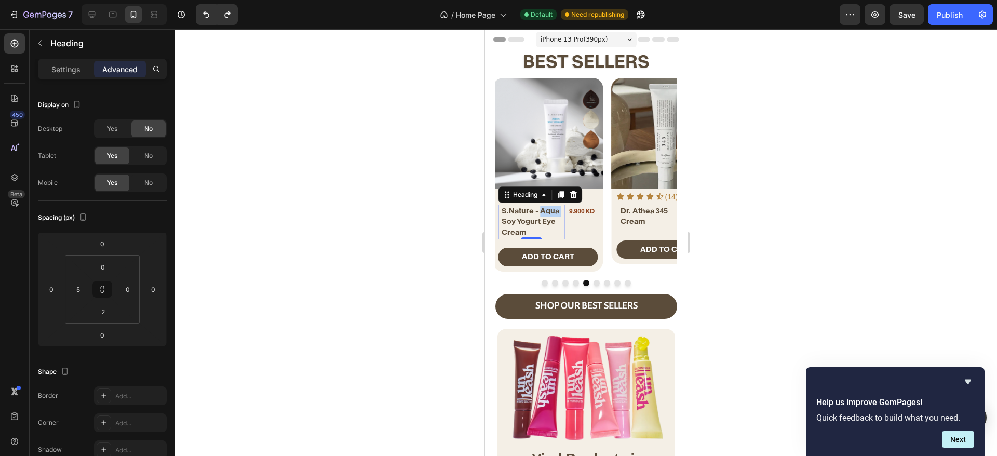
click at [541, 213] on span "S.Nature - Aqua Soy Yogurt Eye Cream" at bounding box center [530, 221] width 58 height 31
click at [572, 282] on button "Dot" at bounding box center [575, 283] width 6 height 6
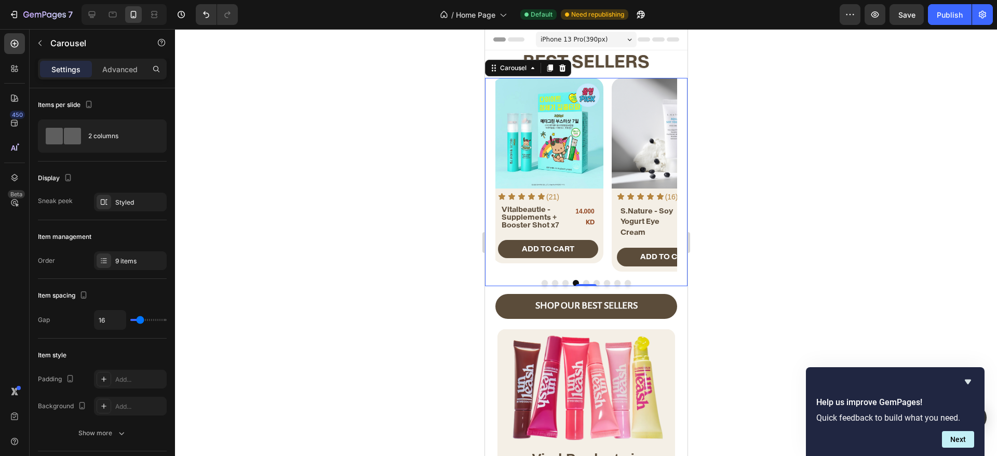
click at [562, 281] on button "Dot" at bounding box center [565, 283] width 6 height 6
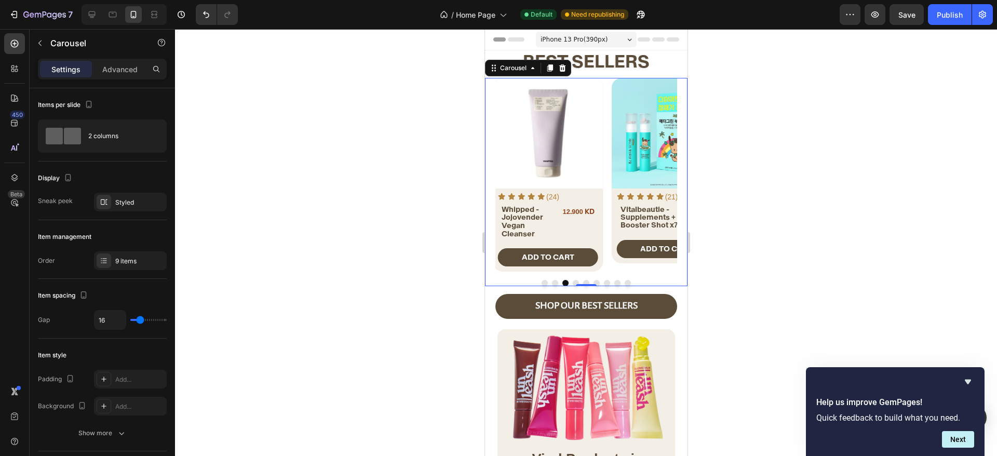
click at [552, 282] on button "Dot" at bounding box center [555, 283] width 6 height 6
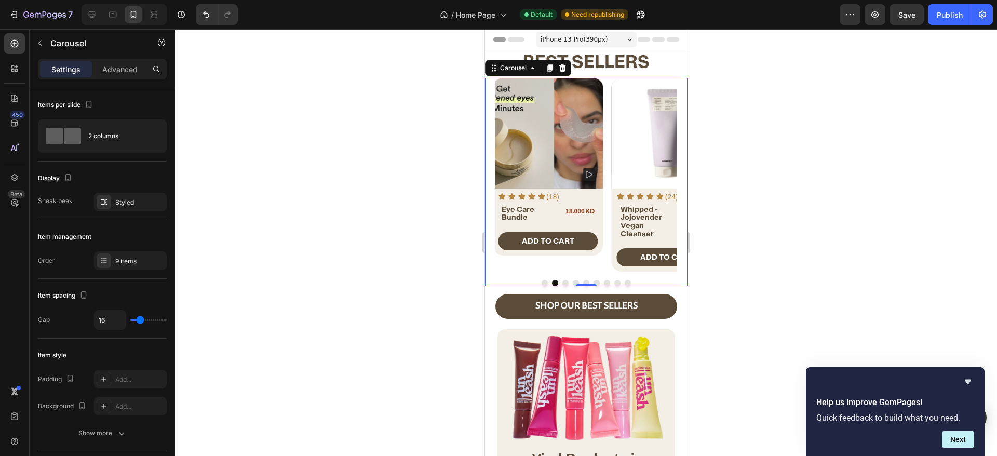
click at [562, 282] on div at bounding box center [586, 283] width 182 height 6
click at [562, 282] on button "Dot" at bounding box center [565, 283] width 6 height 6
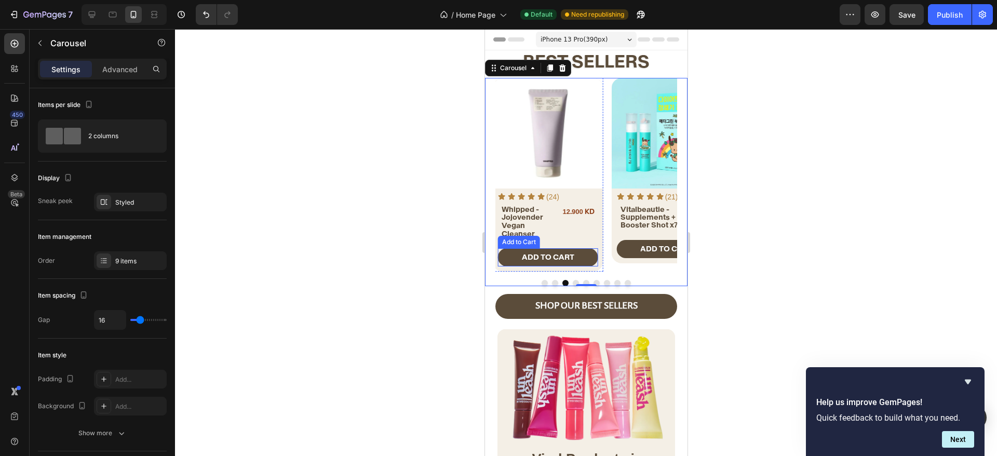
click at [530, 228] on p "⁠⁠⁠⁠⁠⁠⁠ Whipped - Jojovender Vegan Cleanser" at bounding box center [525, 222] width 49 height 32
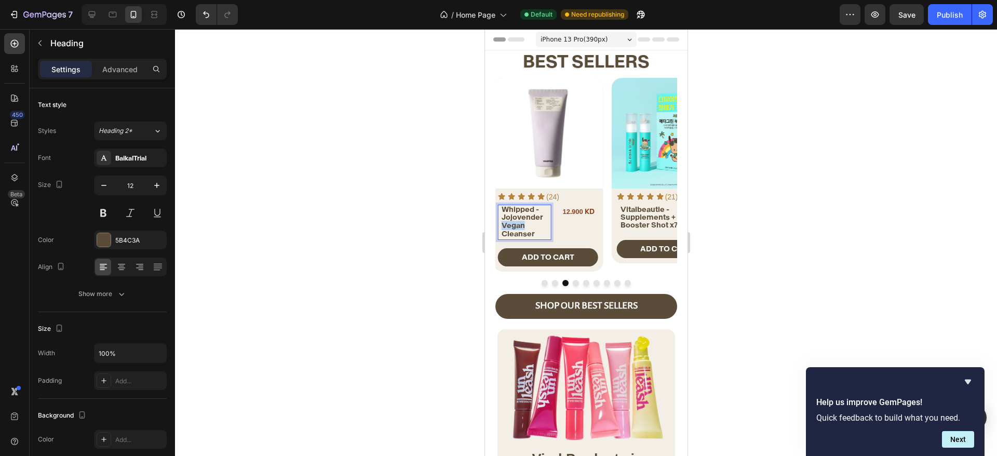
drag, startPoint x: 530, startPoint y: 227, endPoint x: 503, endPoint y: 227, distance: 26.5
click at [503, 227] on p "Whipped - Jojovender Vegan Cleanser" at bounding box center [525, 222] width 49 height 32
click at [572, 280] on button "Dot" at bounding box center [575, 283] width 6 height 6
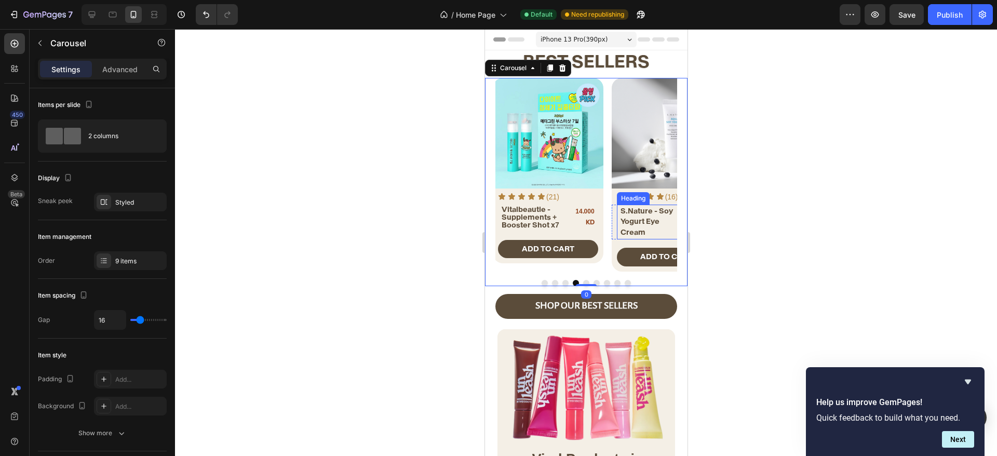
click at [625, 230] on span "S.Nature - Soy Yogurt Eye Cream" at bounding box center [646, 221] width 52 height 31
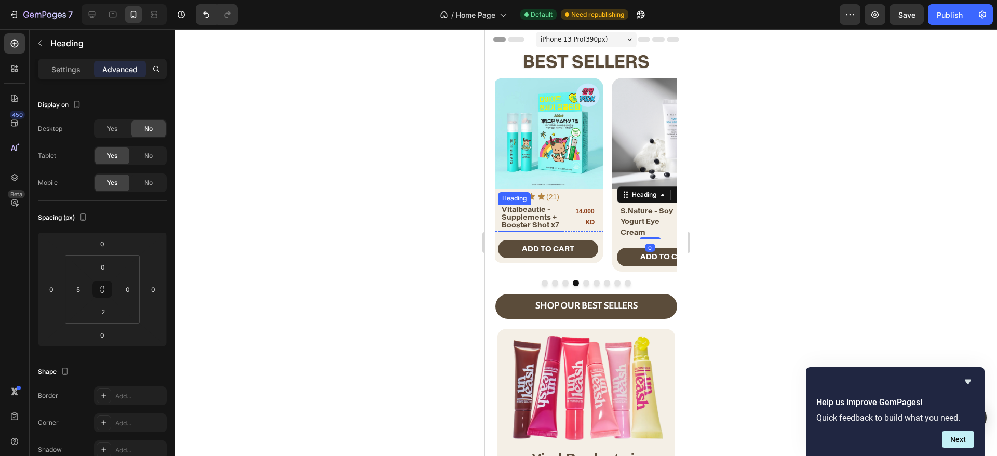
click at [550, 217] on span "Vitalbeautie - Supplements + Booster Shot x7" at bounding box center [530, 217] width 58 height 25
click at [631, 216] on span "S.Nature - Soy Yogurt Eye Cream" at bounding box center [646, 221] width 52 height 31
click at [583, 281] on button "Dot" at bounding box center [586, 283] width 6 height 6
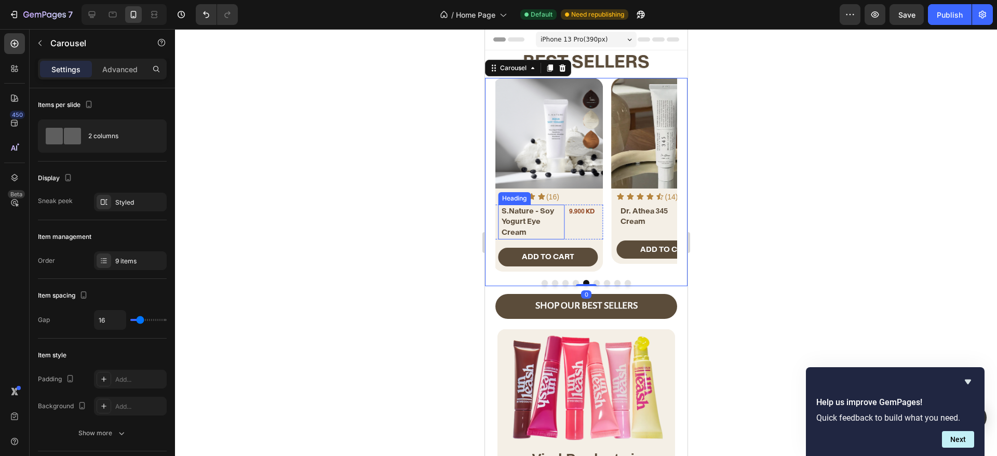
click at [520, 225] on span "S.Nature - Soy Yogurt Eye Cream" at bounding box center [527, 221] width 52 height 31
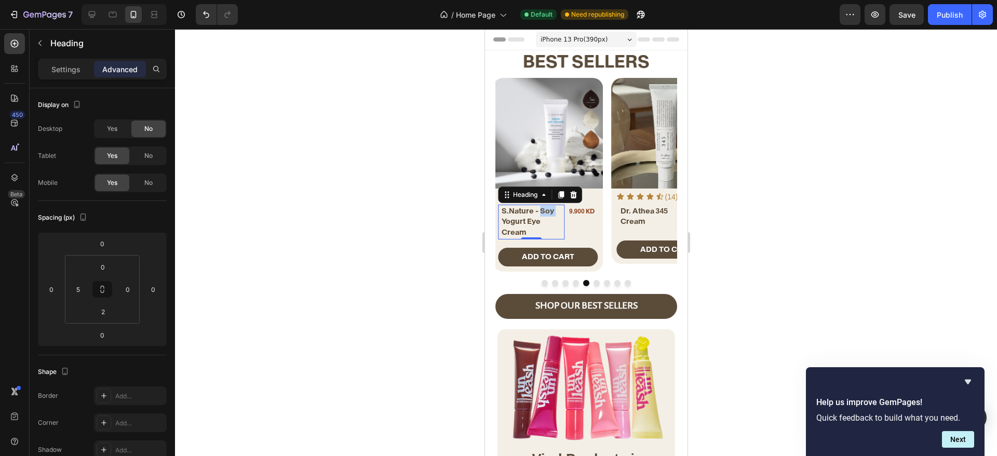
click at [542, 209] on span "S.Nature - Soy Yogurt Eye Cream" at bounding box center [527, 221] width 52 height 31
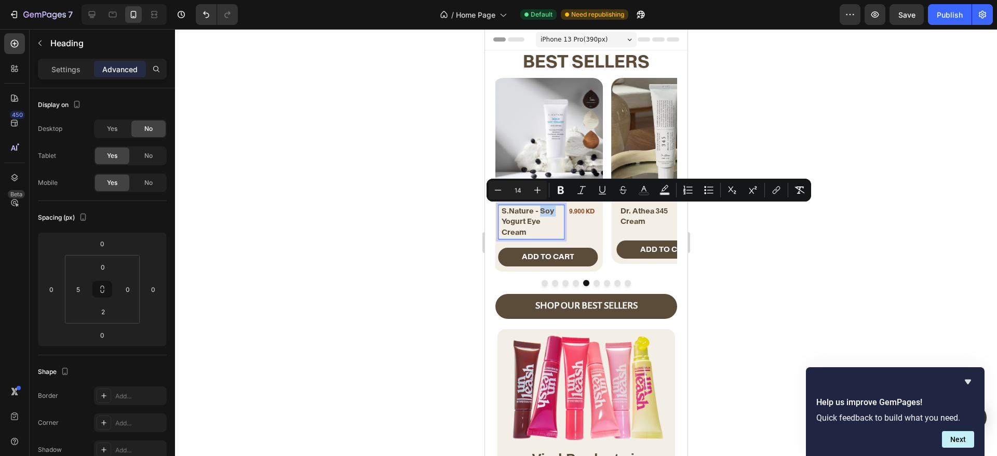
click at [522, 219] on span "S.Nature - Soy Yogurt Eye Cream" at bounding box center [527, 221] width 52 height 31
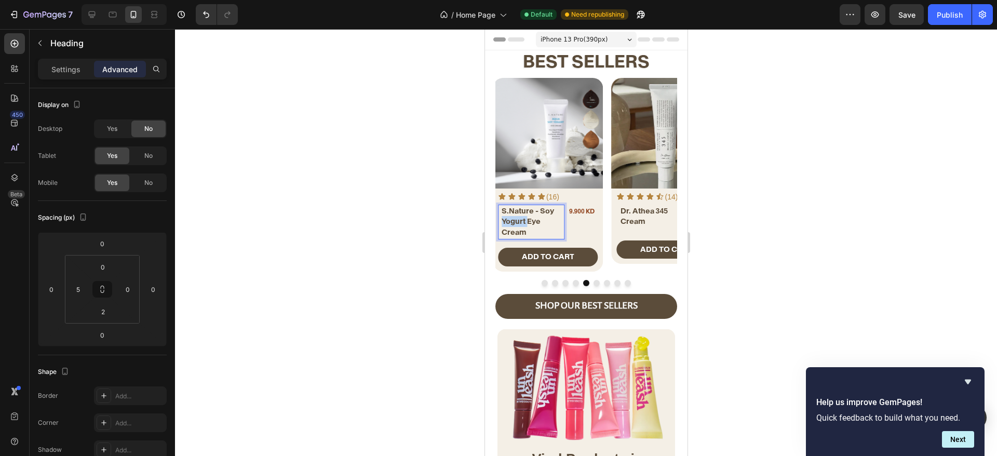
click at [522, 219] on span "S.Nature - Soy Yogurt Eye Cream" at bounding box center [527, 221] width 52 height 31
click at [543, 212] on span "S.Nature - Soy Eye Cream" at bounding box center [527, 216] width 52 height 20
click at [404, 238] on div at bounding box center [586, 242] width 822 height 427
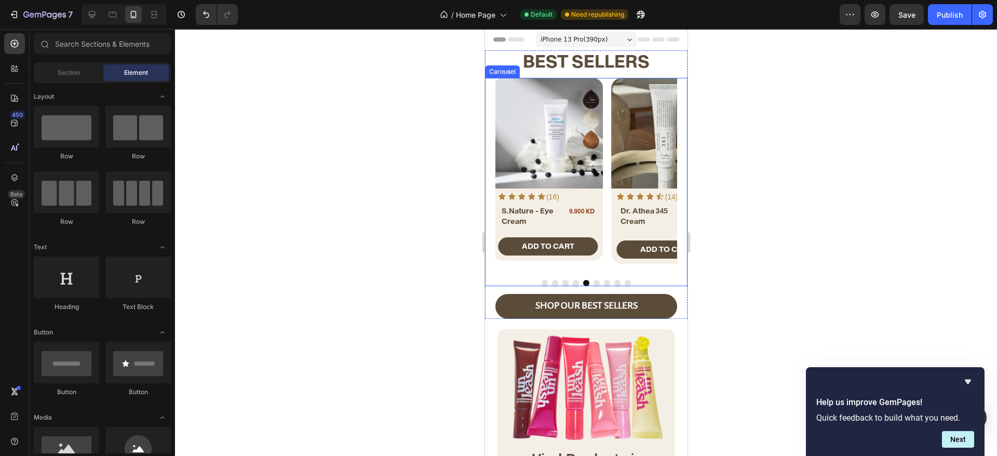
click at [566, 280] on div at bounding box center [586, 283] width 182 height 6
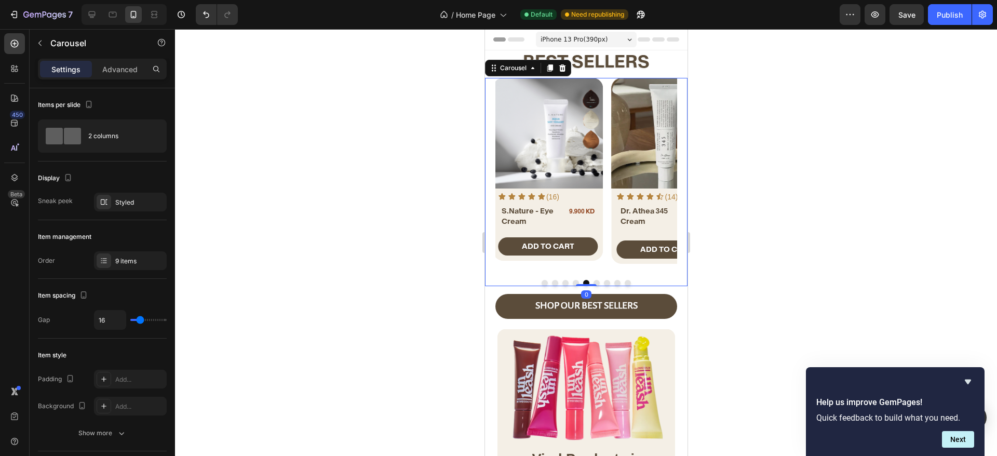
click at [572, 280] on button "Dot" at bounding box center [575, 283] width 6 height 6
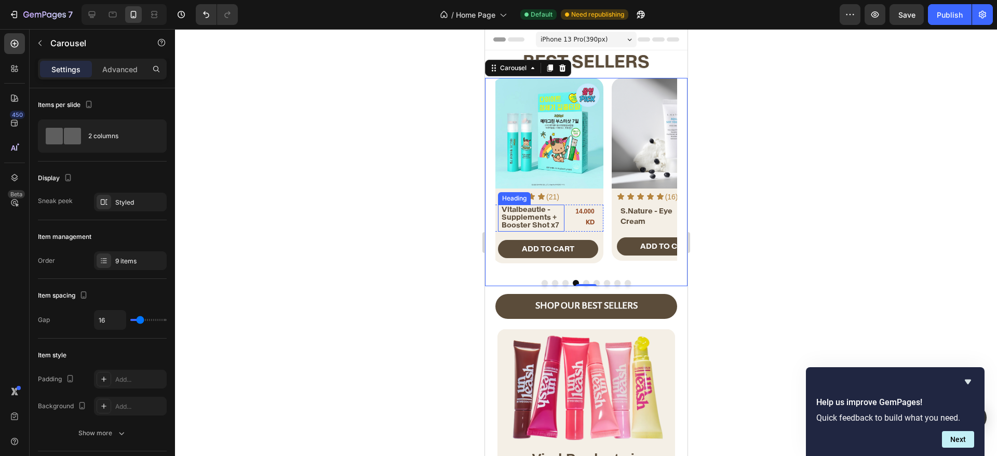
click at [544, 220] on span "Vitalbeautie - Supplements + Booster Shot x7" at bounding box center [530, 217] width 58 height 25
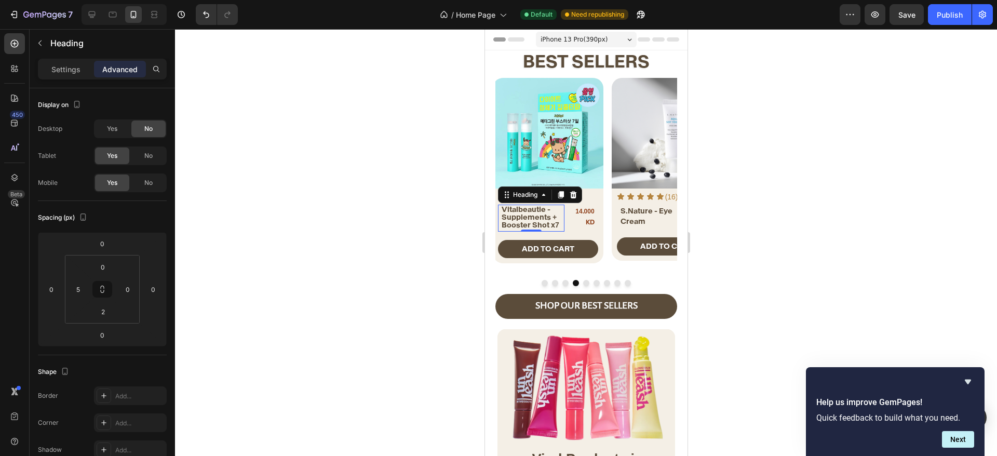
click at [453, 236] on div at bounding box center [586, 242] width 822 height 427
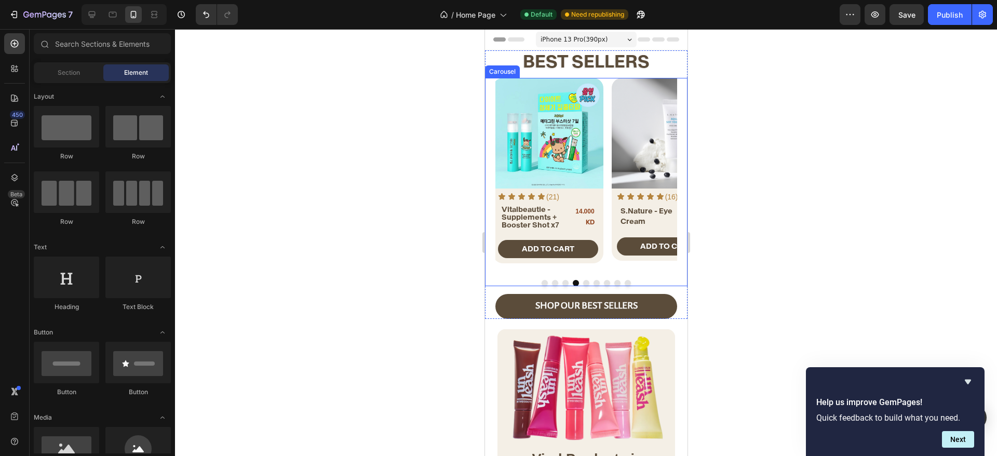
click at [562, 280] on button "Dot" at bounding box center [565, 283] width 6 height 6
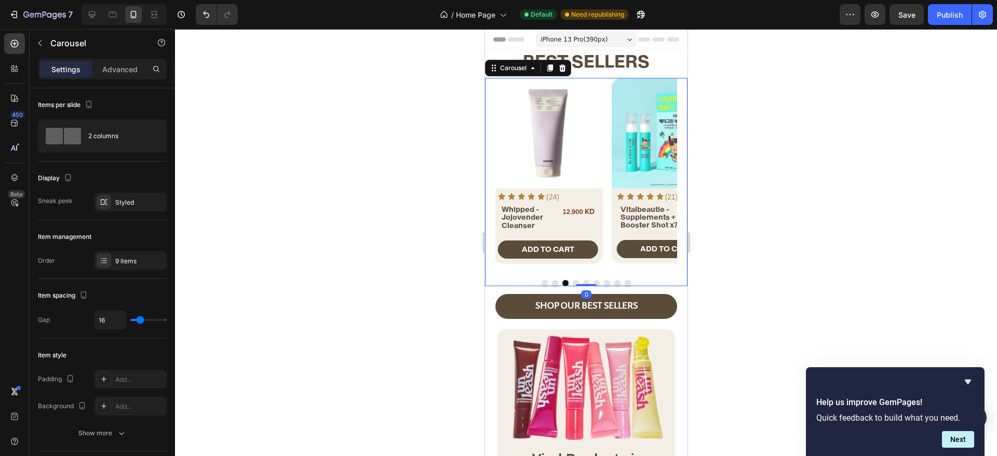
click at [552, 284] on button "Dot" at bounding box center [555, 283] width 6 height 6
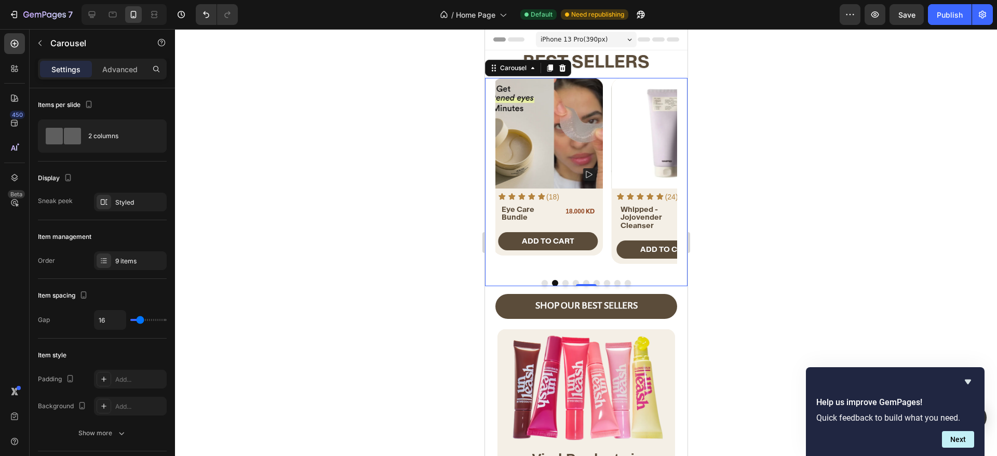
click at [541, 283] on button "Dot" at bounding box center [544, 283] width 6 height 6
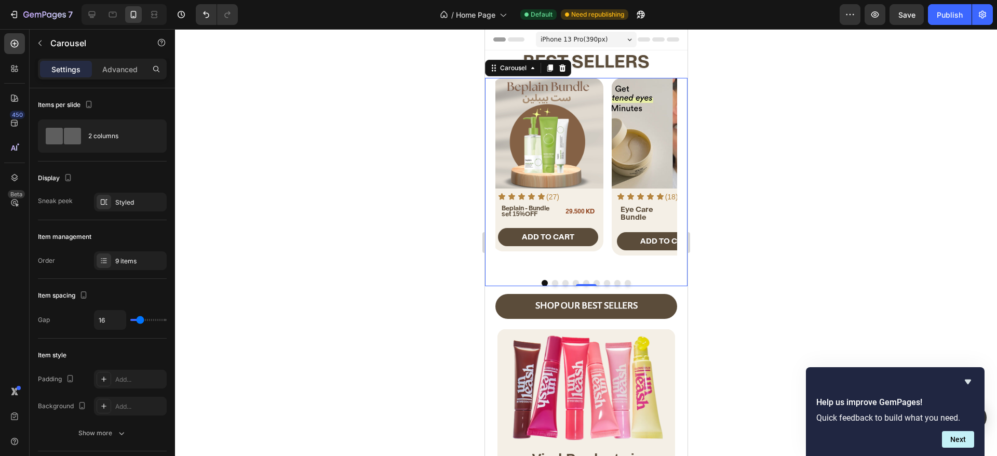
click at [552, 281] on button "Dot" at bounding box center [555, 283] width 6 height 6
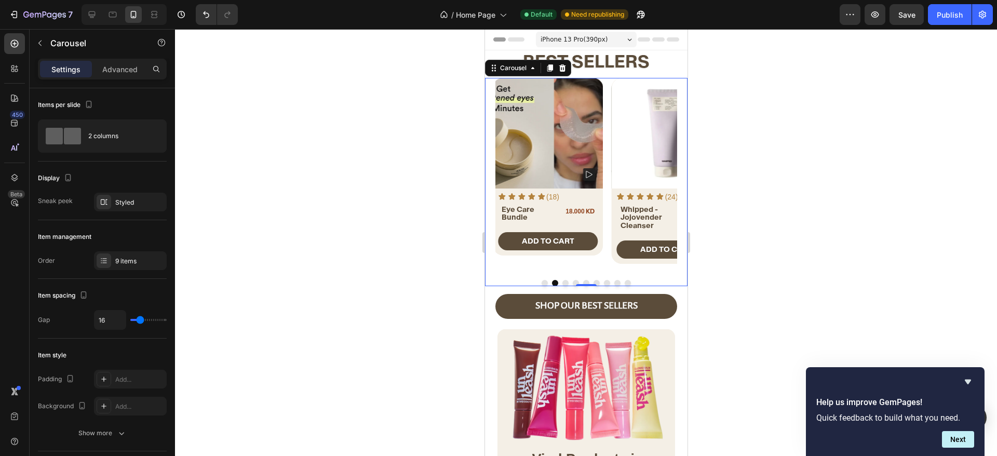
click at [541, 282] on button "Dot" at bounding box center [544, 283] width 6 height 6
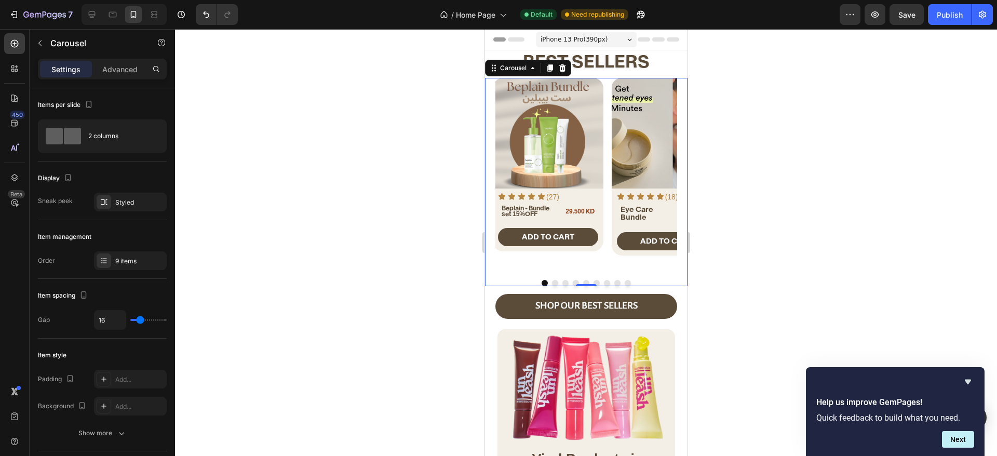
click at [552, 281] on button "Dot" at bounding box center [555, 283] width 6 height 6
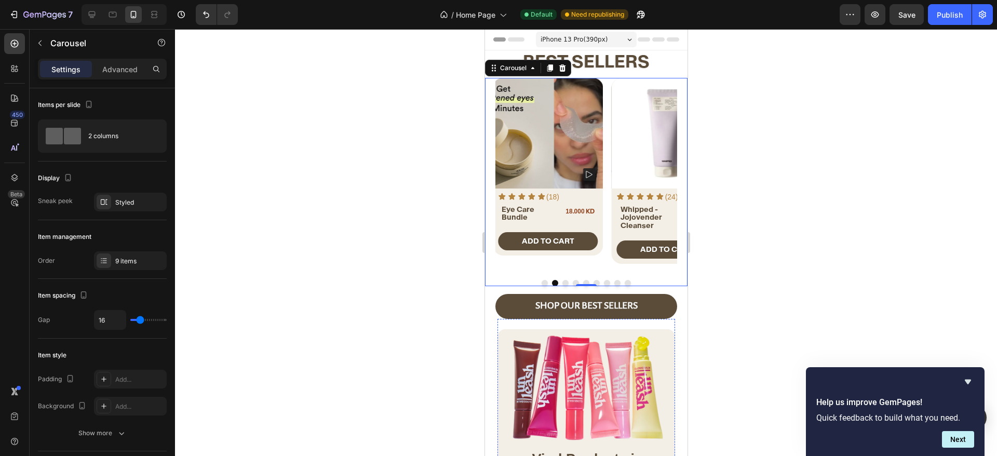
scroll to position [123, 0]
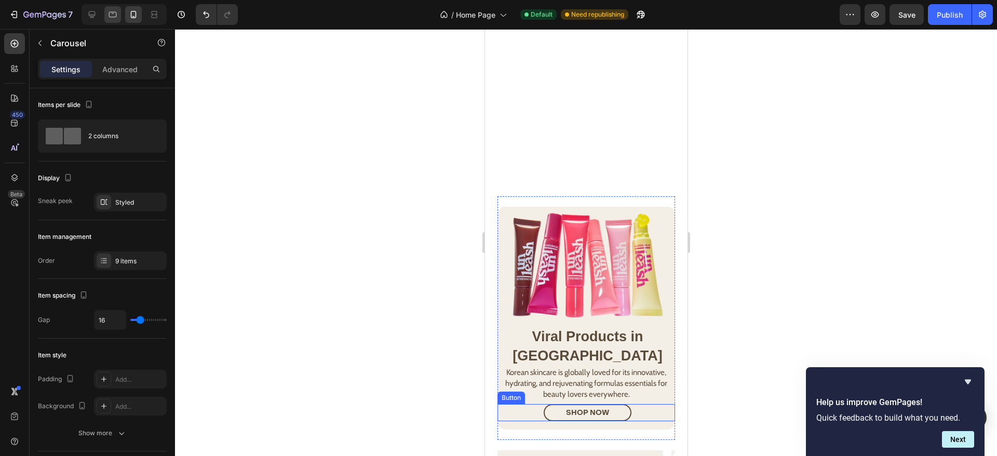
click at [111, 17] on icon at bounding box center [113, 15] width 8 height 6
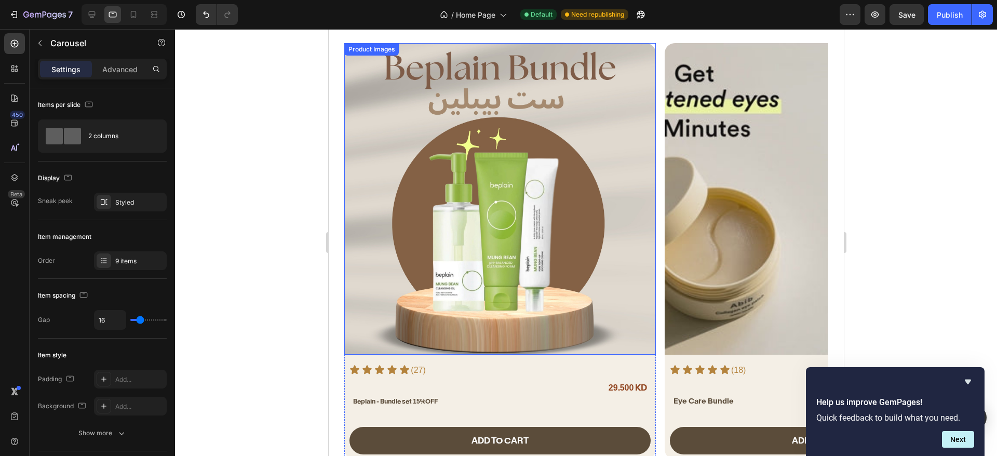
scroll to position [34, 0]
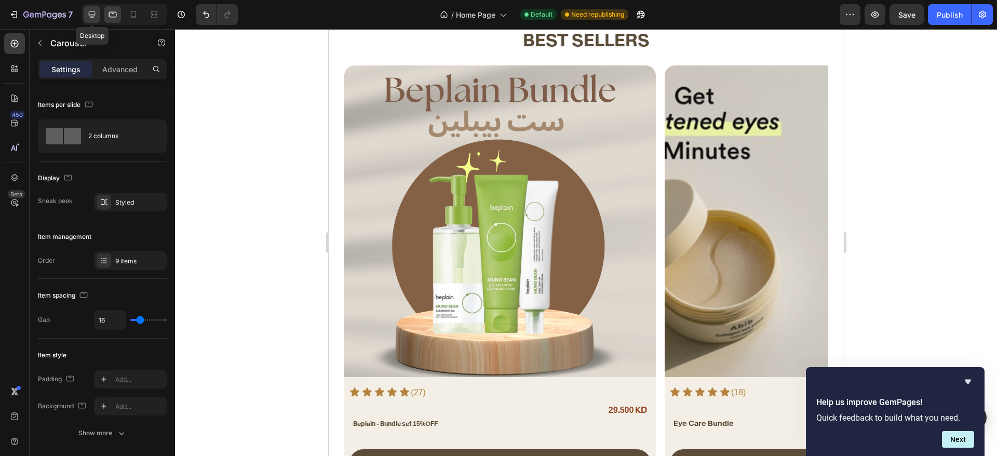
click at [87, 7] on div at bounding box center [92, 14] width 17 height 17
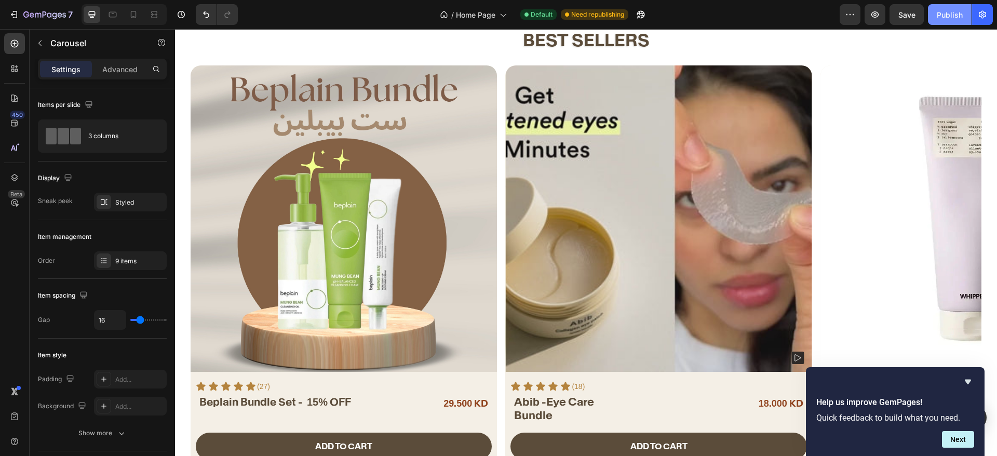
click at [957, 10] on div "Publish" at bounding box center [950, 14] width 26 height 11
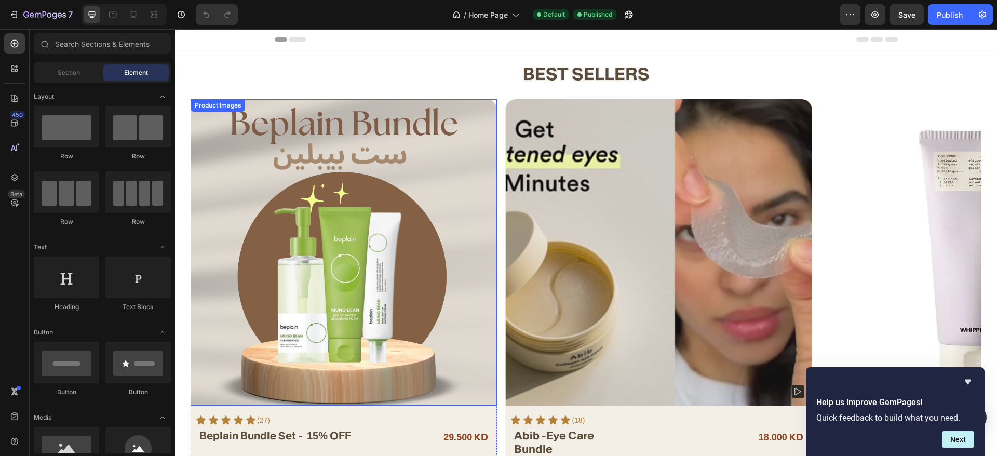
drag, startPoint x: 269, startPoint y: 102, endPoint x: 273, endPoint y: 82, distance: 20.2
click at [269, 102] on img at bounding box center [344, 252] width 306 height 306
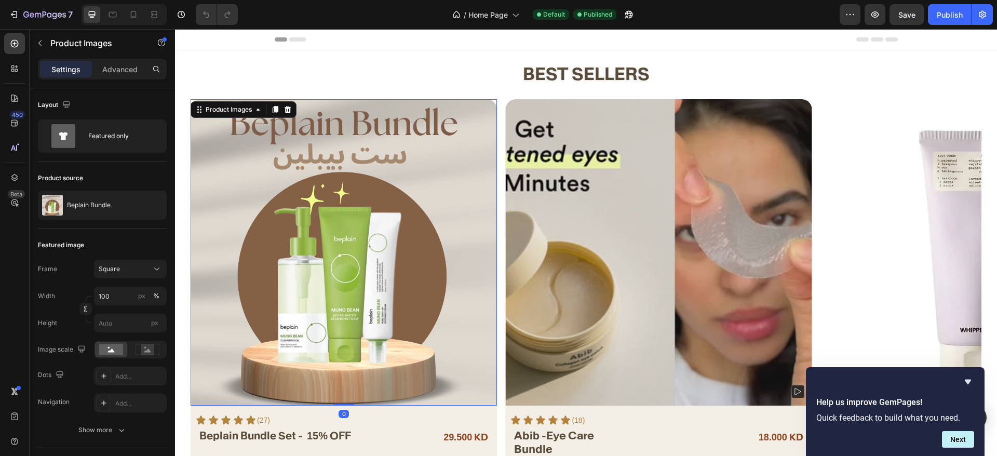
scroll to position [234, 0]
